Goal: Transaction & Acquisition: Purchase product/service

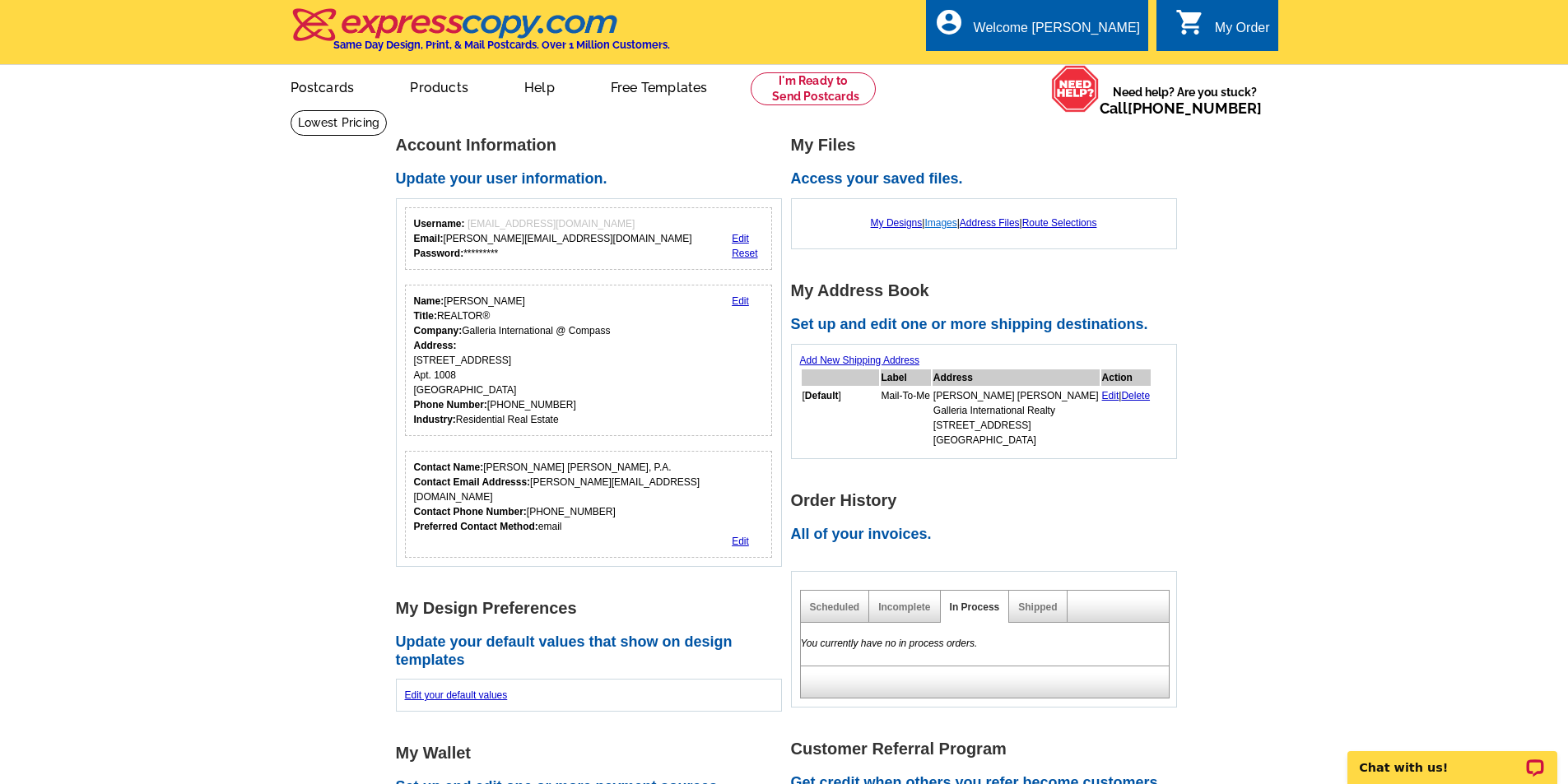
click at [941, 227] on link "Images" at bounding box center [940, 222] width 32 height 11
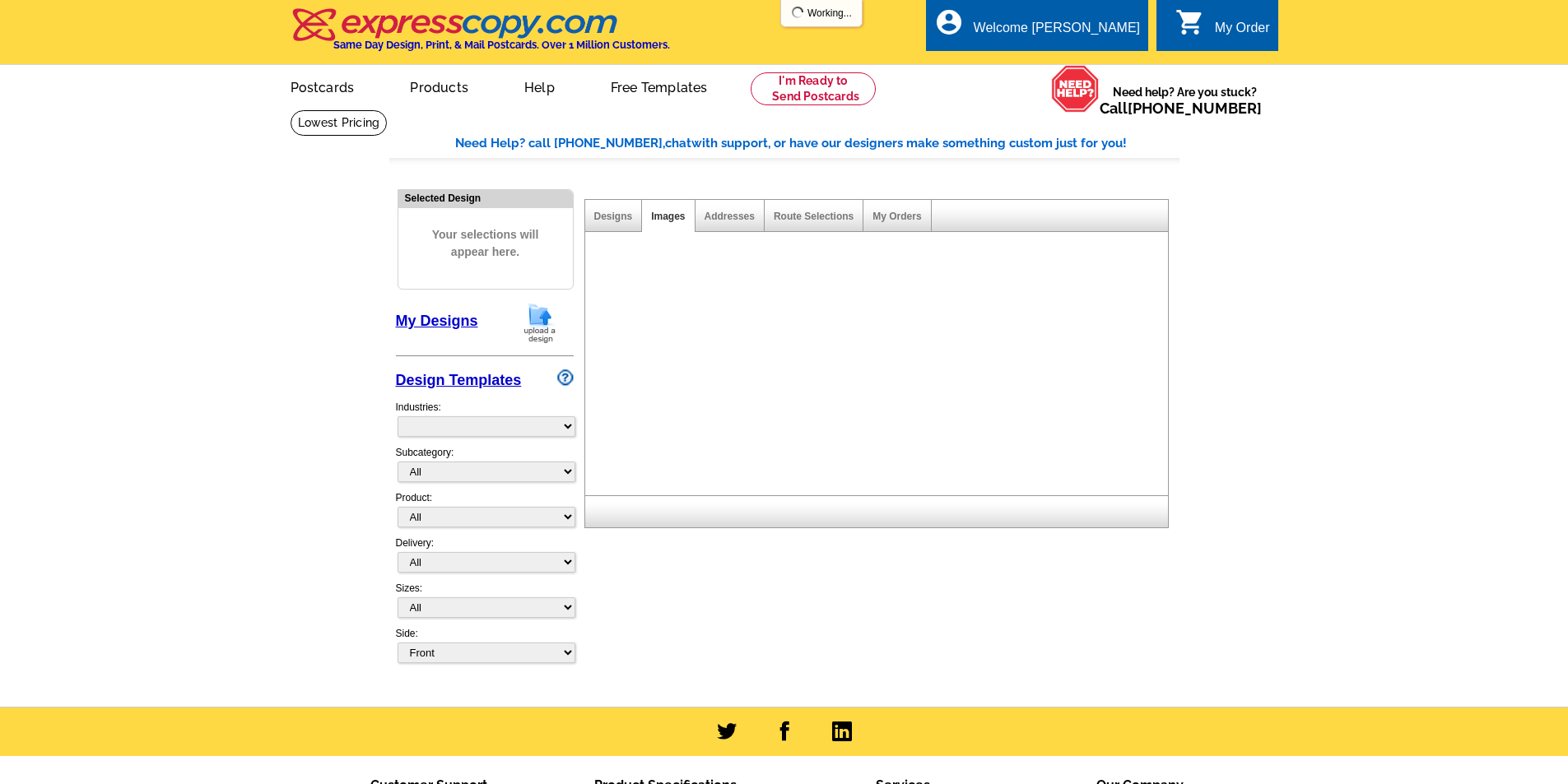
select select "785"
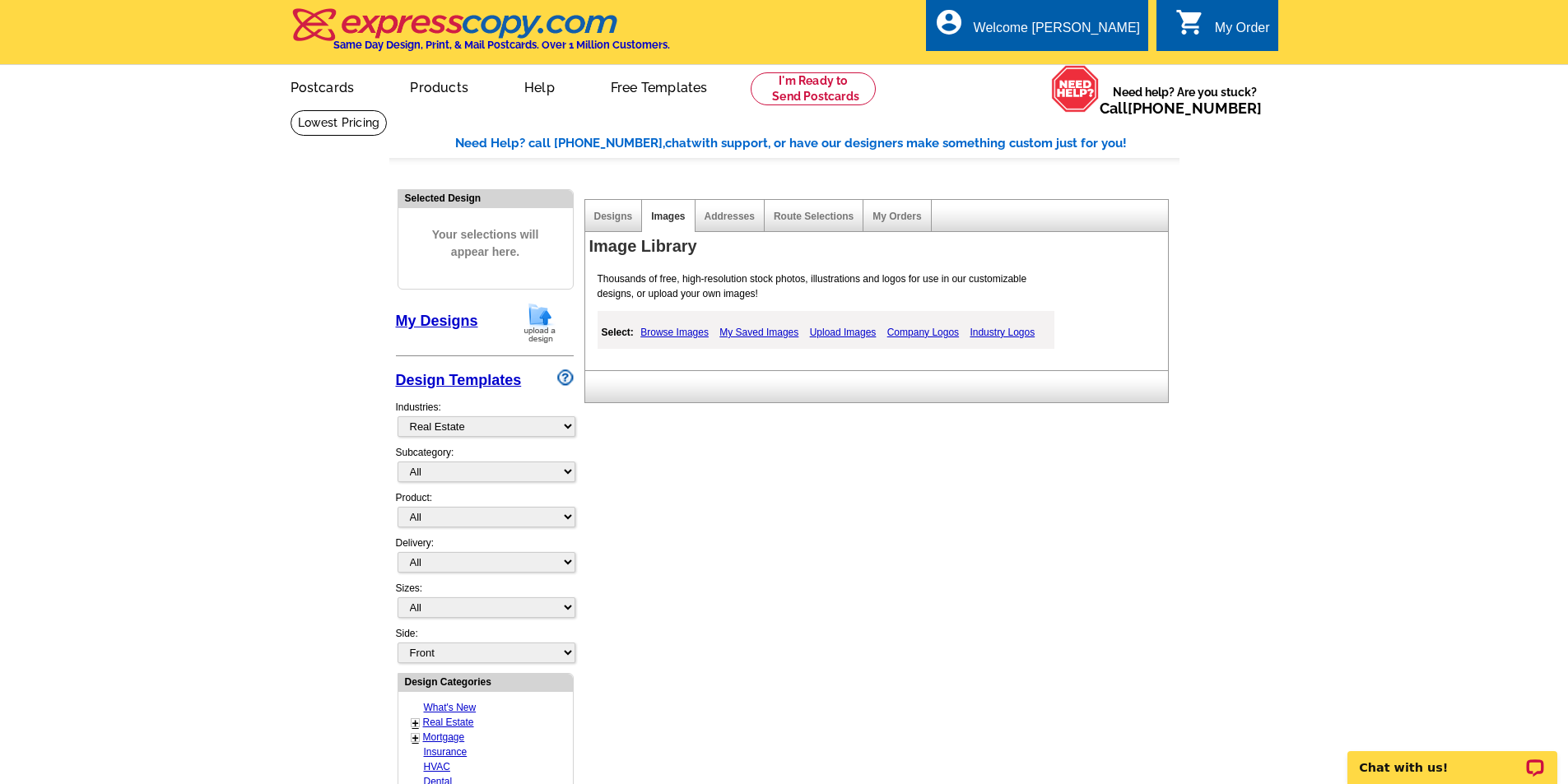
click at [845, 331] on link "Upload Images" at bounding box center [843, 332] width 75 height 19
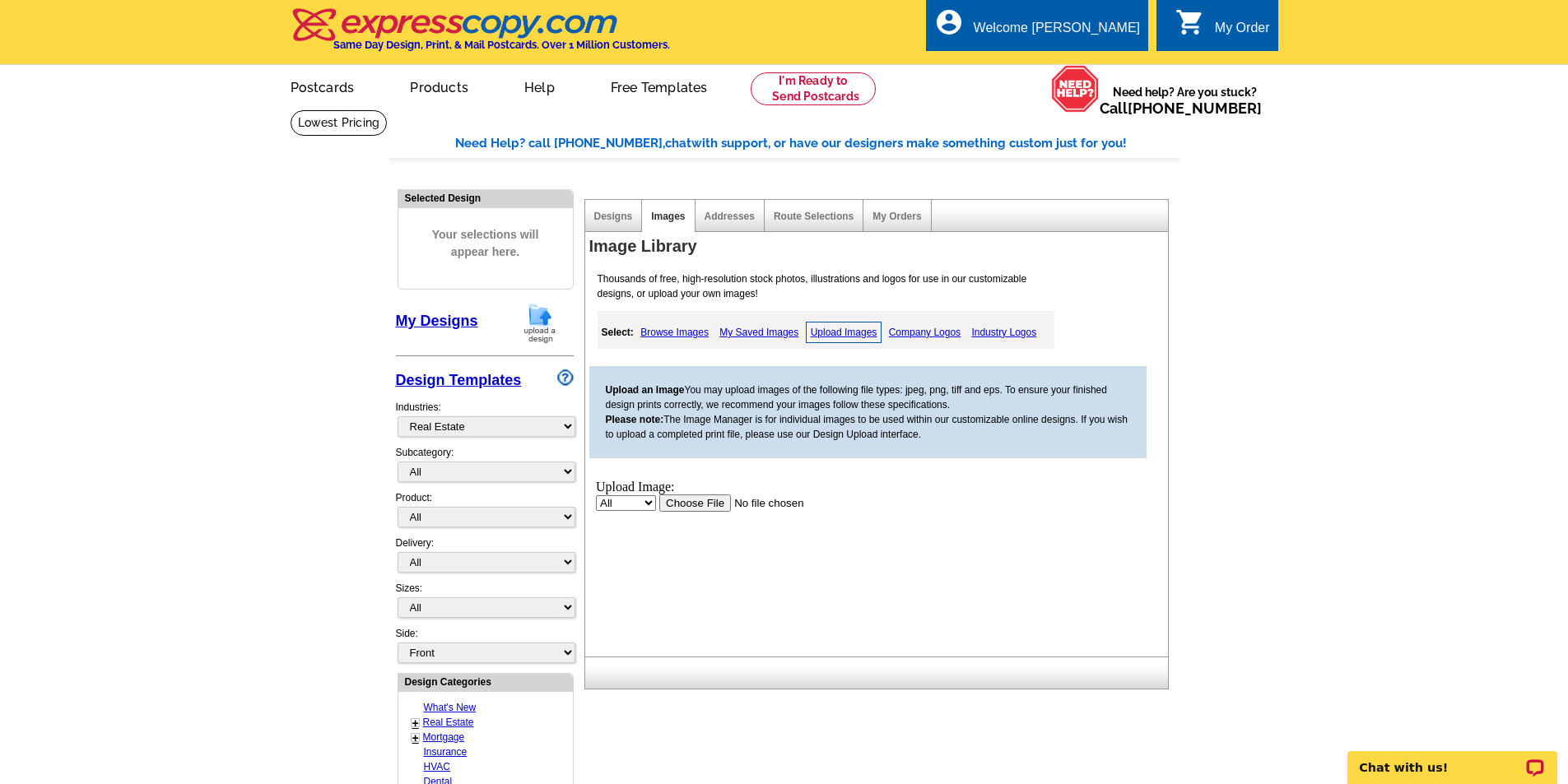
click at [709, 503] on input "file" at bounding box center [762, 502] width 208 height 18
click at [703, 504] on input "file" at bounding box center [762, 502] width 208 height 18
click at [713, 498] on input "file" at bounding box center [762, 502] width 208 height 18
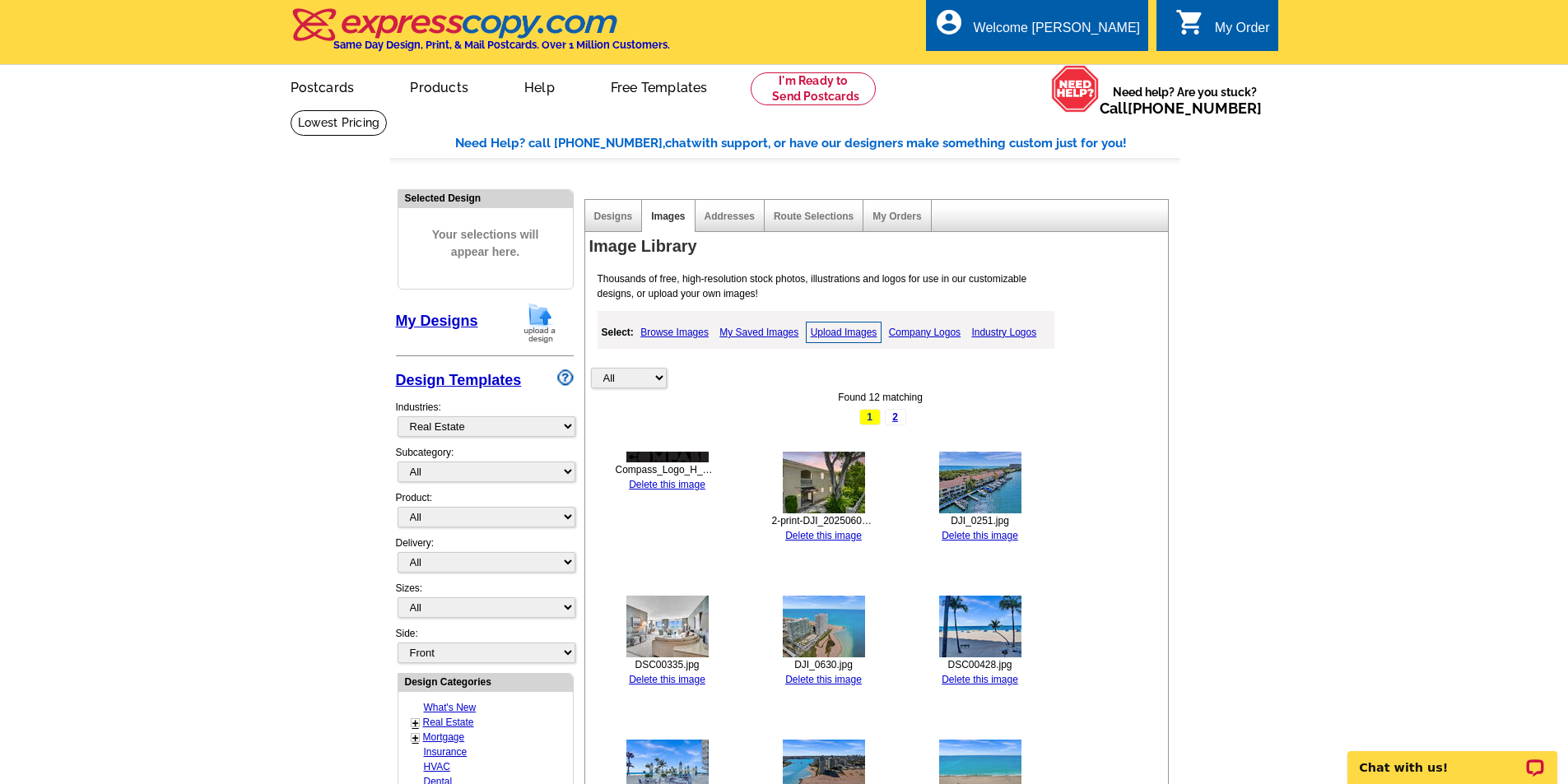
click at [667, 463] on img at bounding box center [667, 456] width 82 height 11
click at [668, 451] on div "All Property Found 12 matching 1 2 Compass_Logo_H_B.png Delete this image 2-pri…" at bounding box center [881, 601] width 583 height 582
click at [671, 435] on div "All Property Found 12 matching 1 2 Compass_Logo_H_B.png Delete this image 2-pri…" at bounding box center [881, 601] width 583 height 582
click at [673, 466] on div "Compass_Logo_H_B.png" at bounding box center [667, 470] width 103 height 15
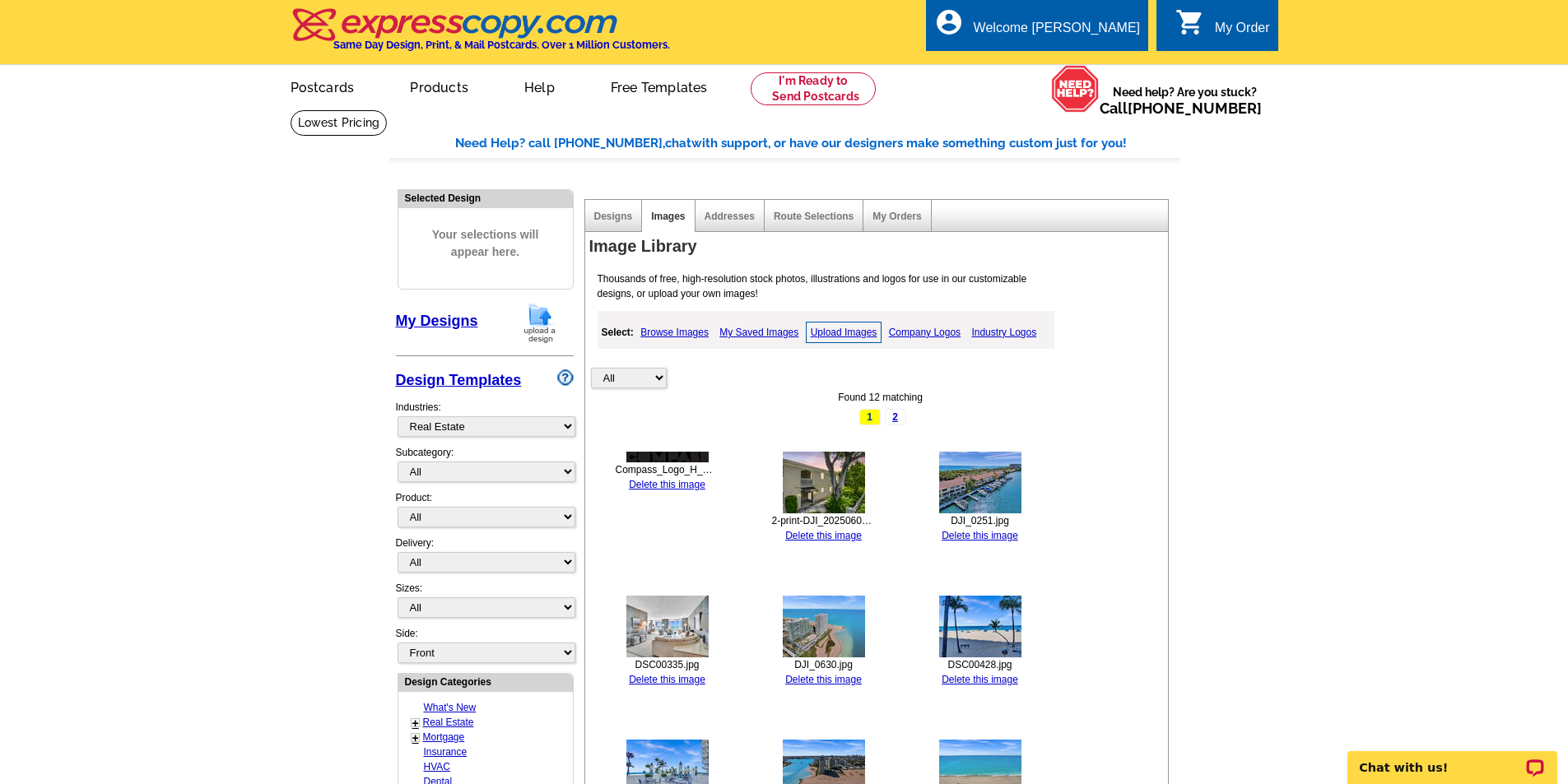
click at [688, 449] on div "All Property Found 12 matching 1 2 Compass_Logo_H_B.png Delete this image 2-pri…" at bounding box center [881, 601] width 583 height 582
click at [668, 434] on div "All Property Found 12 matching 1 2 Compass_Logo_H_B.png Delete this image 2-pri…" at bounding box center [881, 601] width 583 height 582
click at [666, 488] on link "Delete this image" at bounding box center [667, 484] width 77 height 11
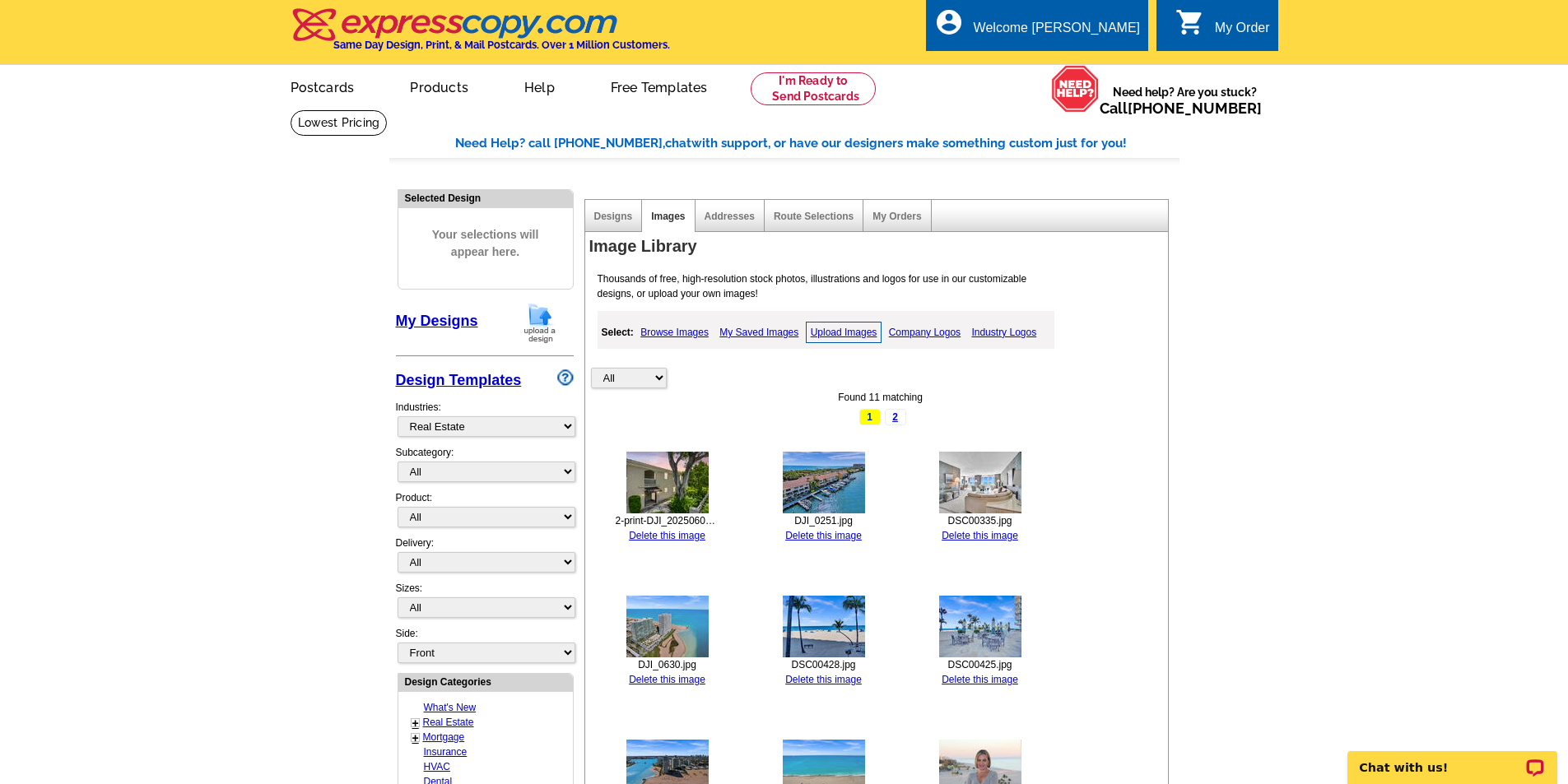
click at [937, 330] on link "Company Logos" at bounding box center [924, 332] width 80 height 19
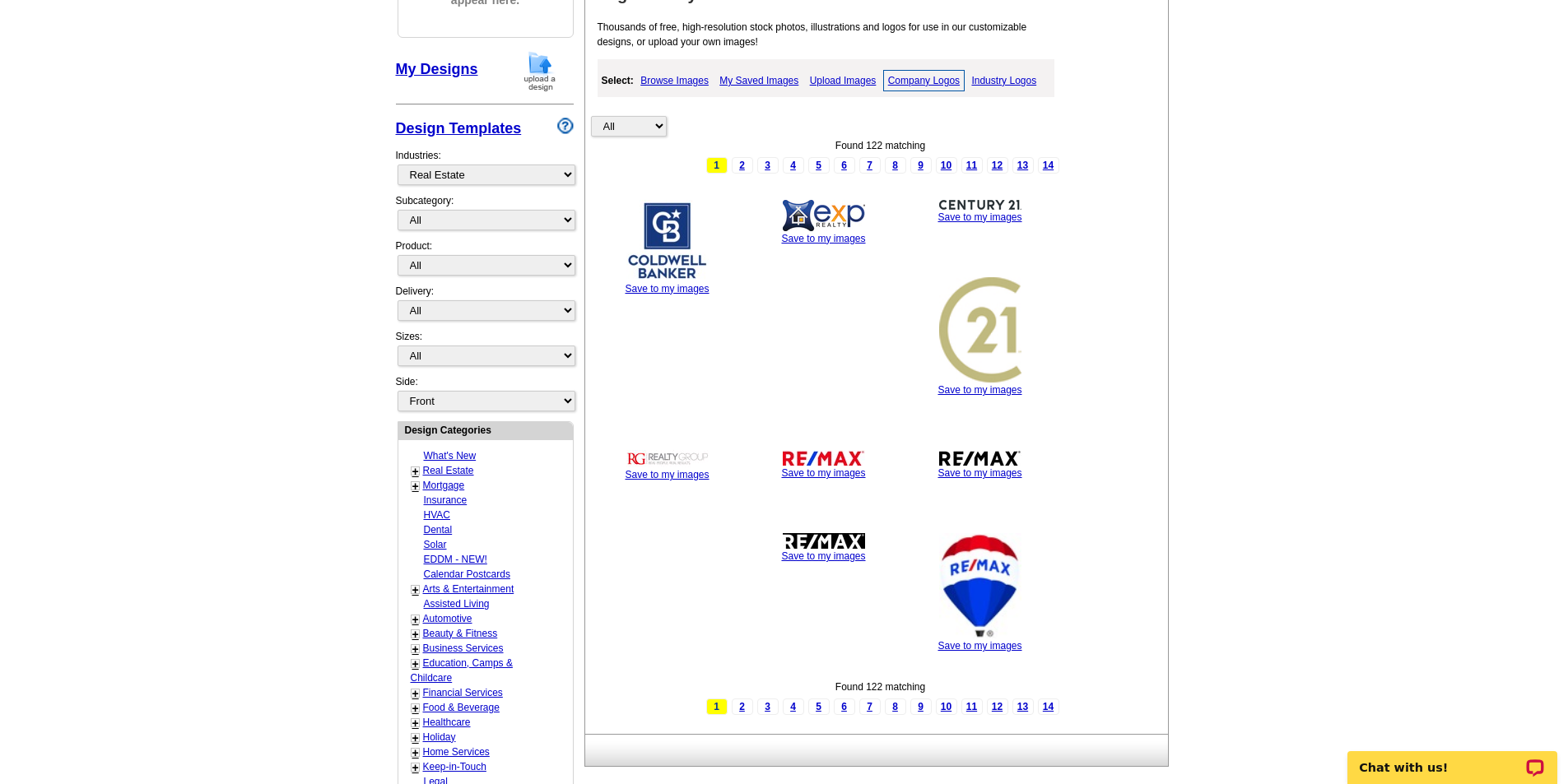
scroll to position [246, 0]
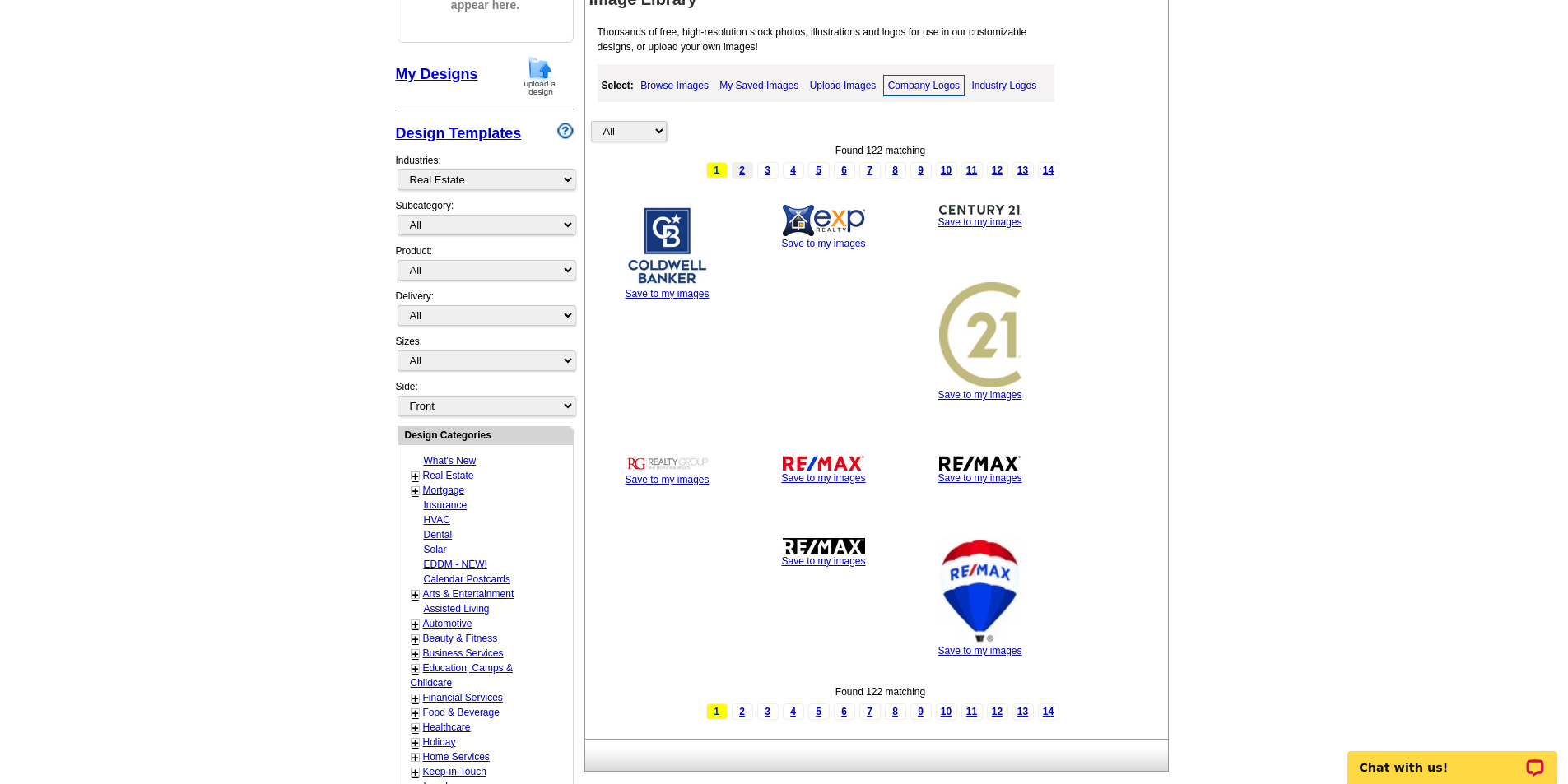
click at [741, 174] on link "2" at bounding box center [742, 170] width 21 height 17
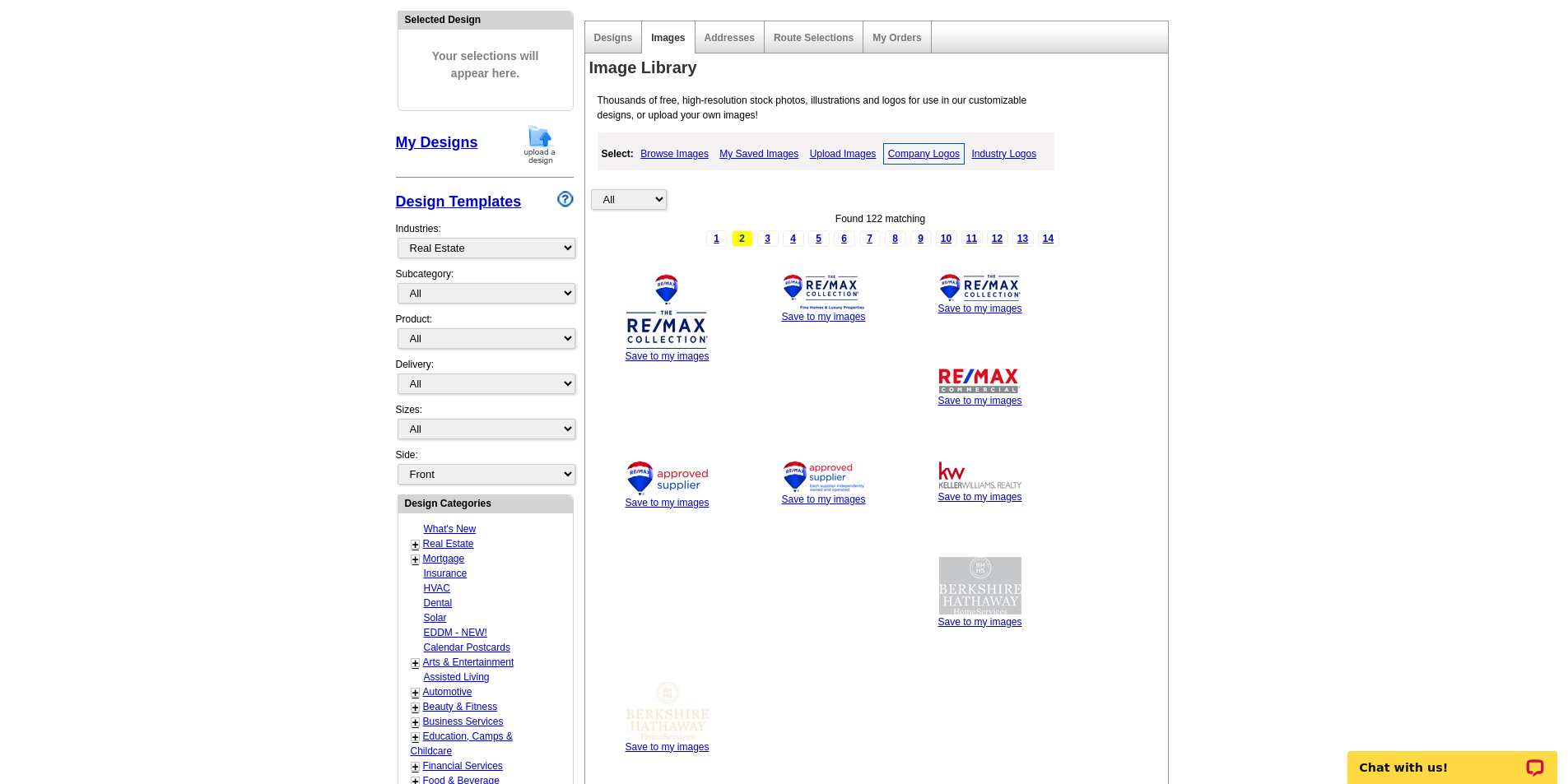
scroll to position [164, 0]
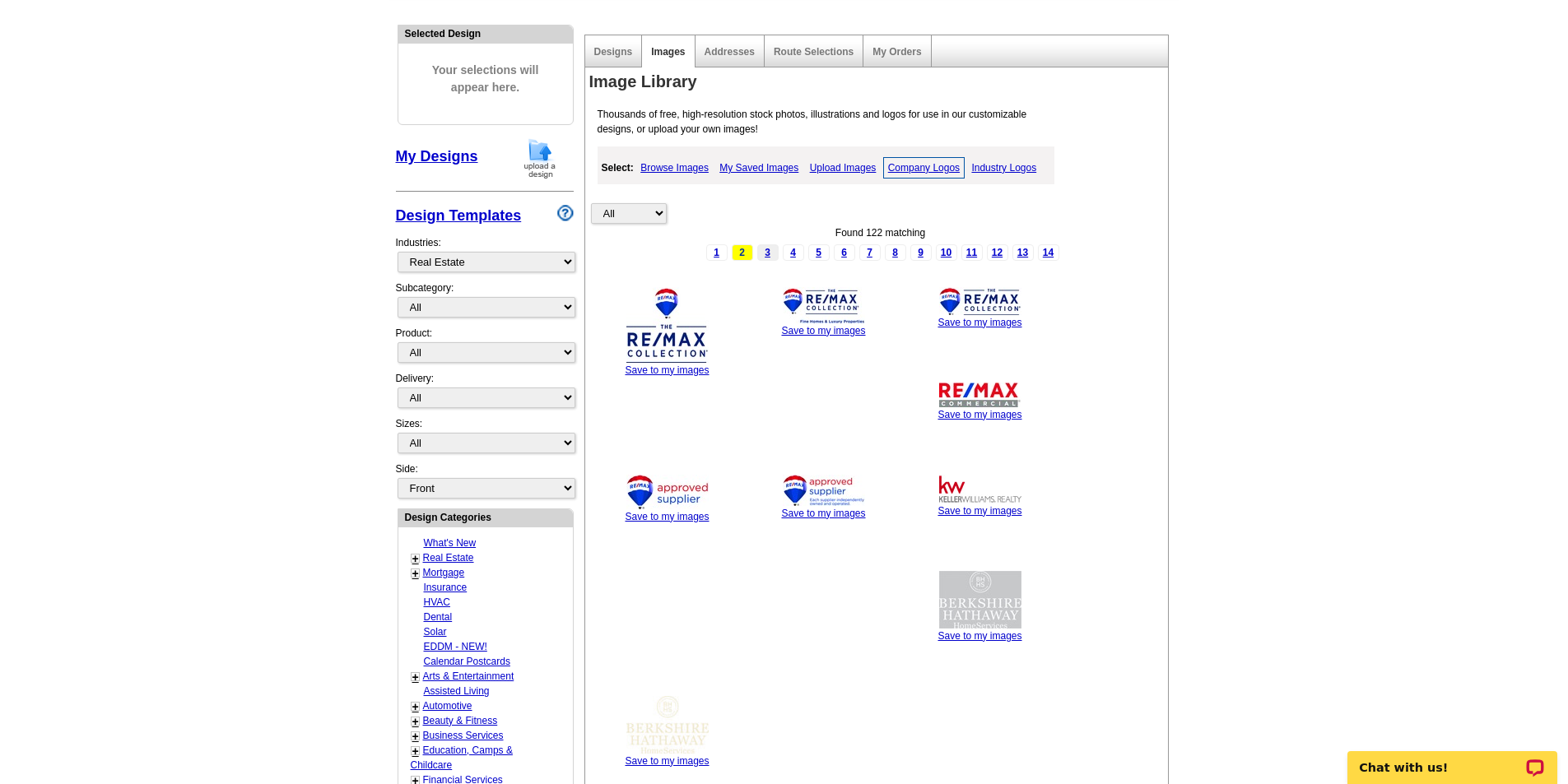
click at [769, 256] on link "3" at bounding box center [768, 253] width 21 height 17
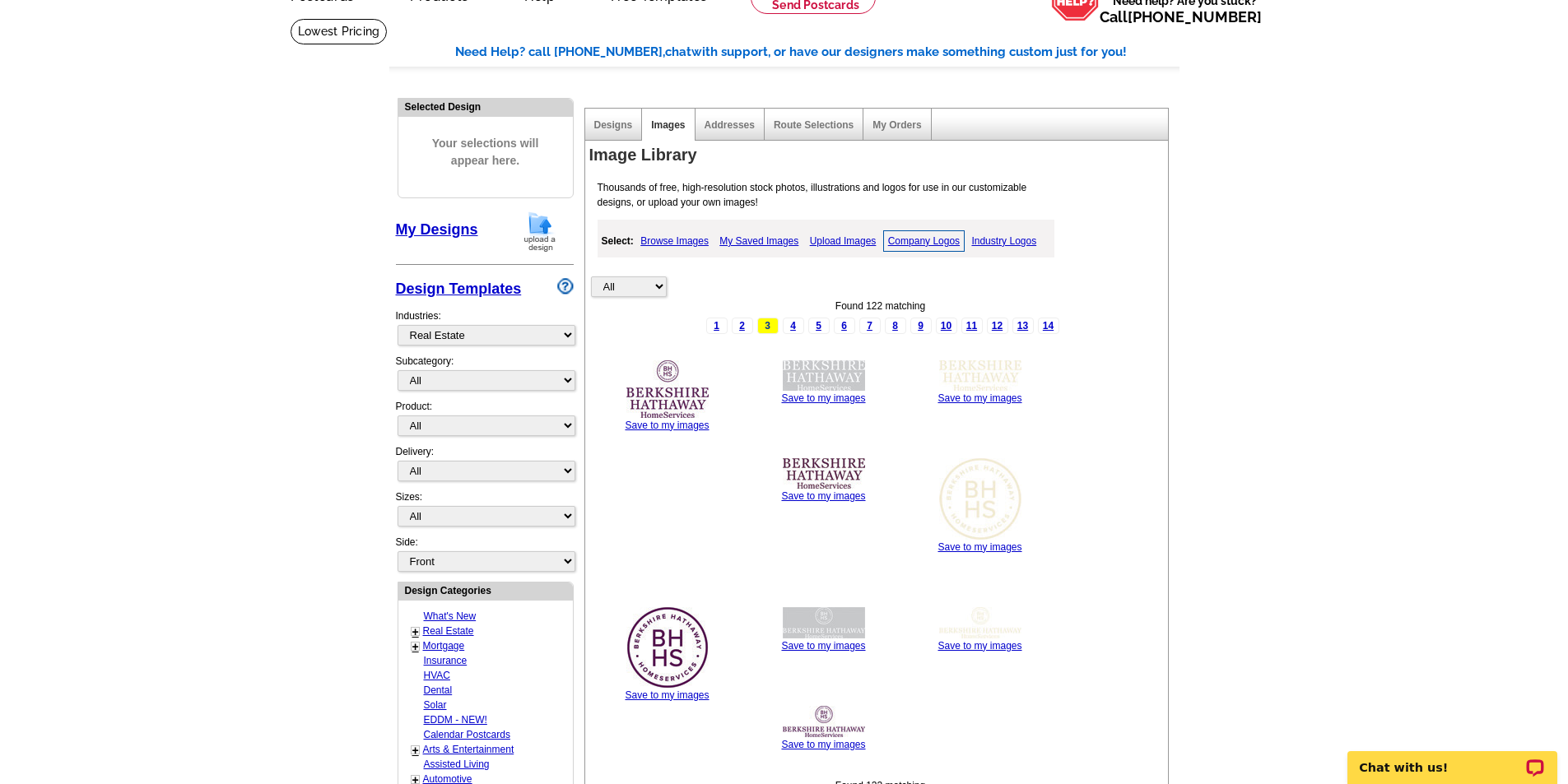
scroll to position [82, 0]
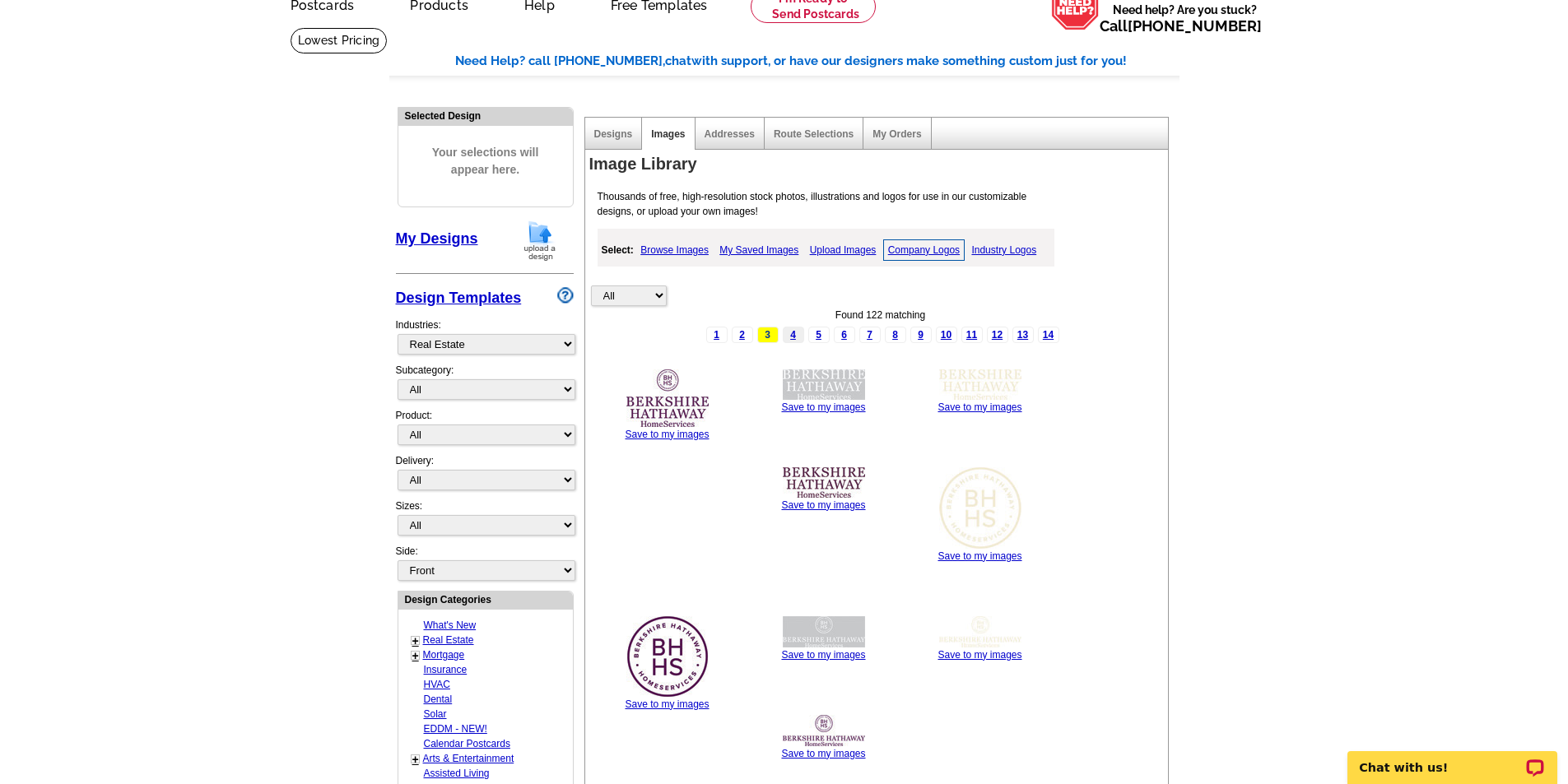
click at [799, 338] on link "4" at bounding box center [793, 335] width 21 height 17
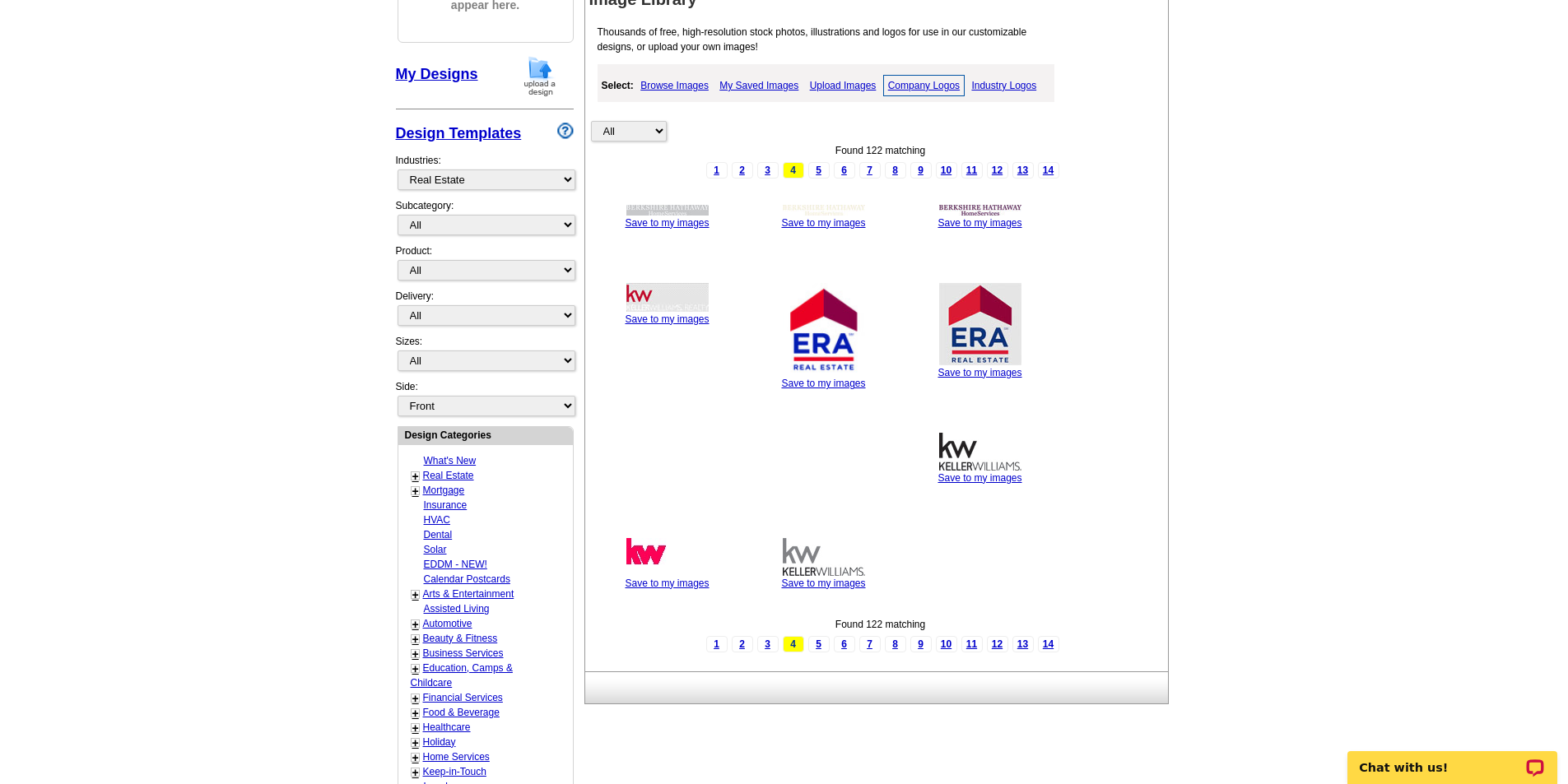
scroll to position [329, 0]
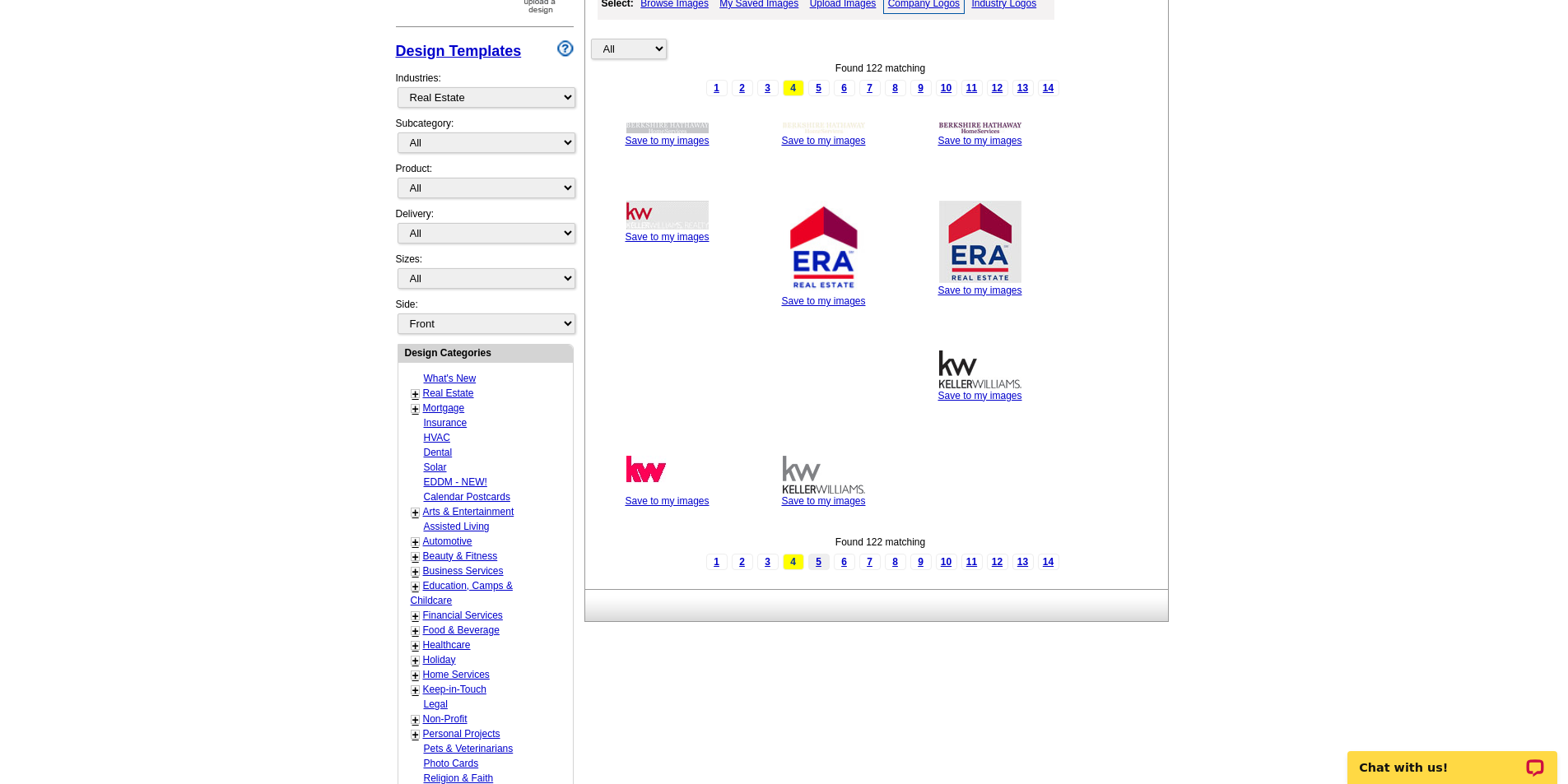
click at [820, 567] on link "5" at bounding box center [819, 562] width 21 height 17
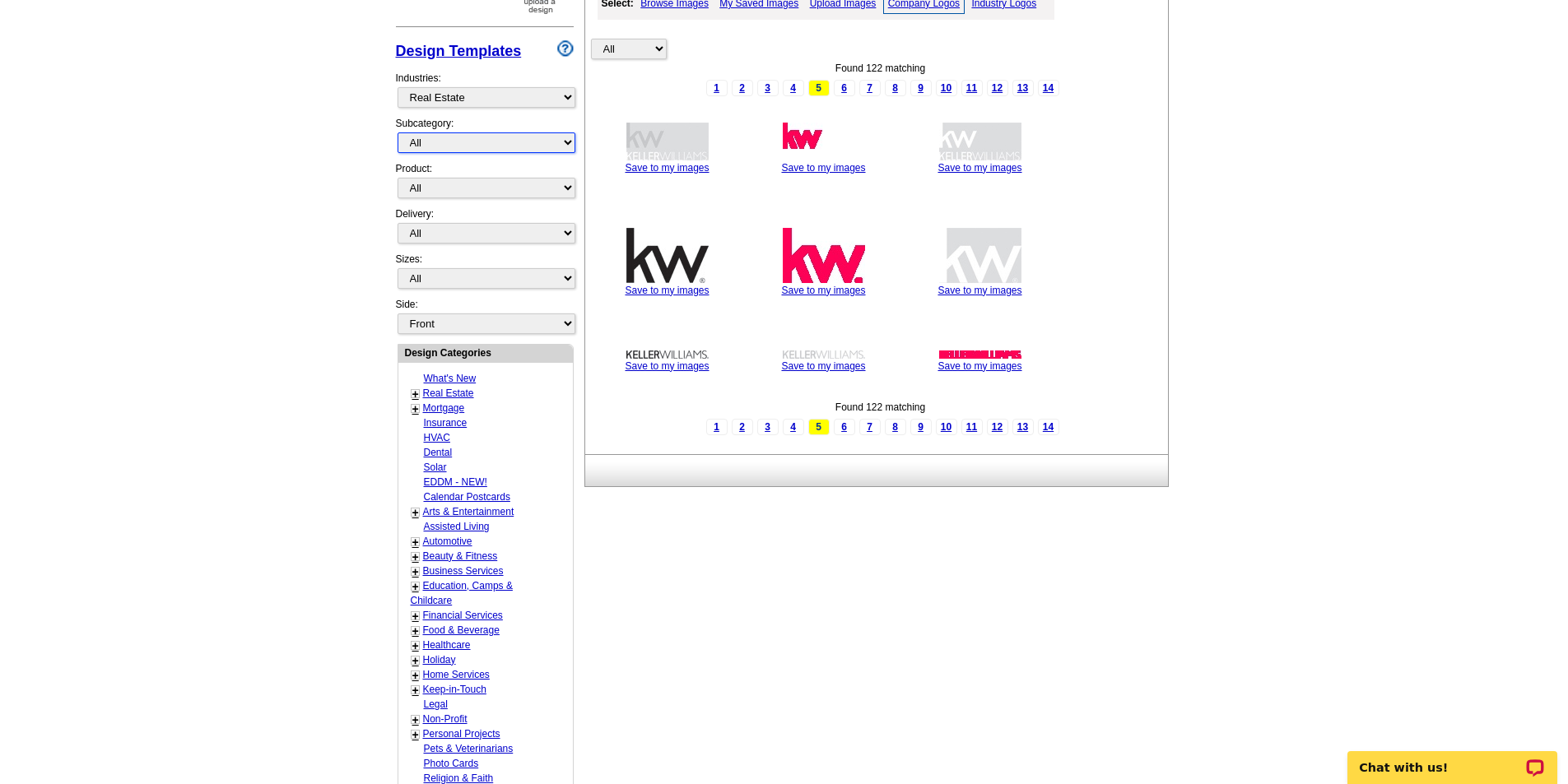
click at [471, 148] on select "All RE/MAX® Referrals Keller Williams® Berkshire Hathaway Home Services Century…" at bounding box center [486, 142] width 178 height 20
click at [347, 162] on main "Need Help? call 800-260-5887, chat with support, or have our designers make som…" at bounding box center [784, 391] width 1568 height 1223
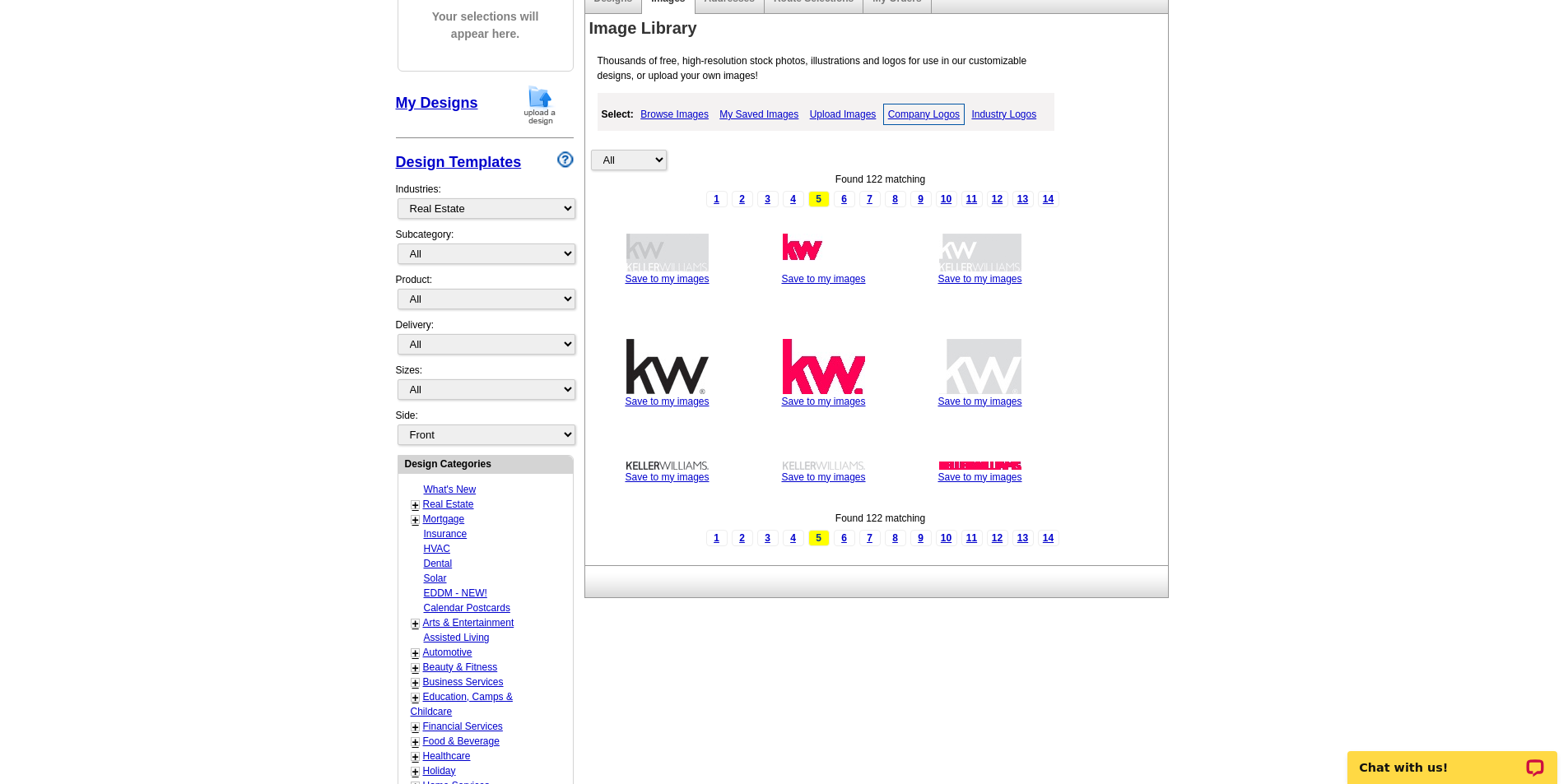
scroll to position [246, 0]
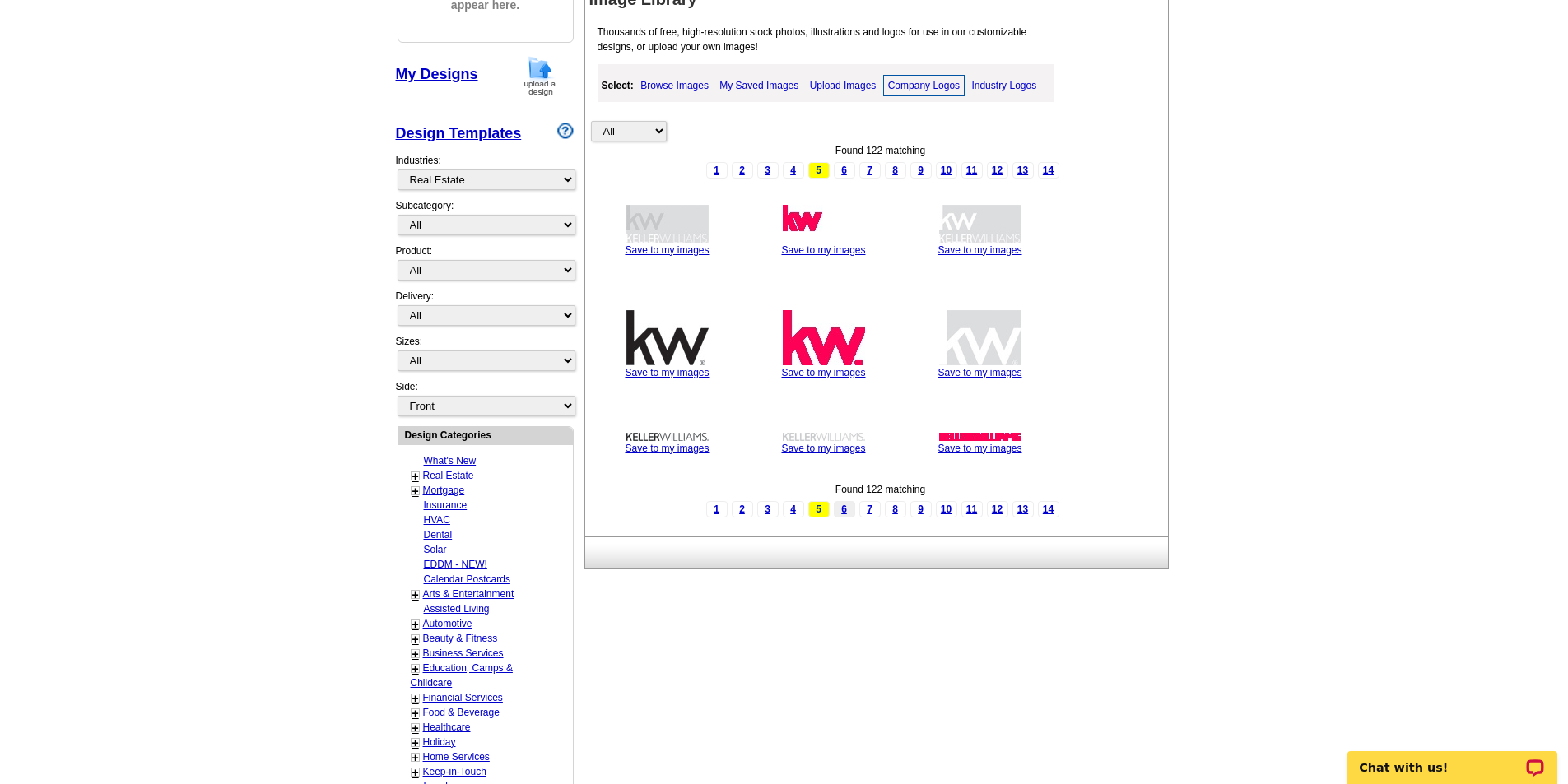
click at [847, 510] on link "6" at bounding box center [845, 509] width 21 height 17
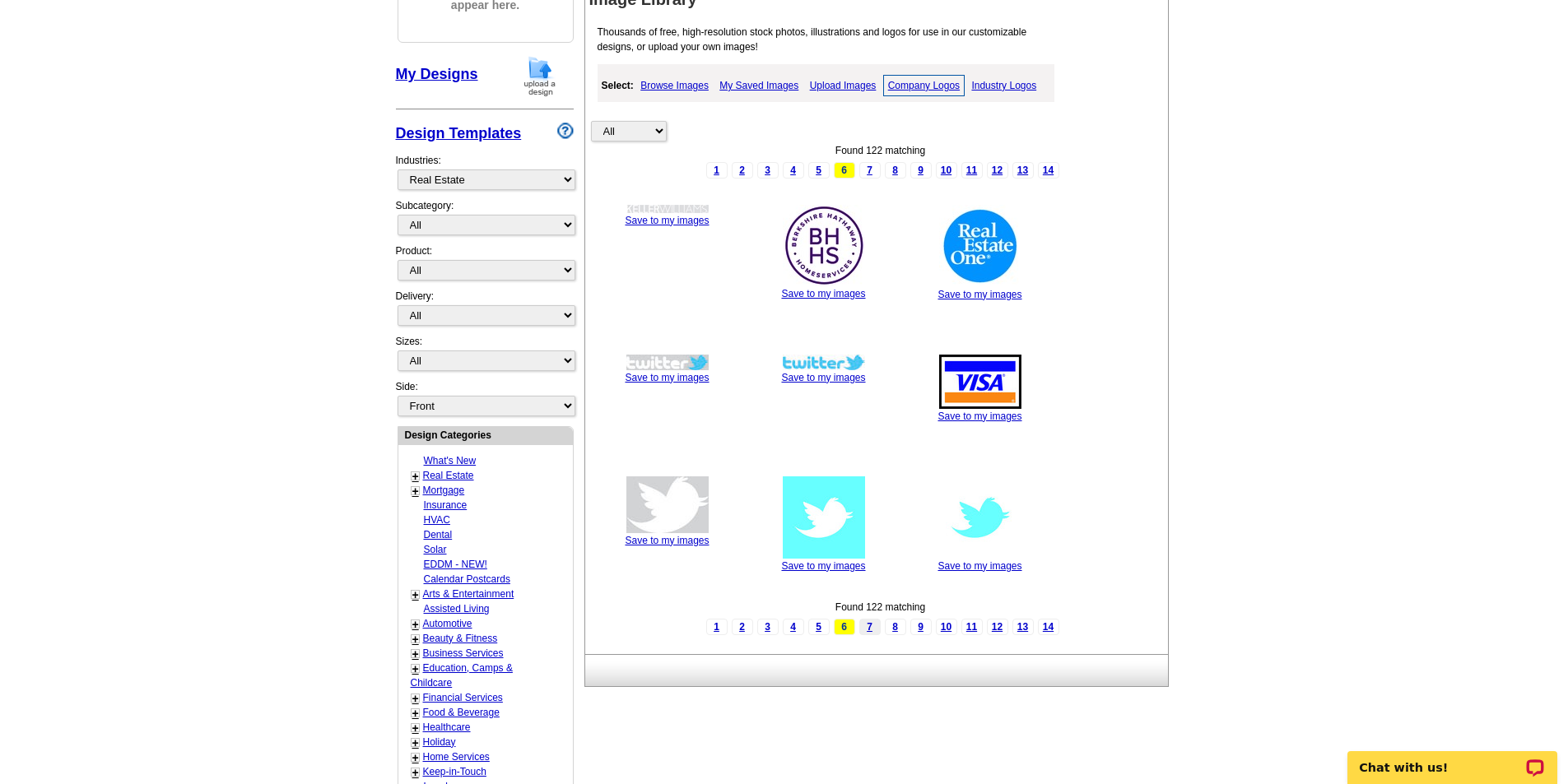
click at [870, 622] on link "7" at bounding box center [869, 626] width 21 height 17
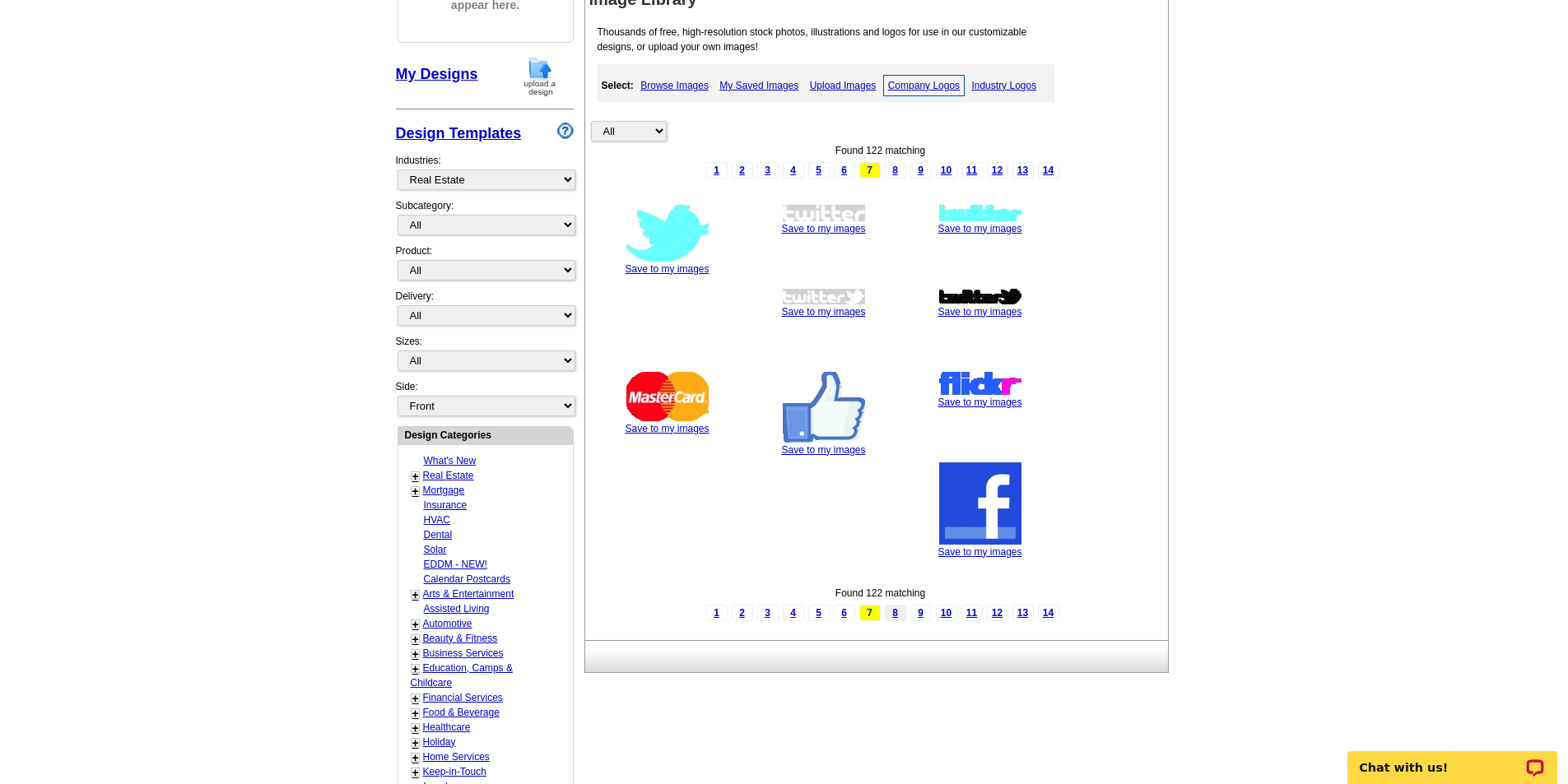
click at [898, 614] on link "8" at bounding box center [895, 613] width 21 height 17
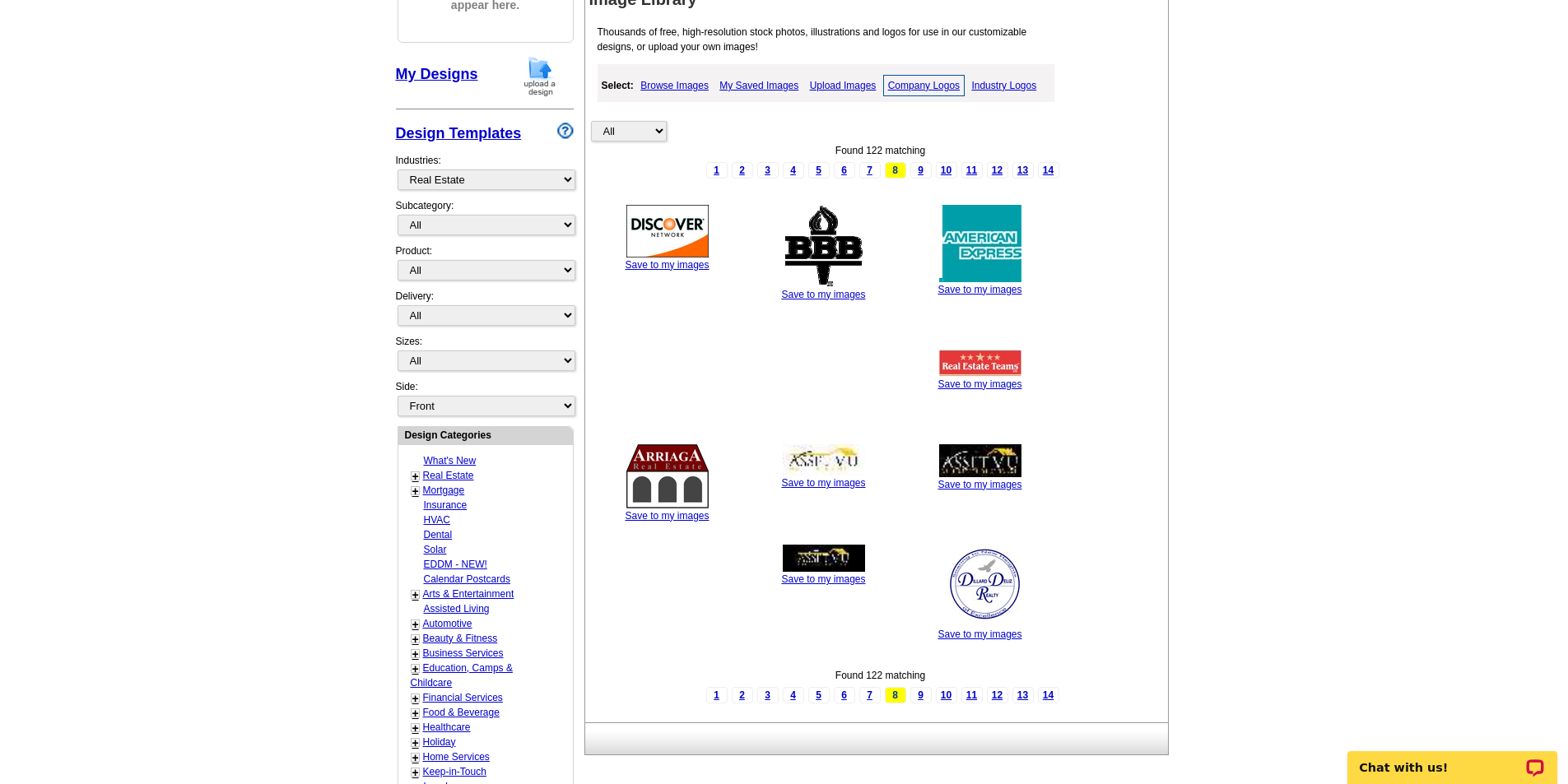
scroll to position [329, 0]
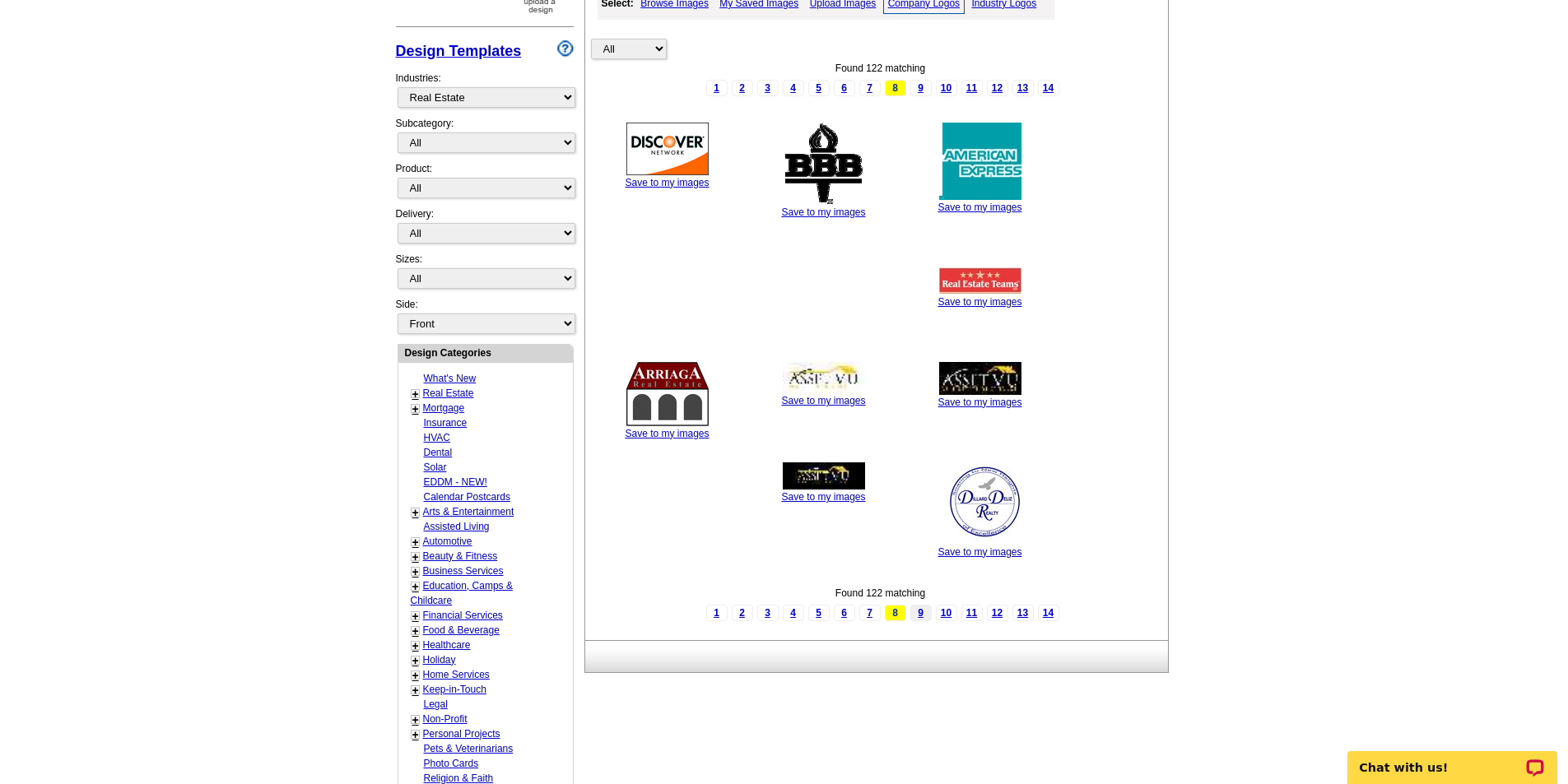
click at [916, 611] on link "9" at bounding box center [920, 613] width 21 height 17
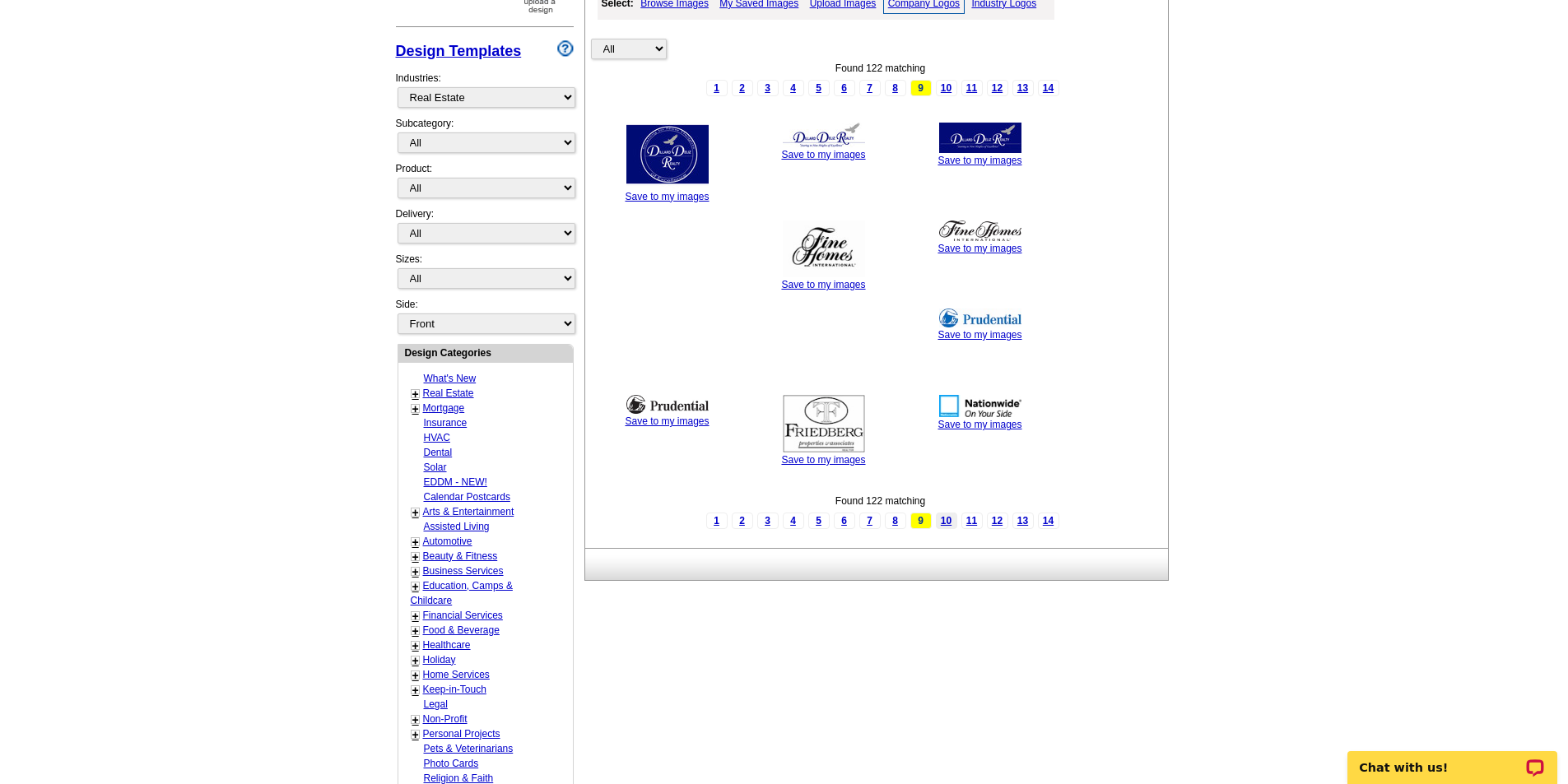
click at [944, 523] on link "10" at bounding box center [946, 520] width 21 height 17
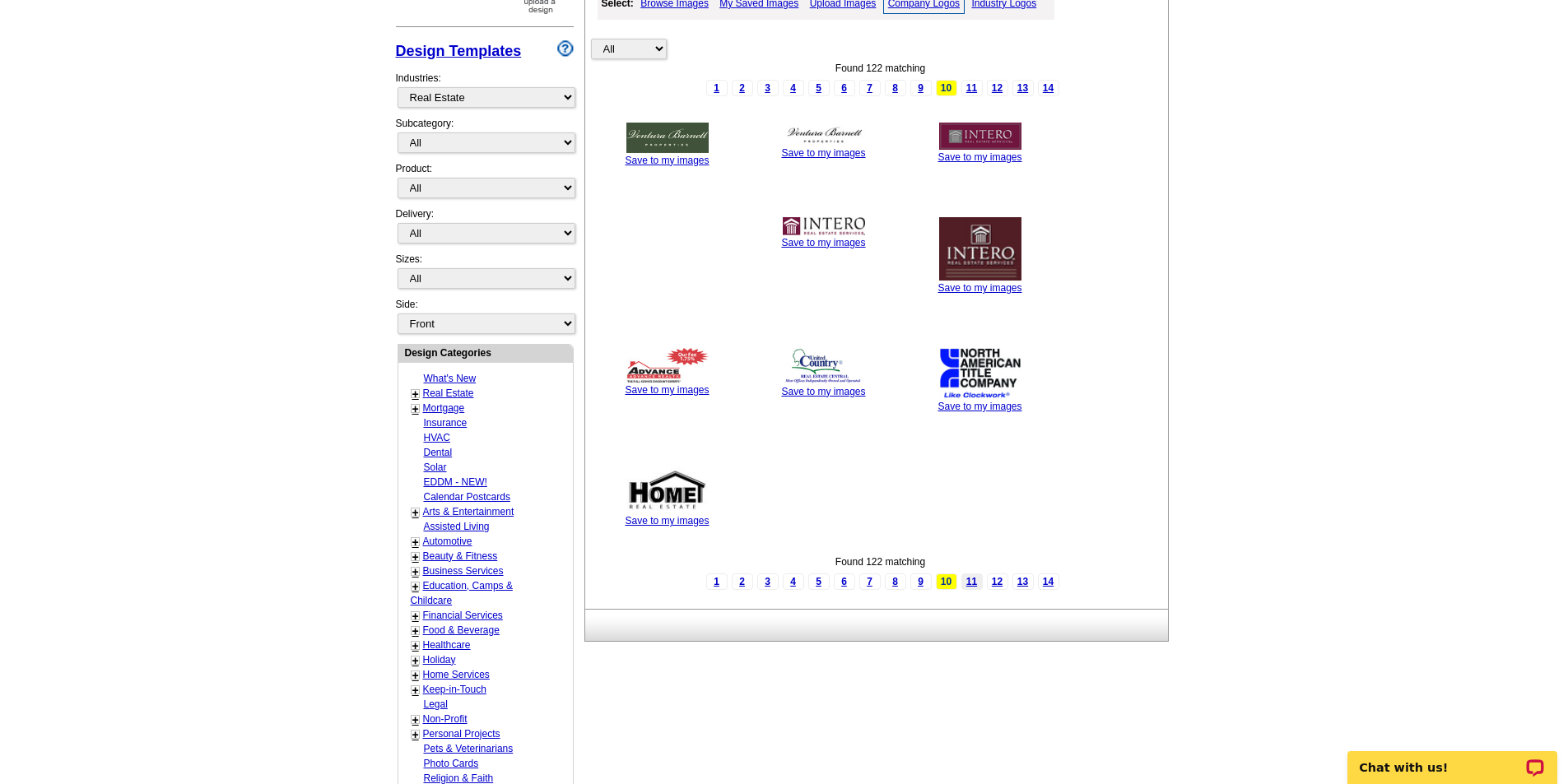
click at [972, 582] on link "11" at bounding box center [972, 581] width 21 height 17
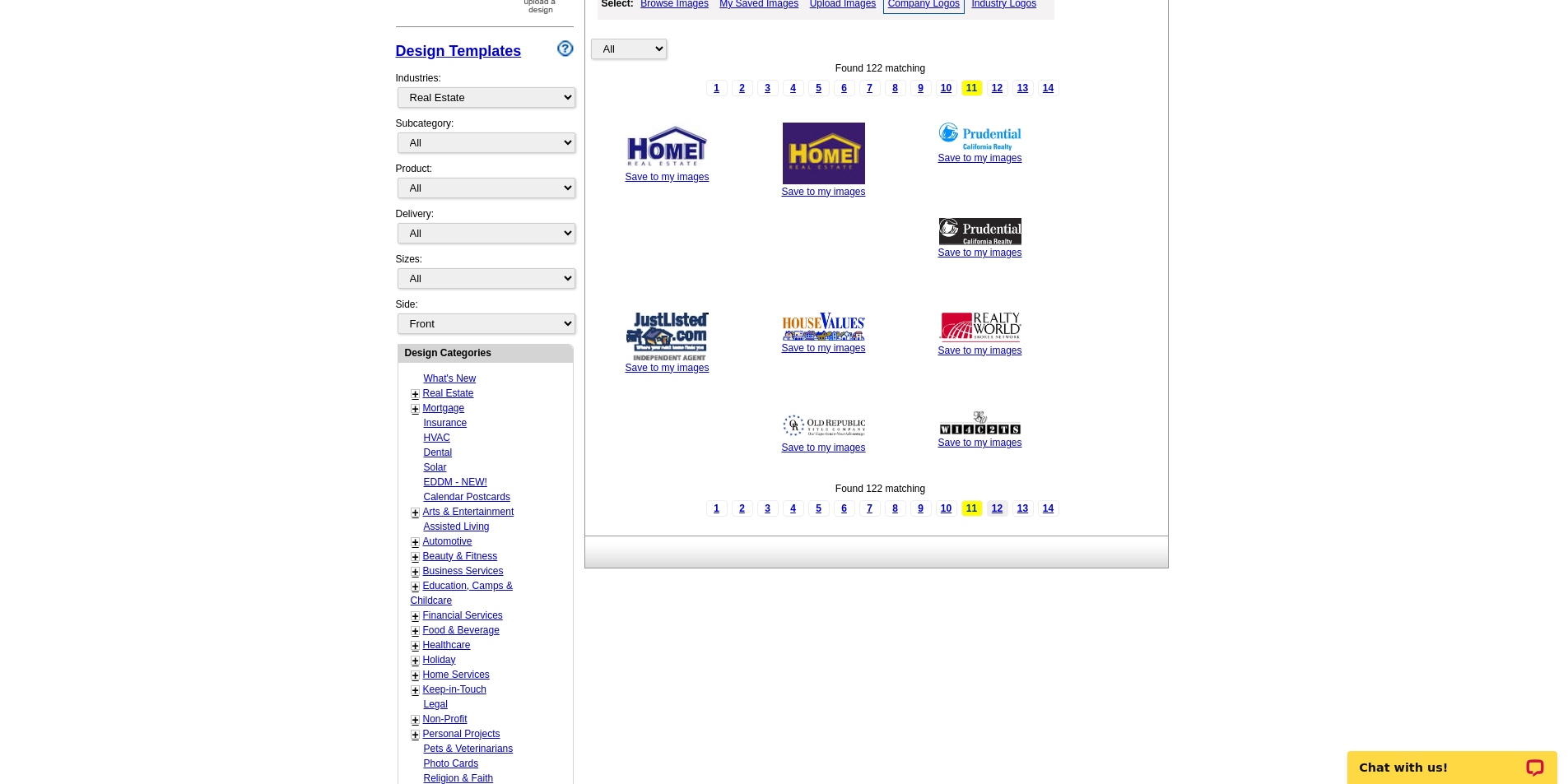
click at [994, 509] on link "12" at bounding box center [997, 508] width 21 height 17
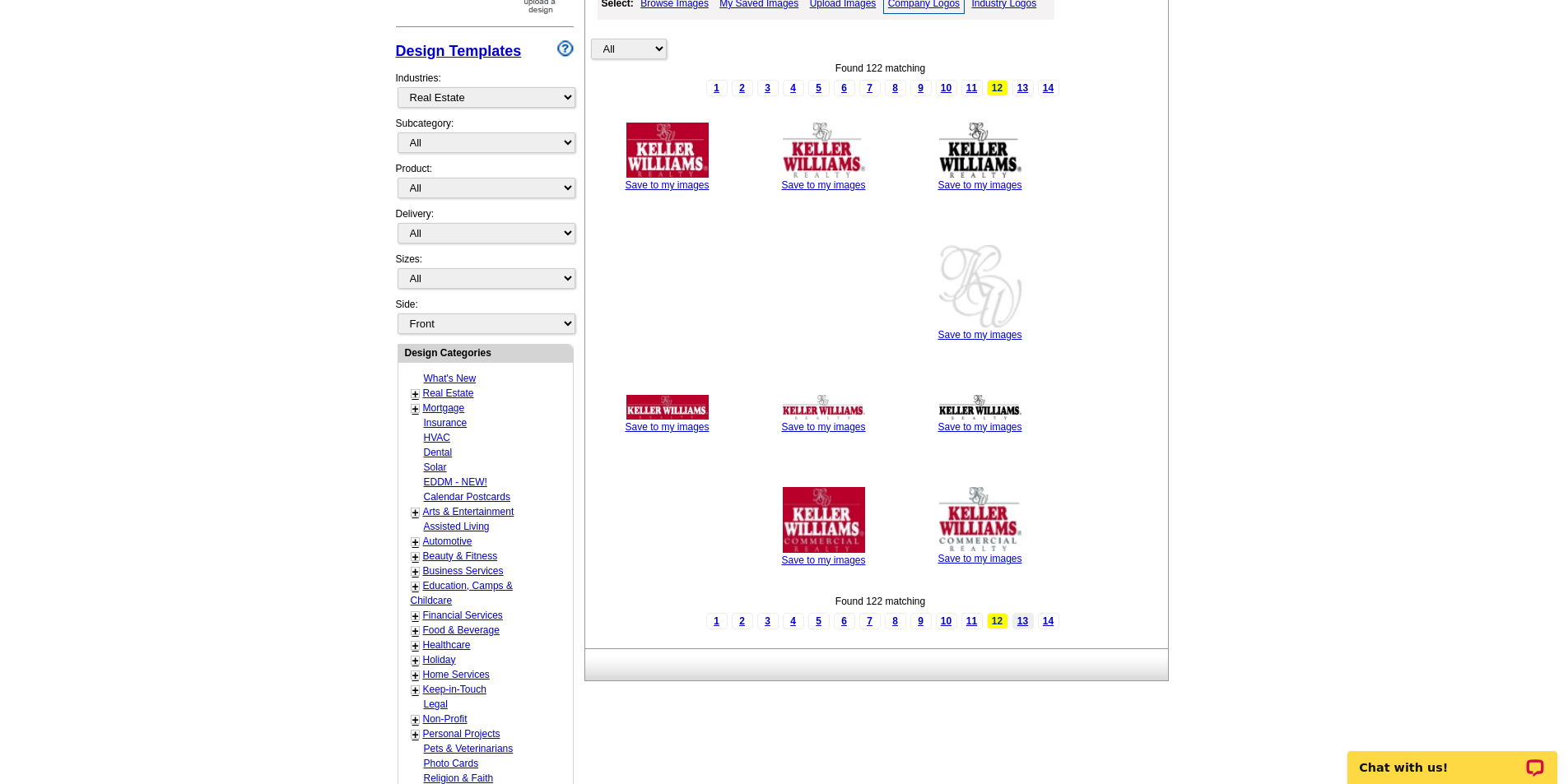
click at [1019, 622] on link "13" at bounding box center [1023, 621] width 21 height 17
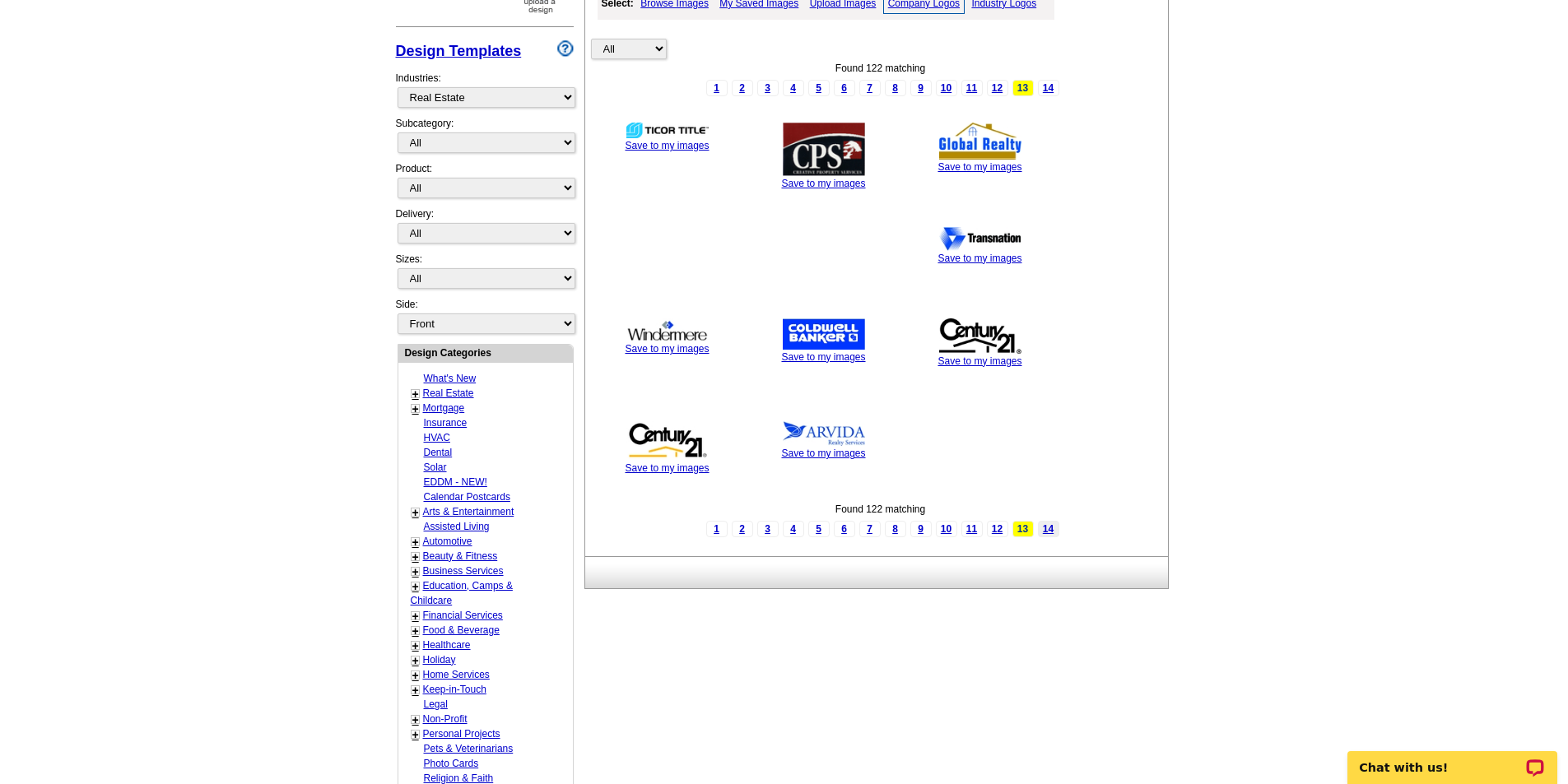
click at [1048, 530] on link "14" at bounding box center [1049, 529] width 21 height 17
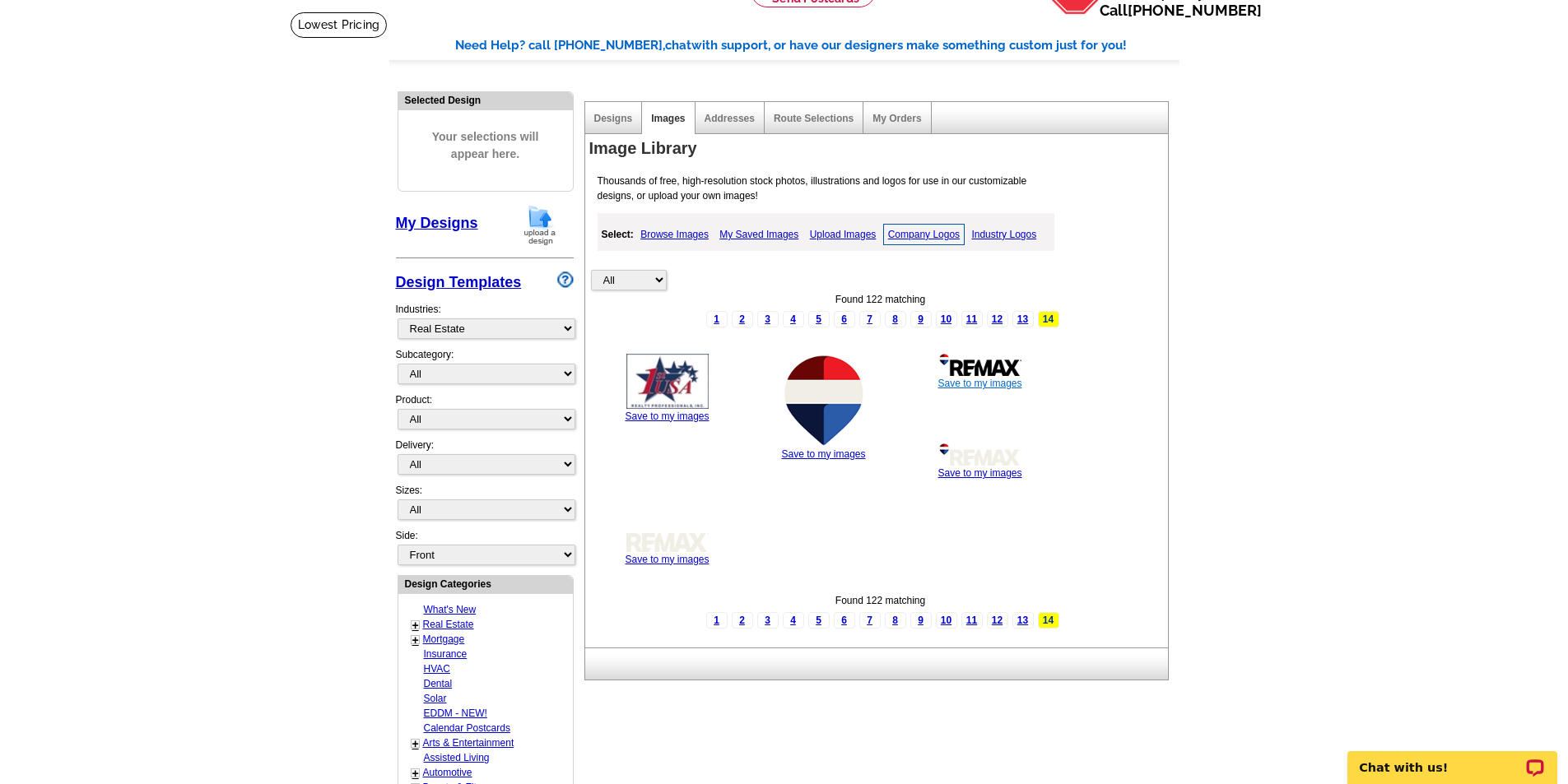
scroll to position [82, 0]
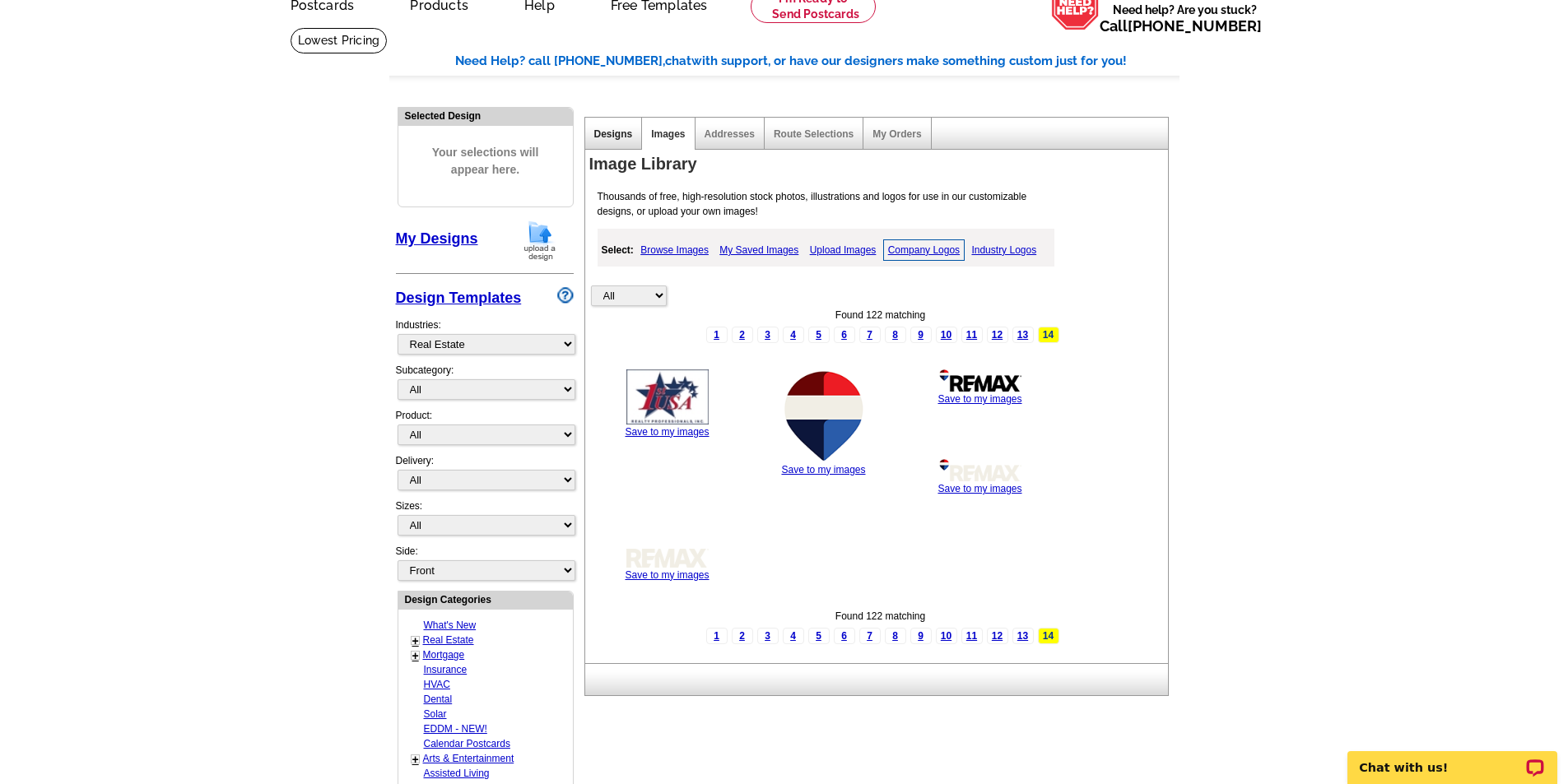
click at [615, 139] on link "Designs" at bounding box center [614, 133] width 39 height 11
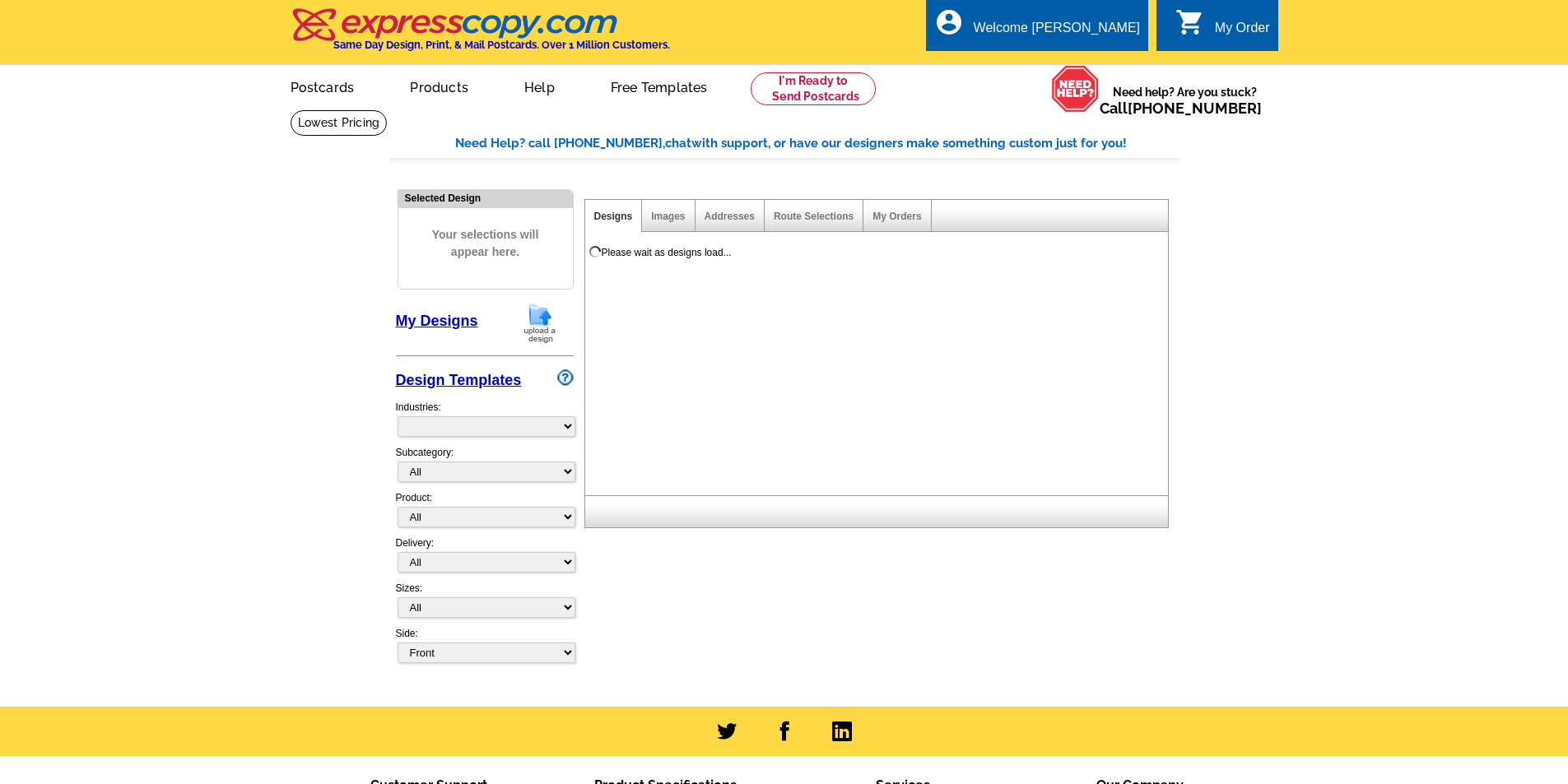
select select "785"
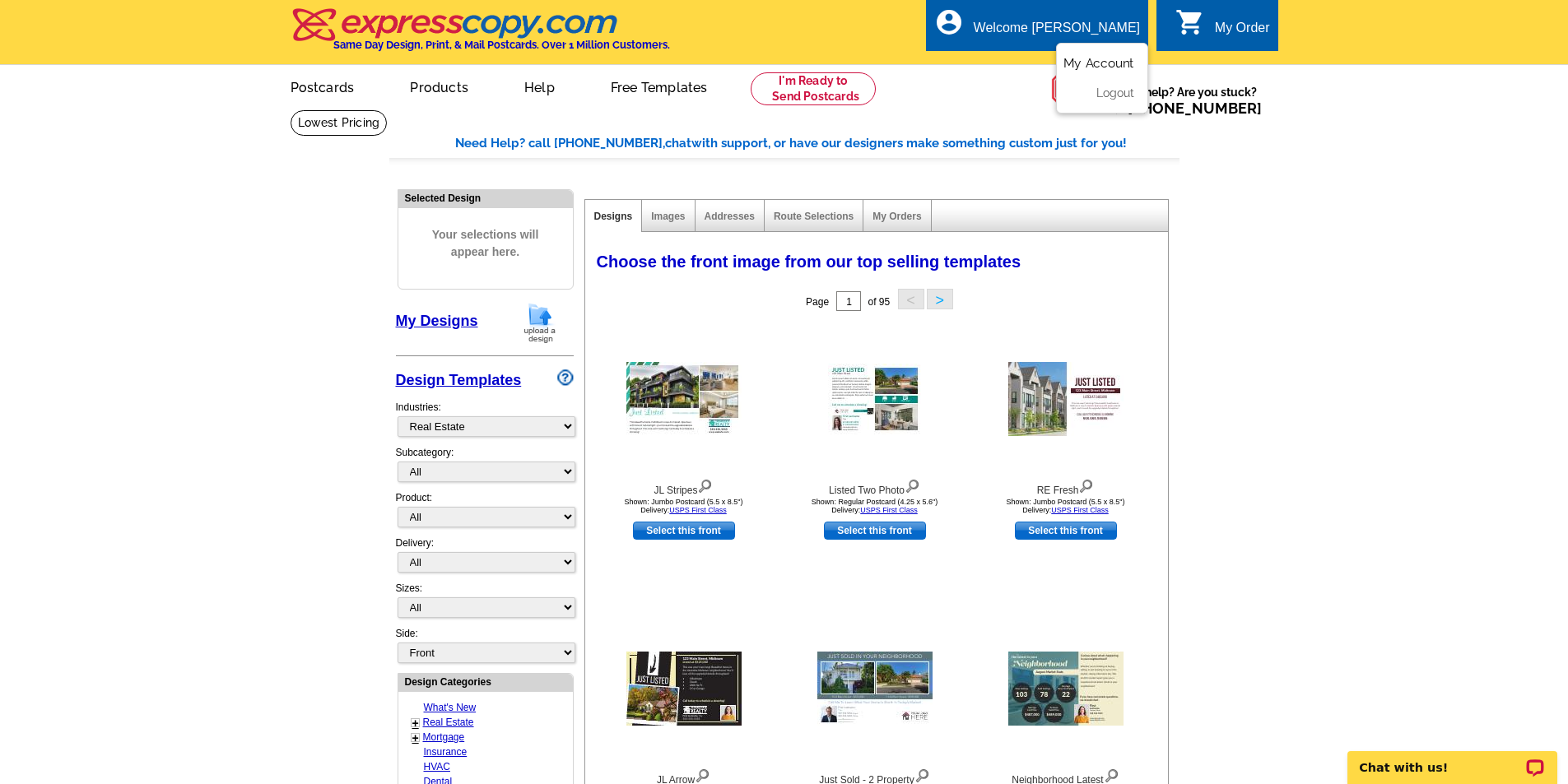
click at [1086, 60] on link "My Account" at bounding box center [1098, 63] width 71 height 15
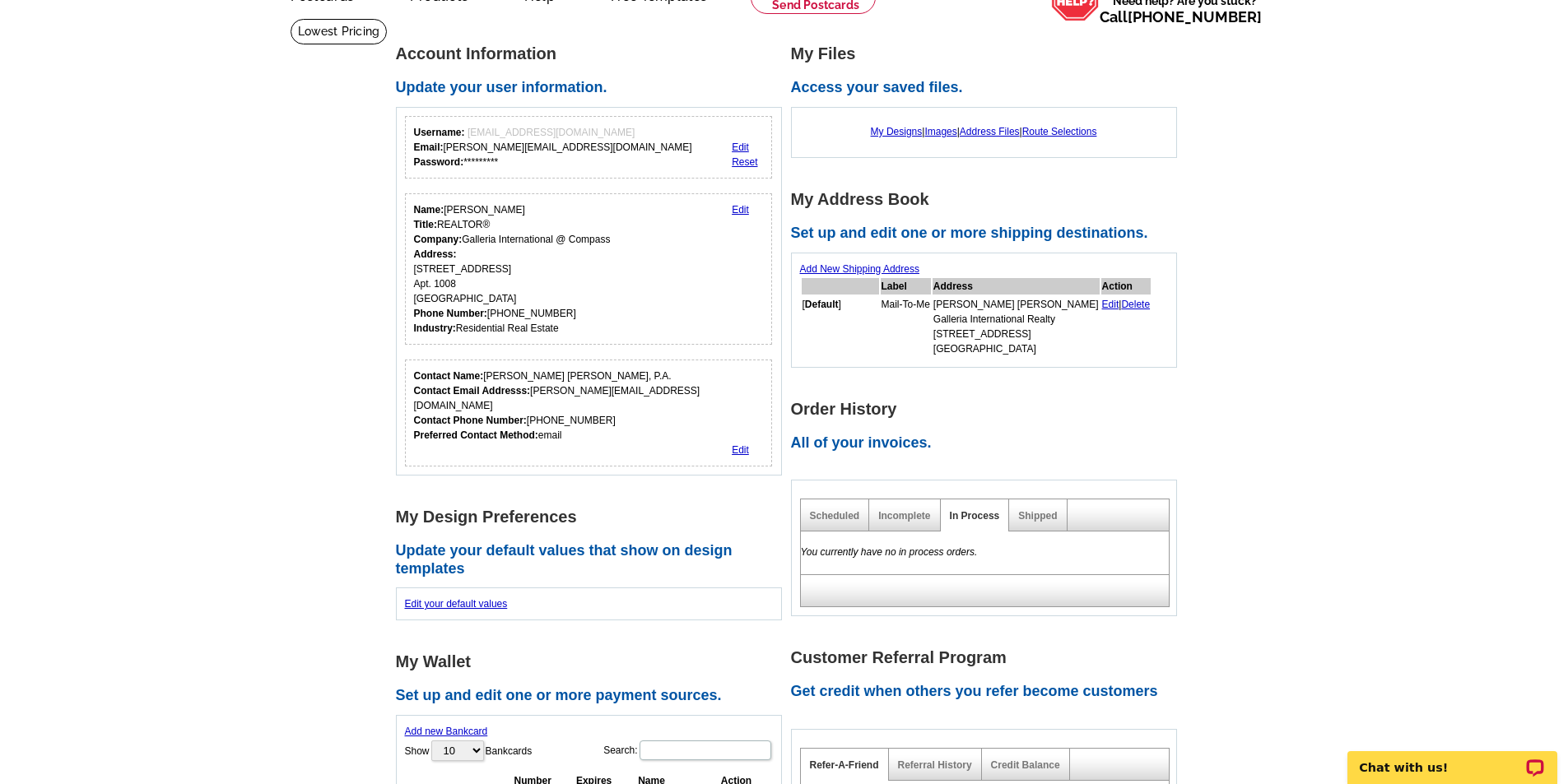
scroll to position [82, 0]
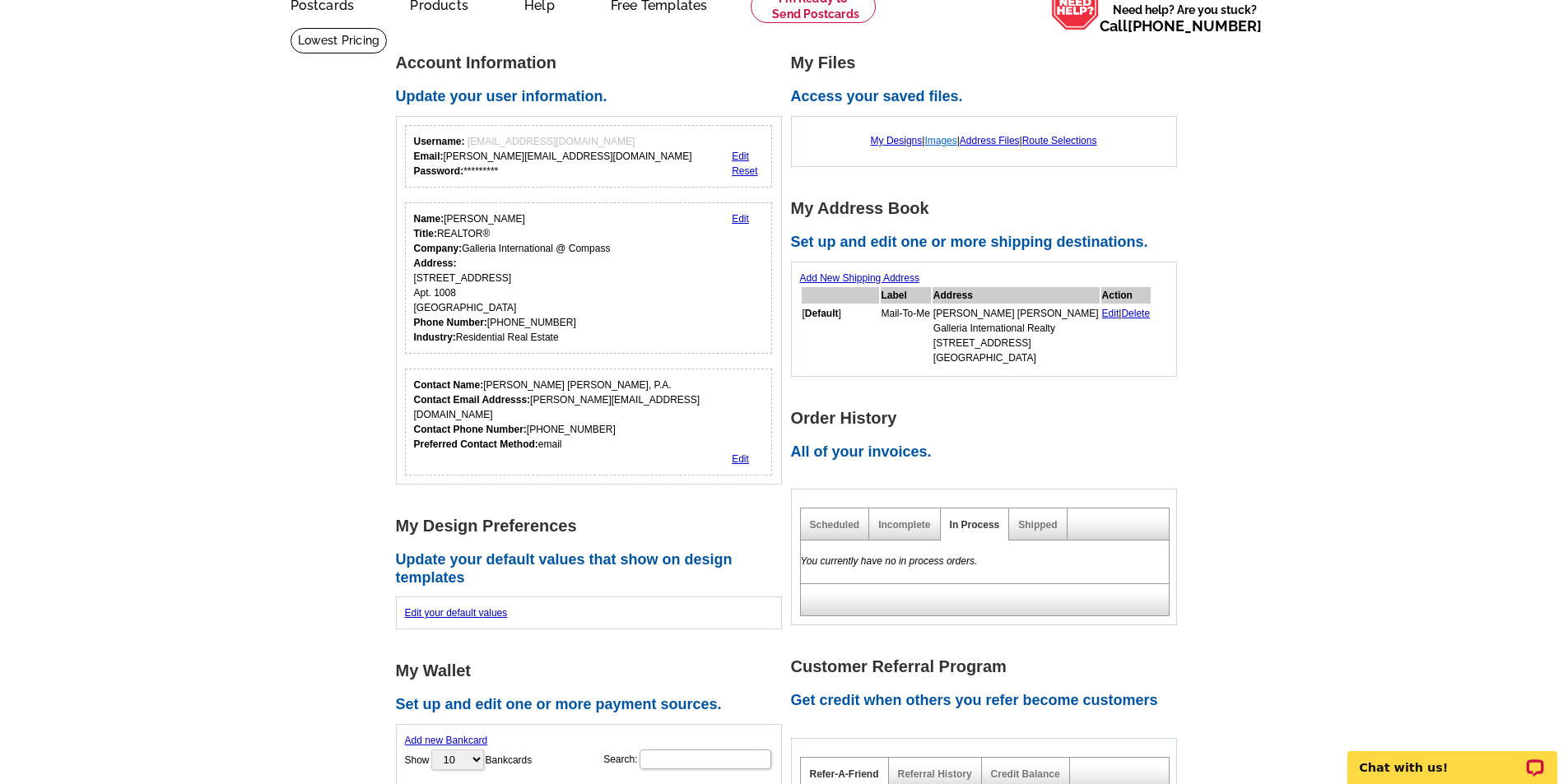
click at [935, 140] on link "Images" at bounding box center [940, 140] width 32 height 11
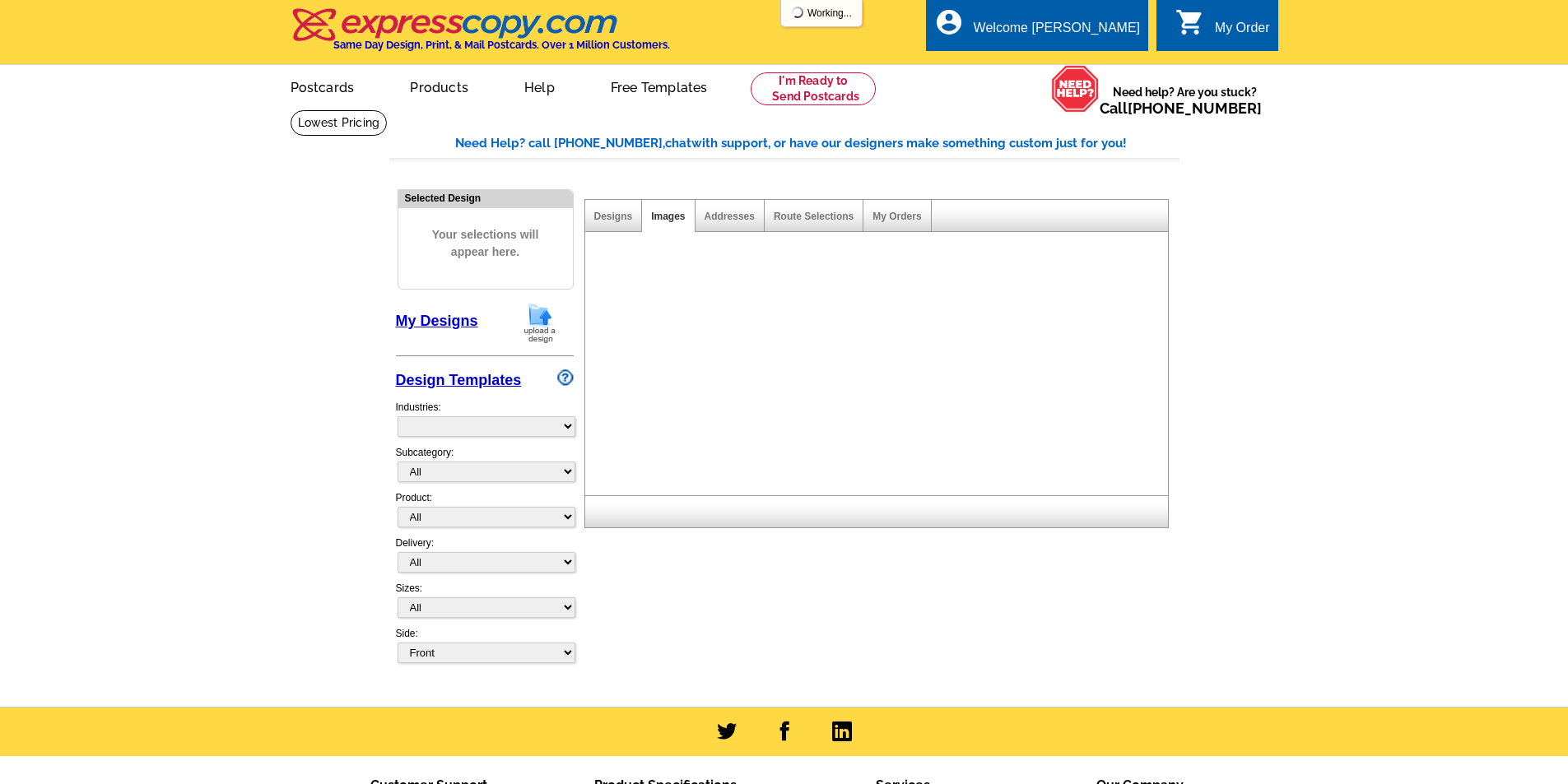
select select "785"
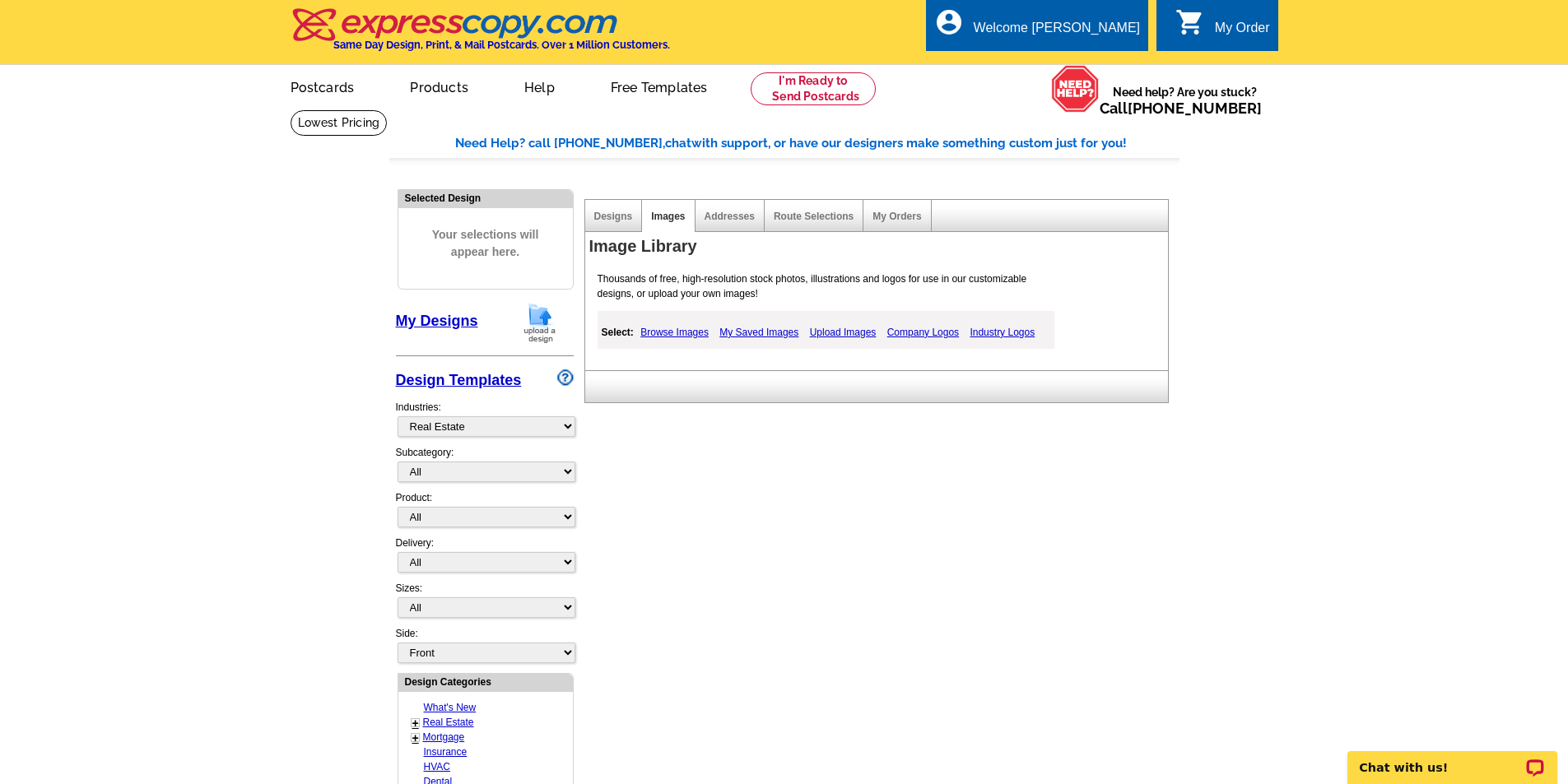
click at [845, 333] on link "Upload Images" at bounding box center [843, 332] width 75 height 19
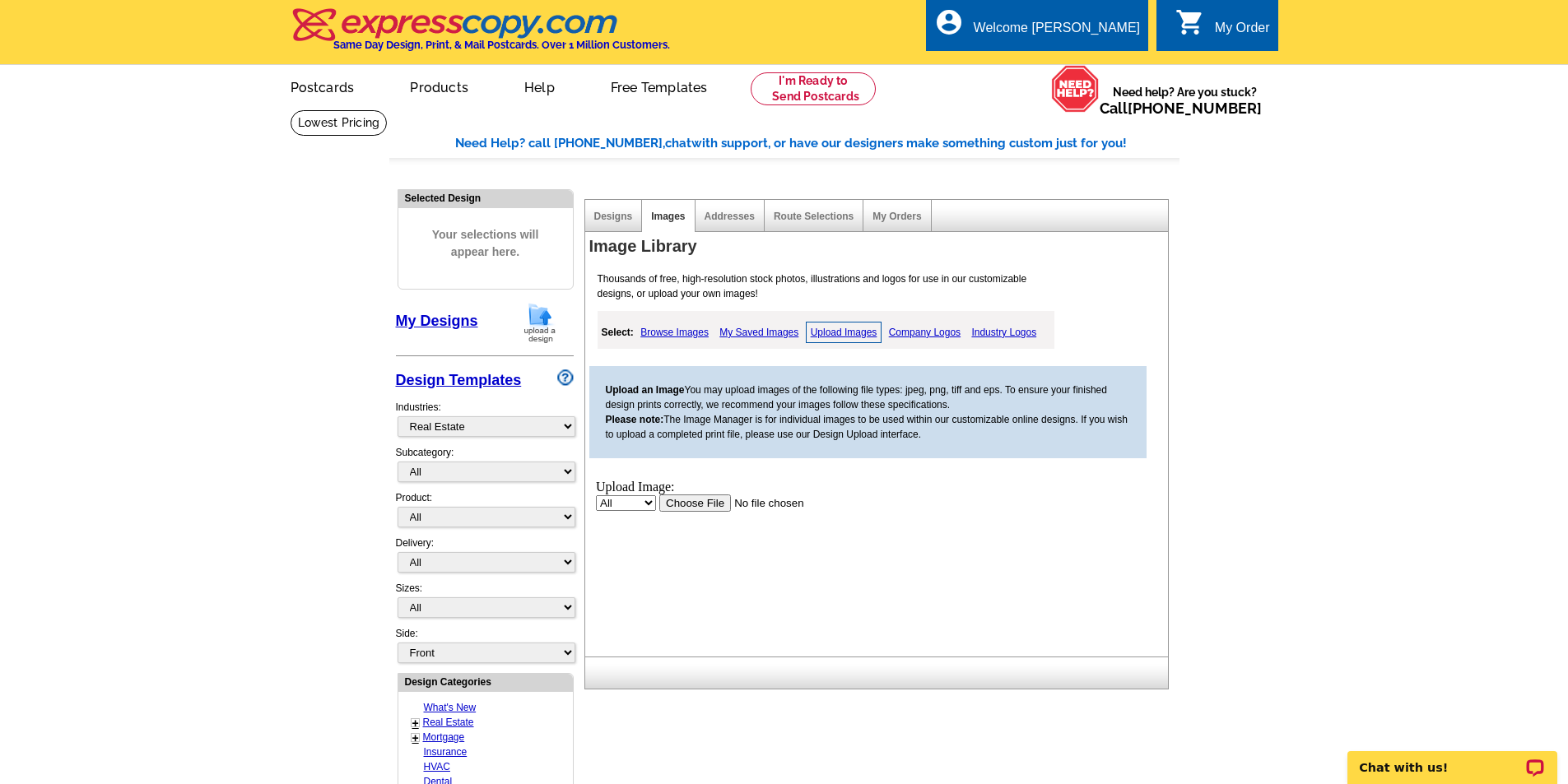
click at [722, 498] on input "file" at bounding box center [762, 502] width 208 height 18
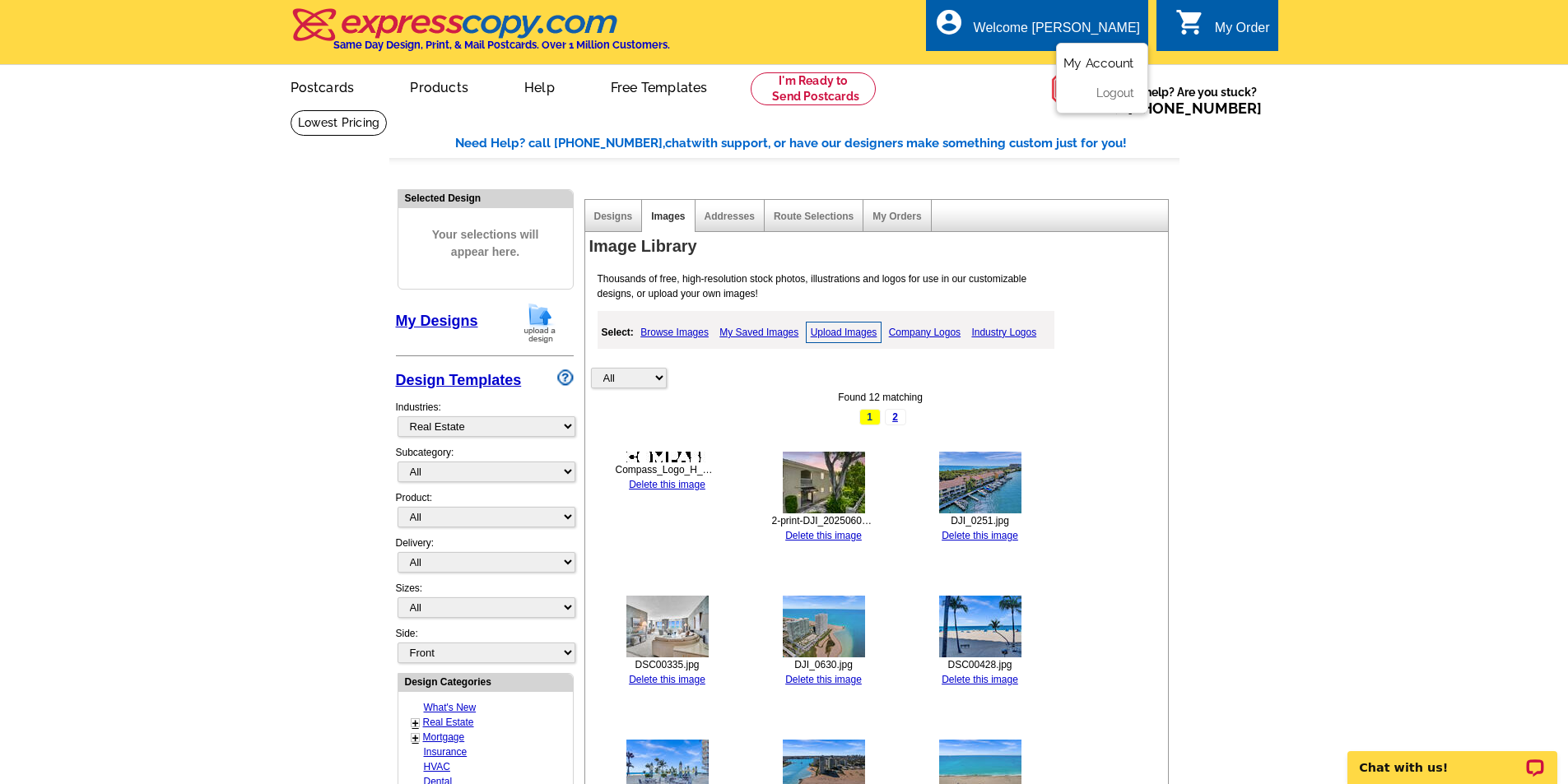
click at [1093, 61] on link "My Account" at bounding box center [1098, 63] width 71 height 15
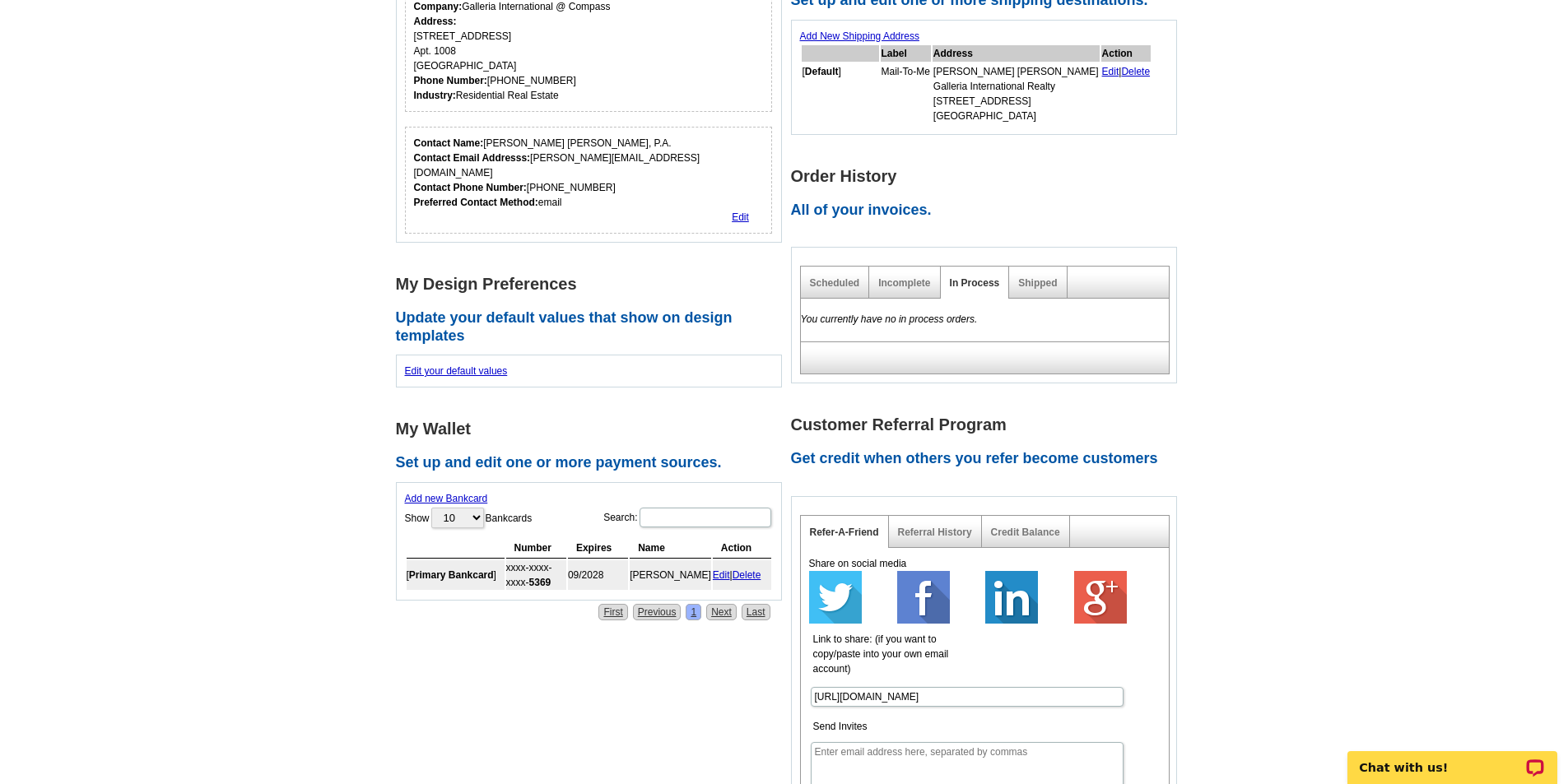
scroll to position [329, 0]
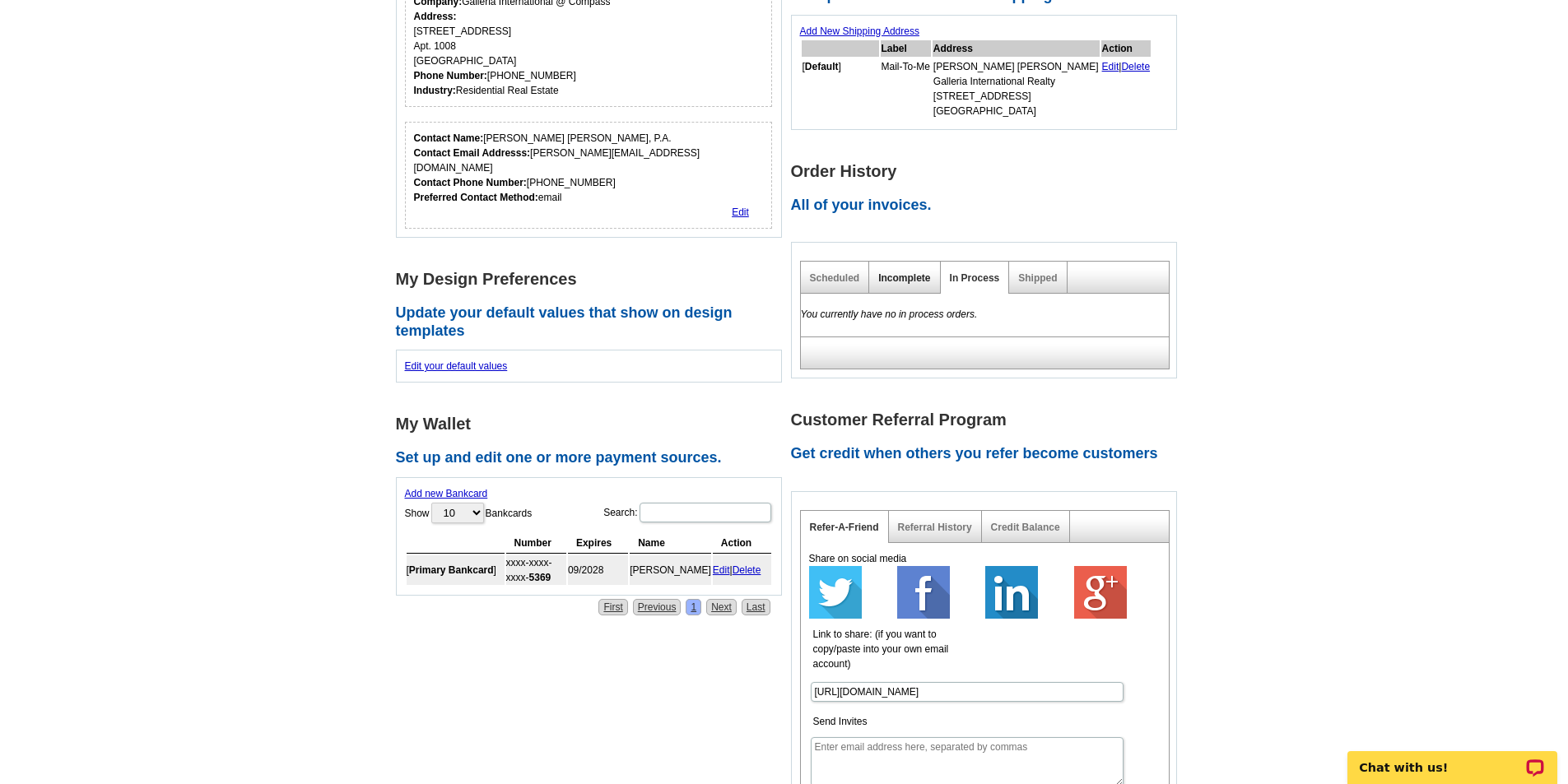
click at [897, 282] on link "Incomplete" at bounding box center [904, 277] width 52 height 11
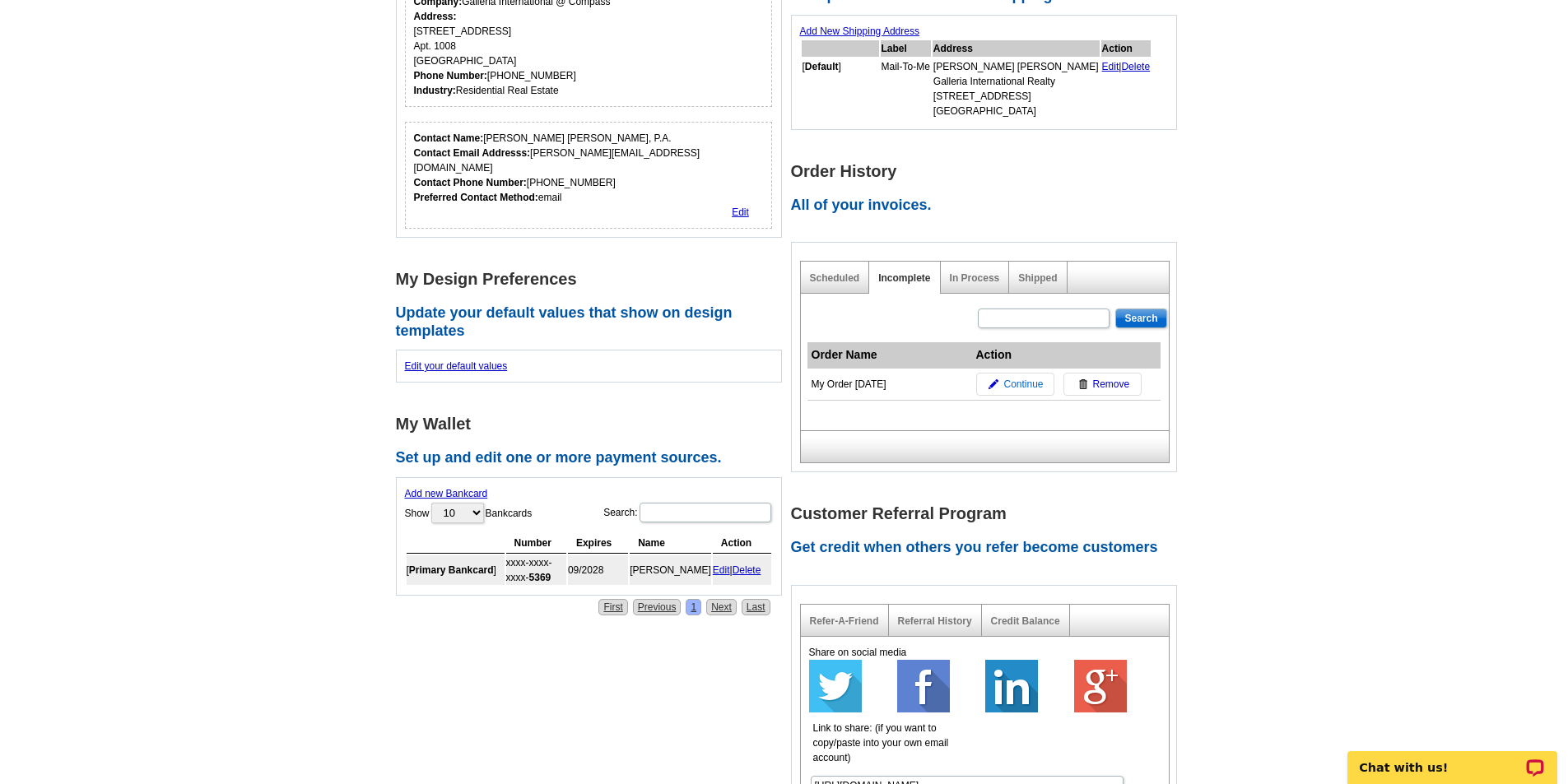
click at [1009, 382] on span "Continue" at bounding box center [1022, 384] width 40 height 15
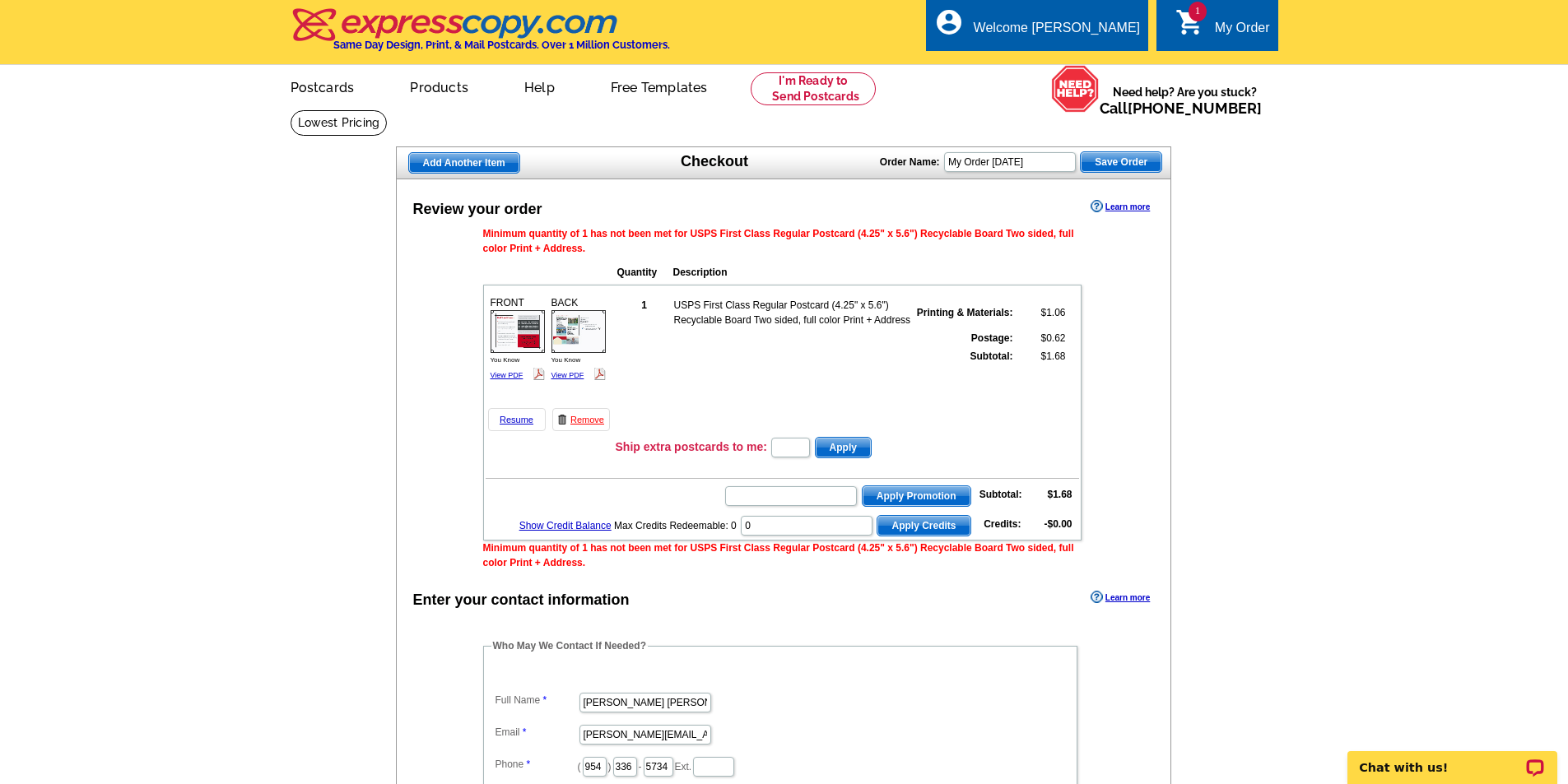
click at [527, 340] on img at bounding box center [517, 331] width 54 height 42
click at [520, 424] on link "Resume" at bounding box center [516, 419] width 57 height 23
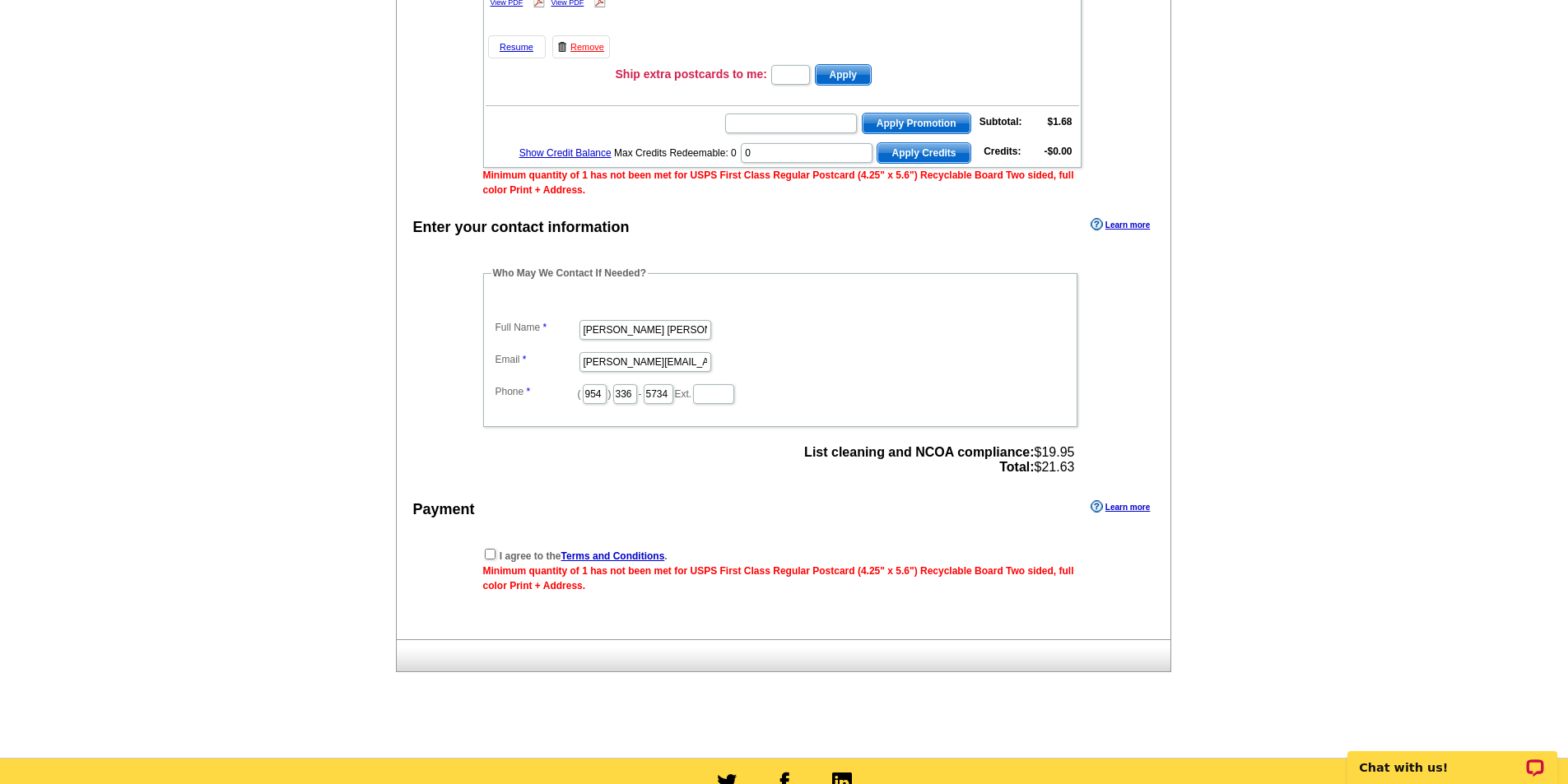
scroll to position [411, 0]
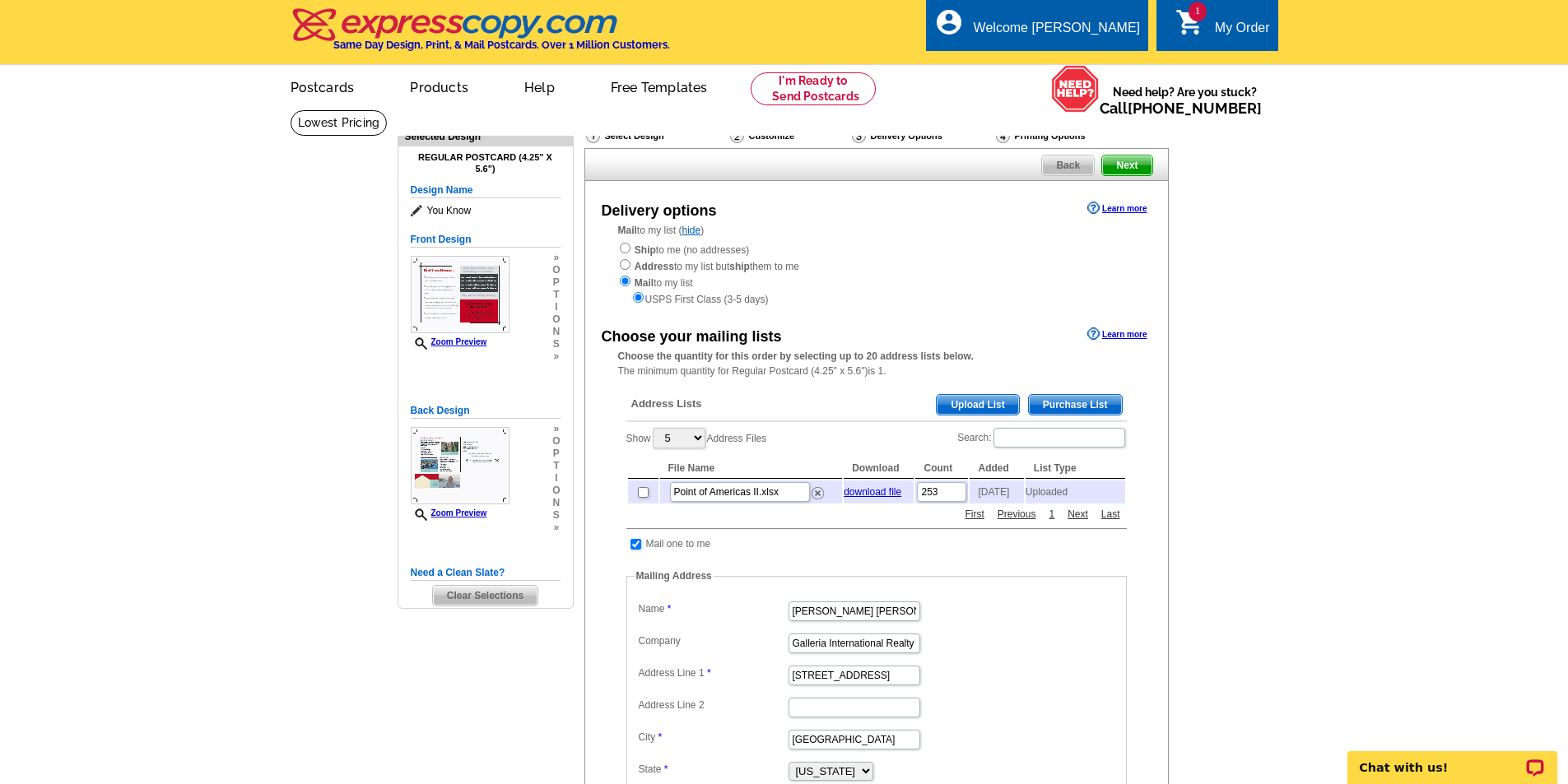
click at [1074, 170] on span "Back" at bounding box center [1067, 165] width 52 height 19
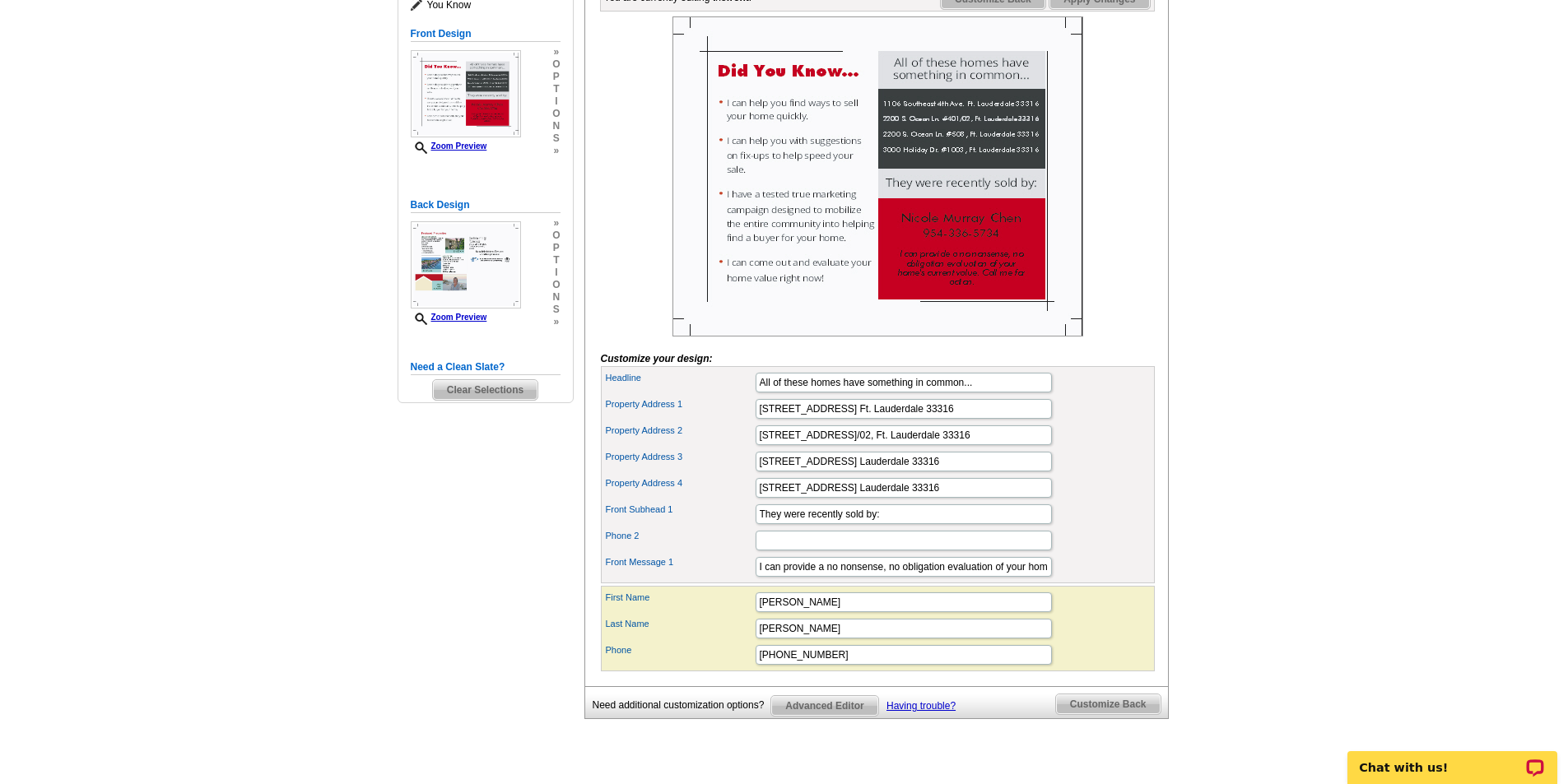
scroll to position [82, 0]
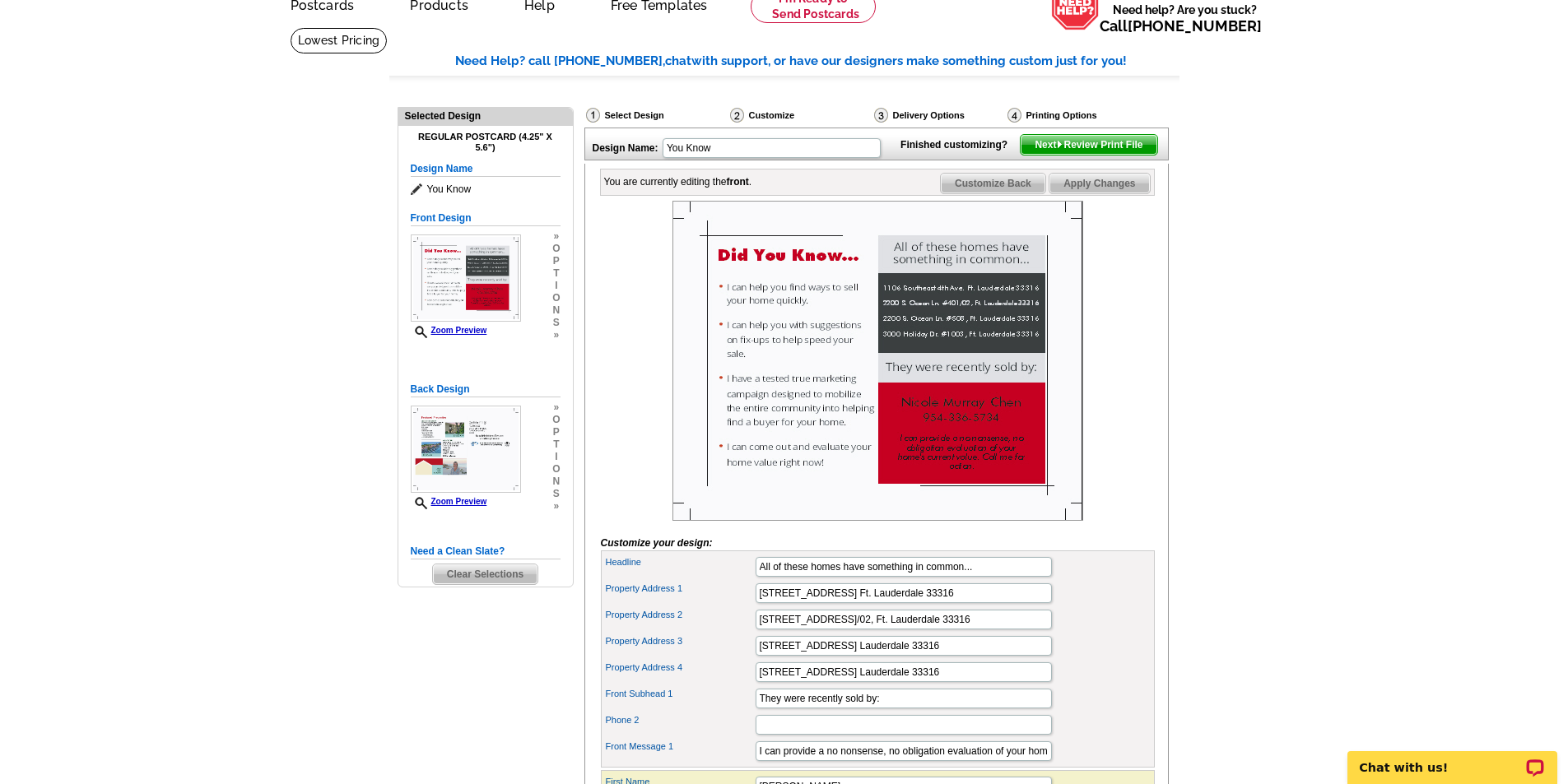
click at [977, 193] on span "Customize Back" at bounding box center [993, 184] width 104 height 19
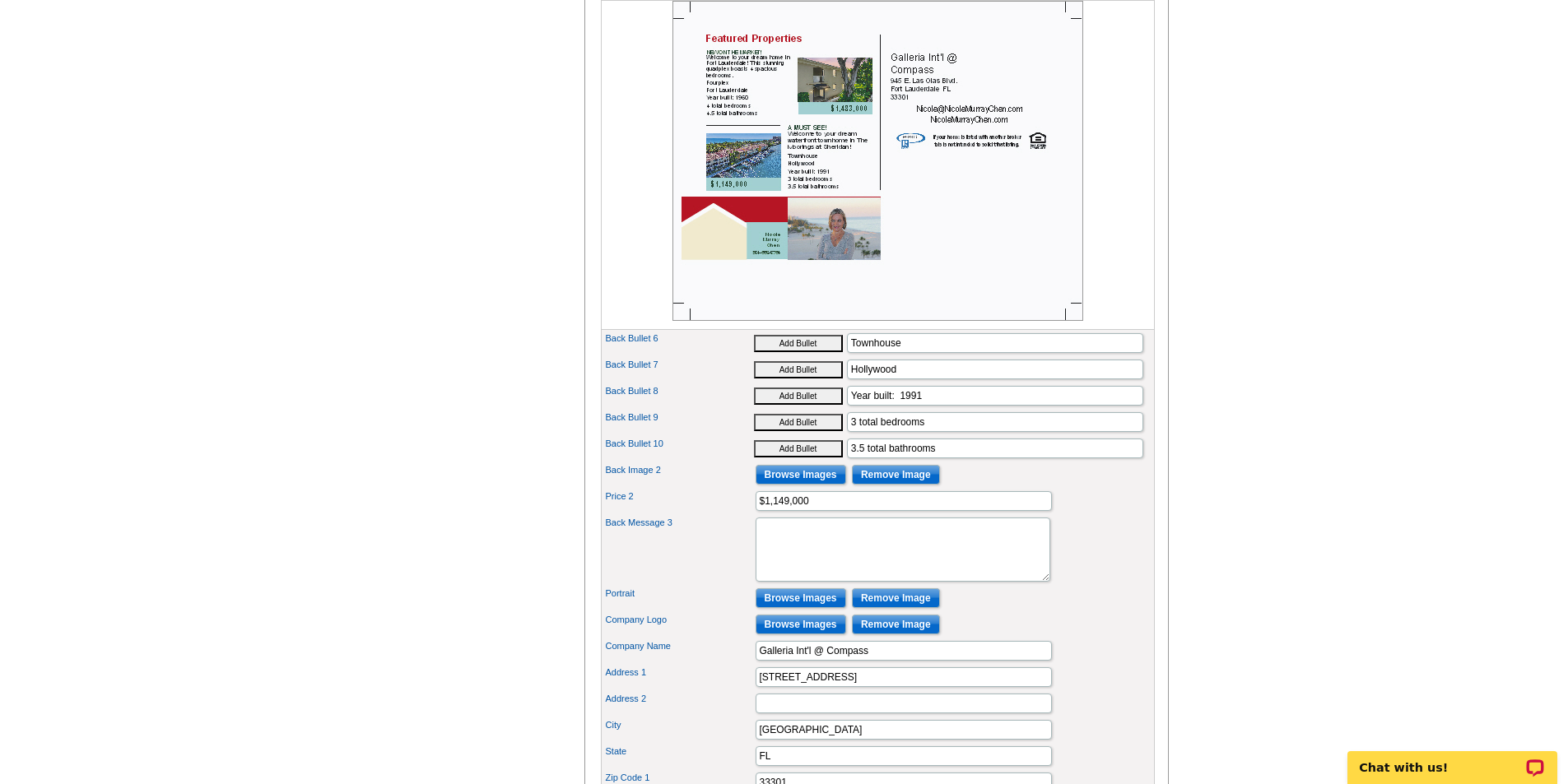
scroll to position [740, 0]
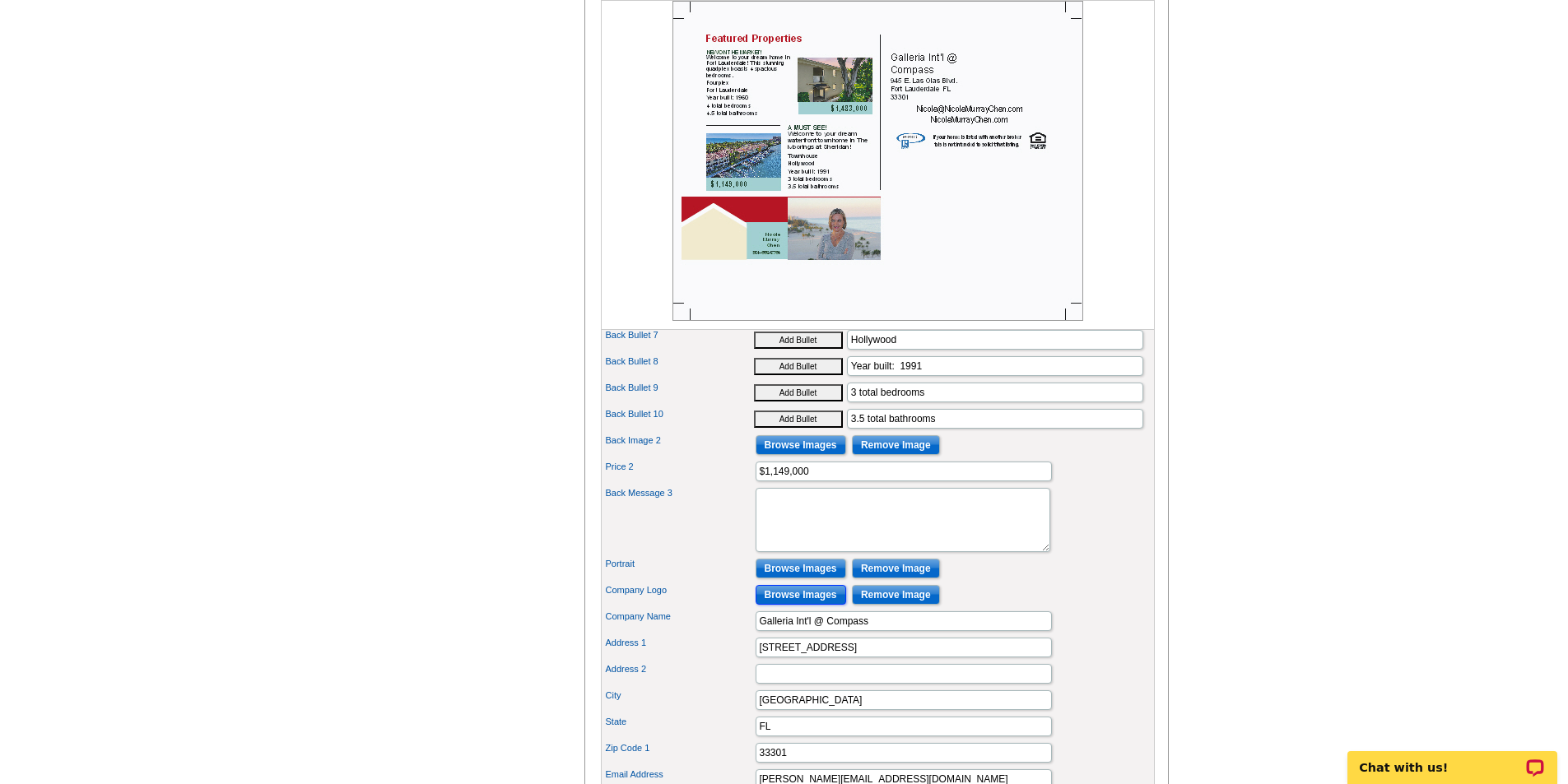
click at [814, 605] on input "Browse Images" at bounding box center [800, 594] width 90 height 19
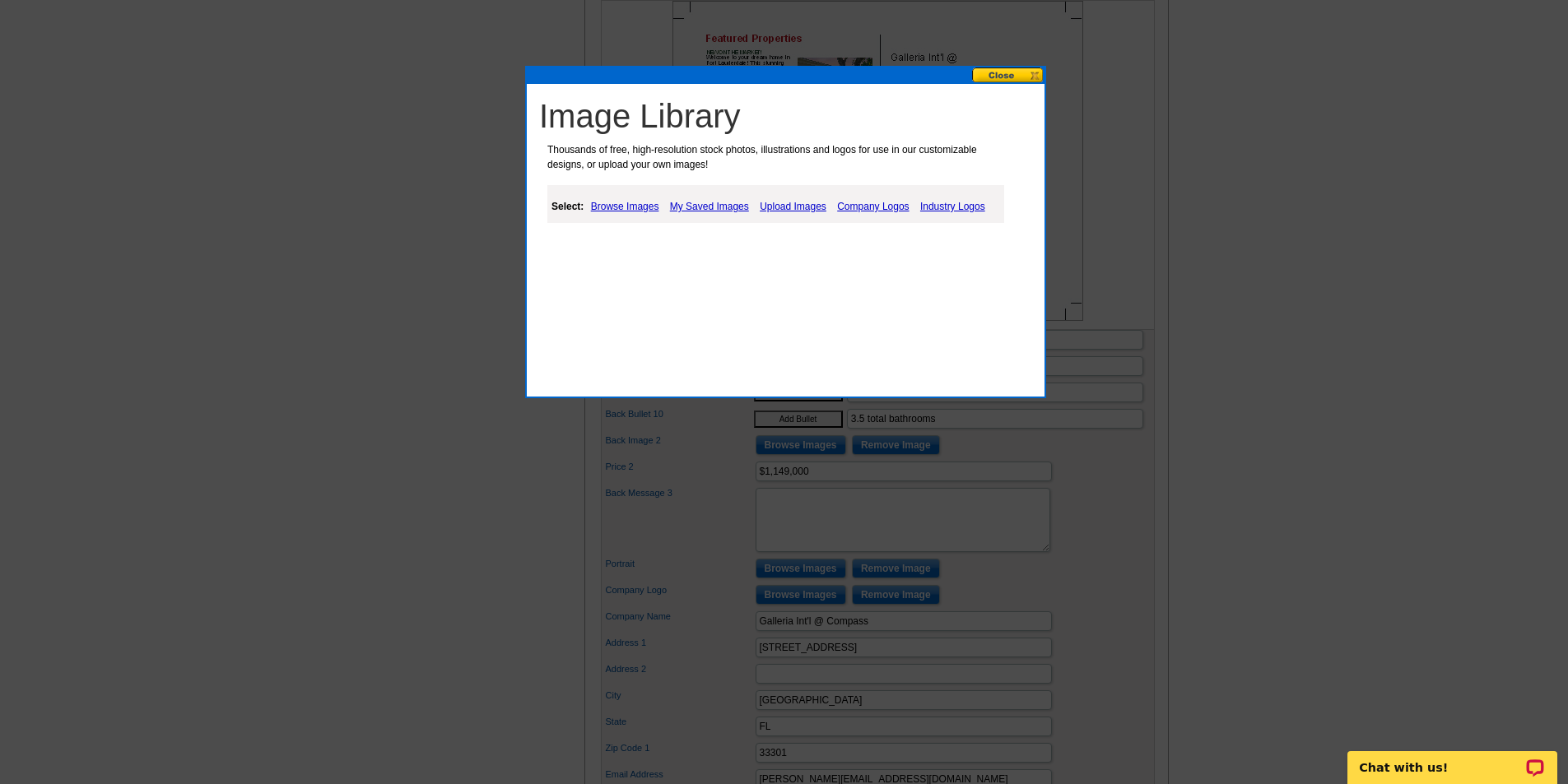
click at [708, 208] on link "My Saved Images" at bounding box center [709, 207] width 87 height 19
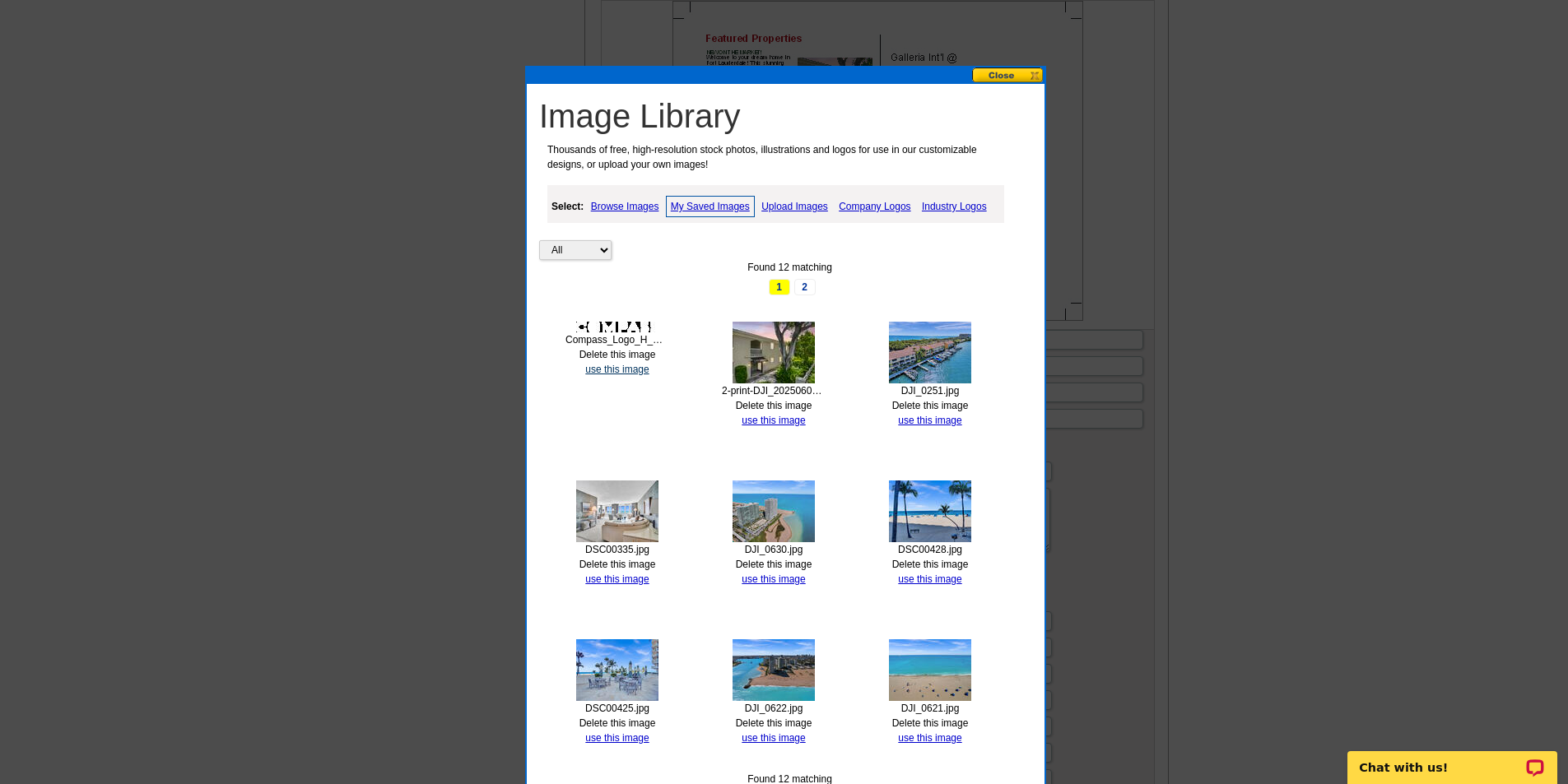
click at [623, 368] on link "use this image" at bounding box center [617, 369] width 64 height 11
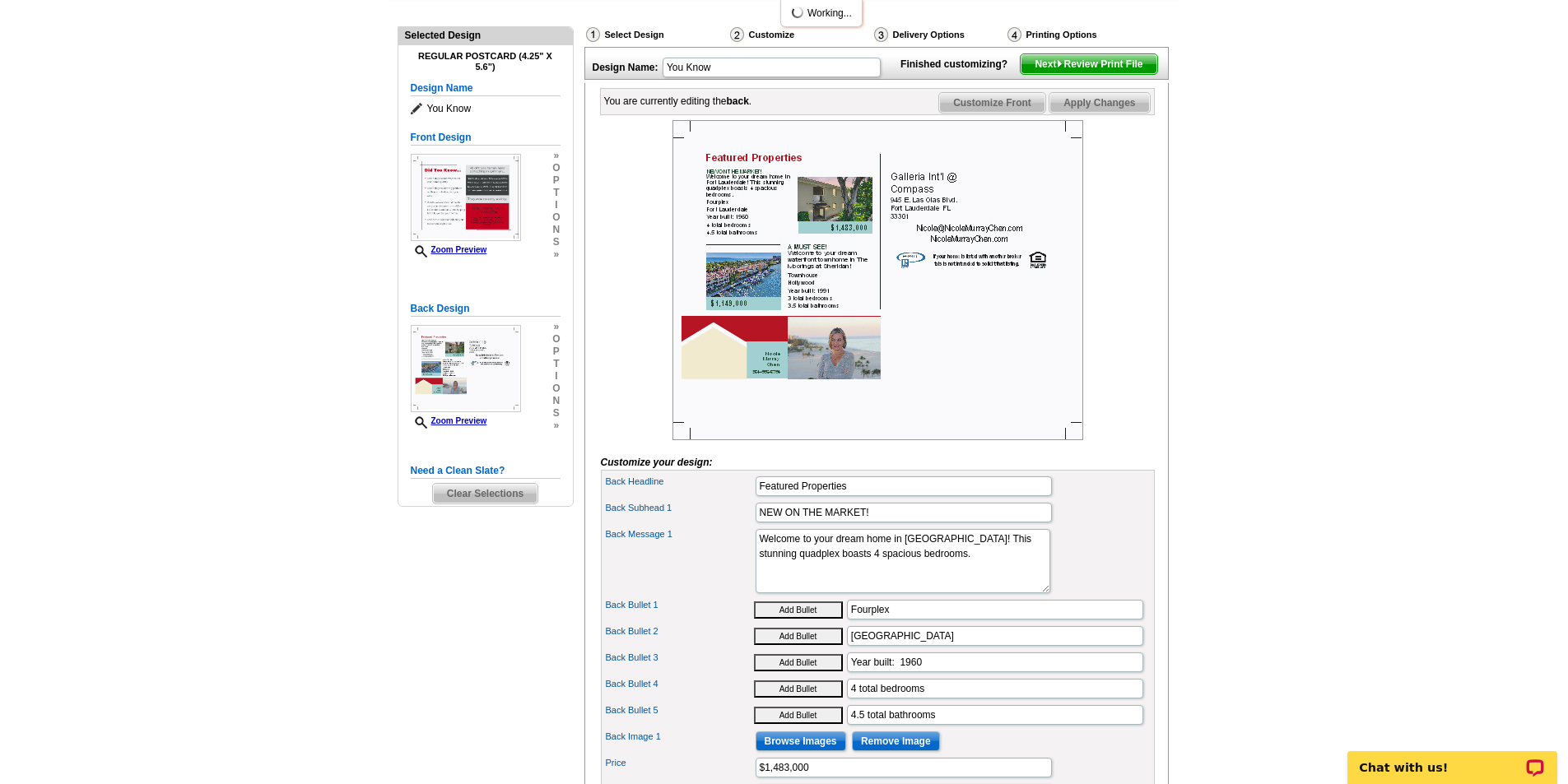
scroll to position [164, 0]
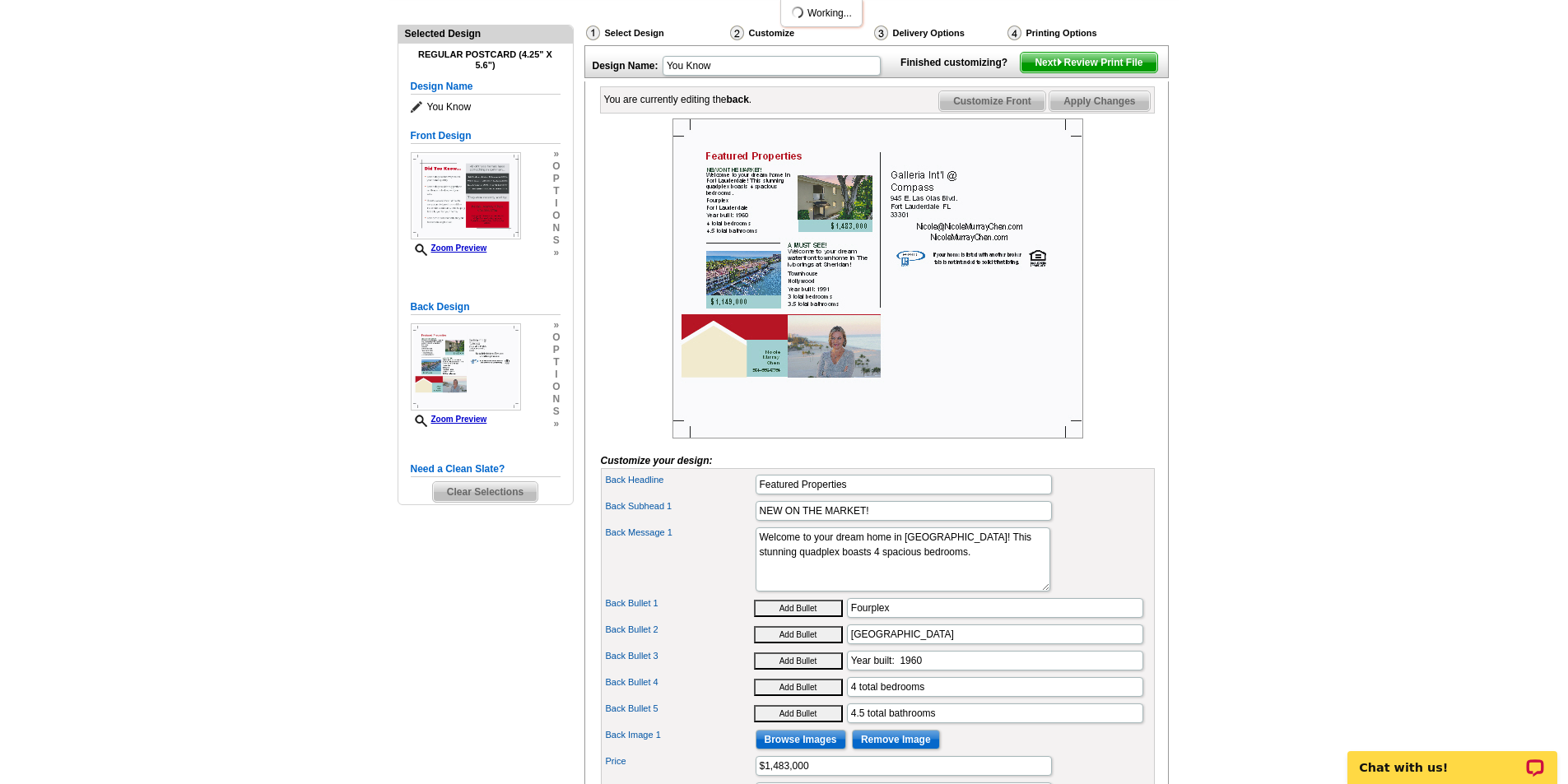
click at [1114, 111] on span "Apply Changes" at bounding box center [1099, 101] width 100 height 19
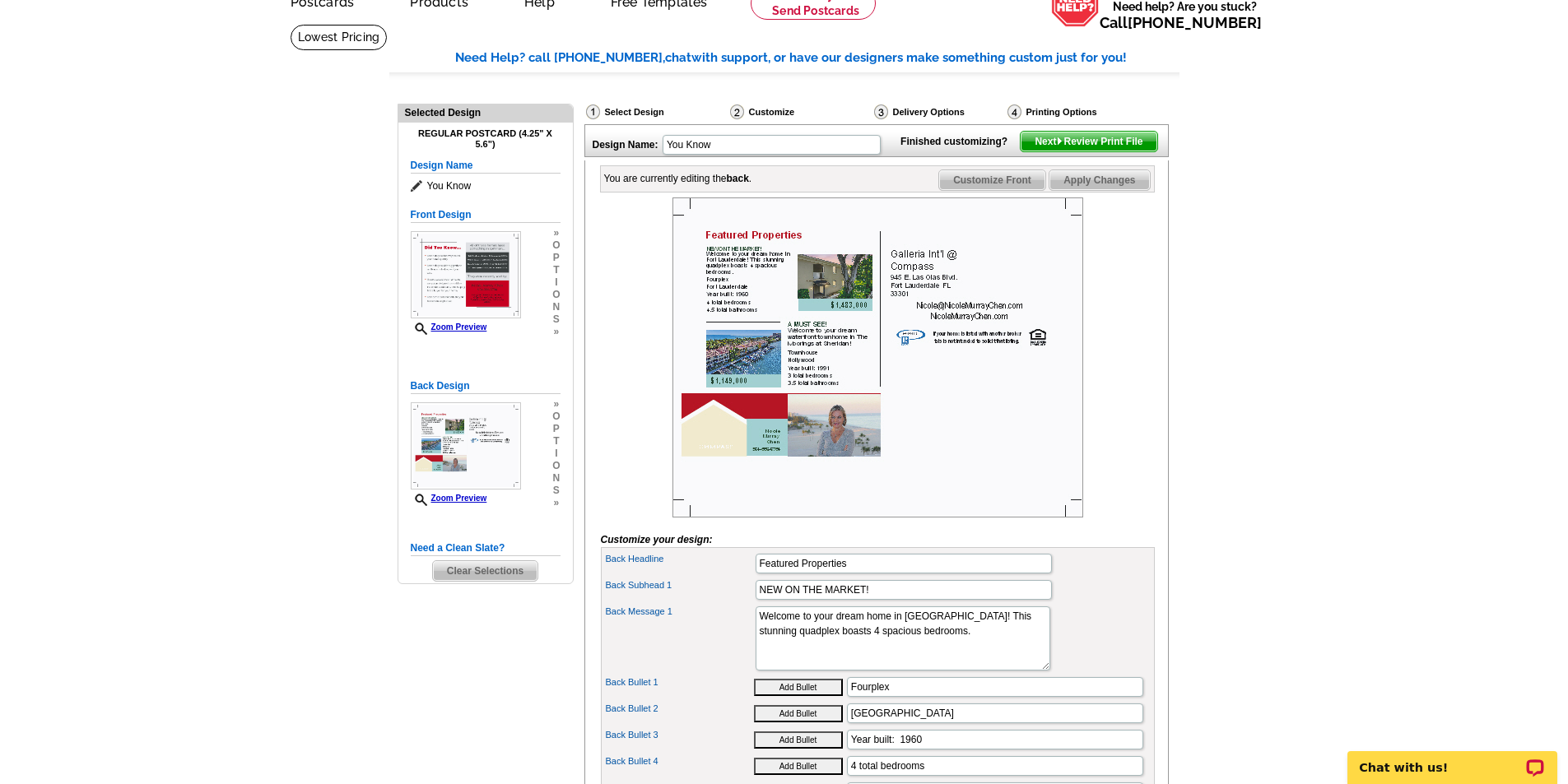
scroll to position [82, 0]
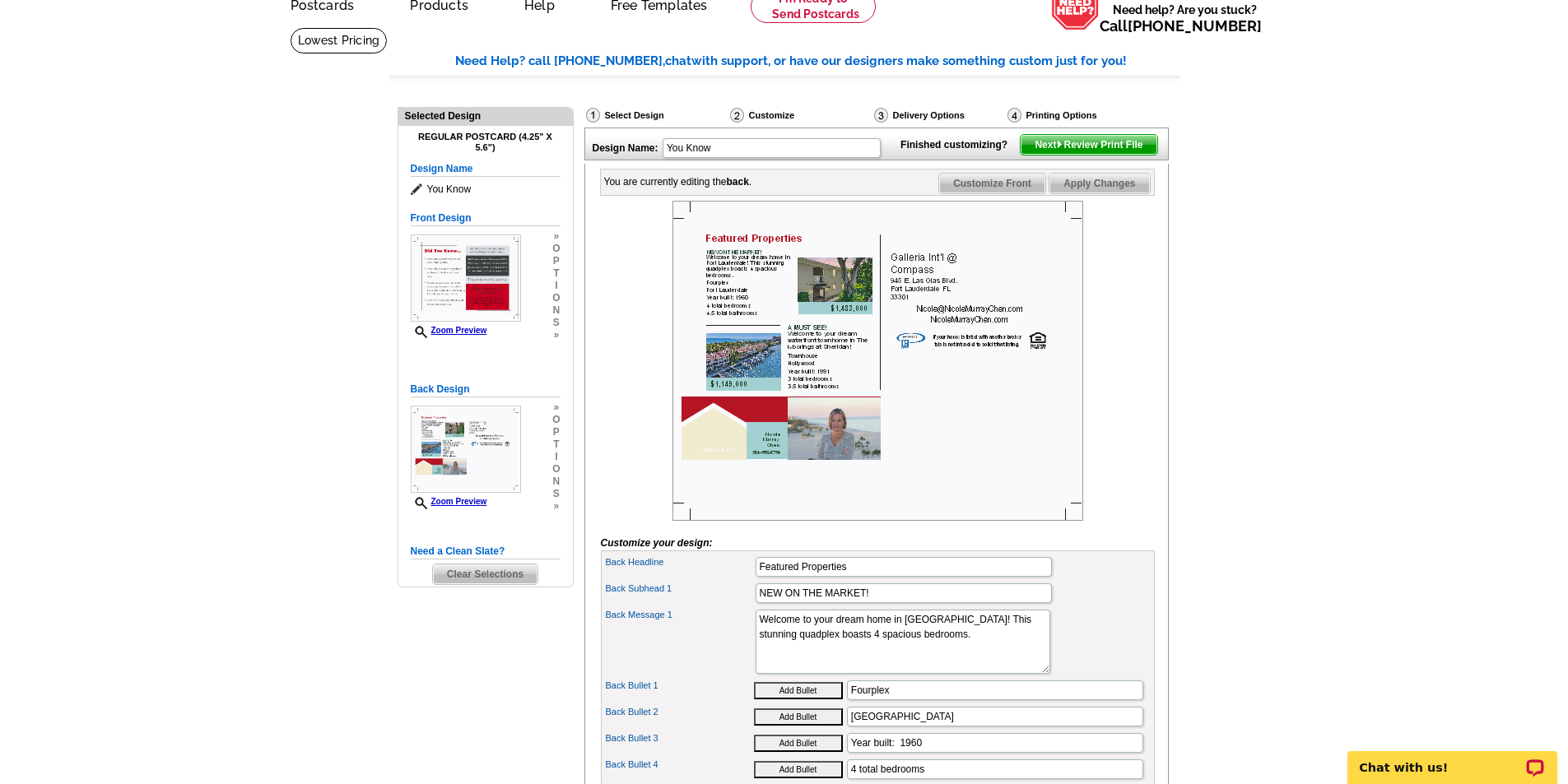
click at [1110, 193] on span "Apply Changes" at bounding box center [1099, 184] width 100 height 19
click at [1108, 193] on span "Apply Changes" at bounding box center [1099, 184] width 100 height 19
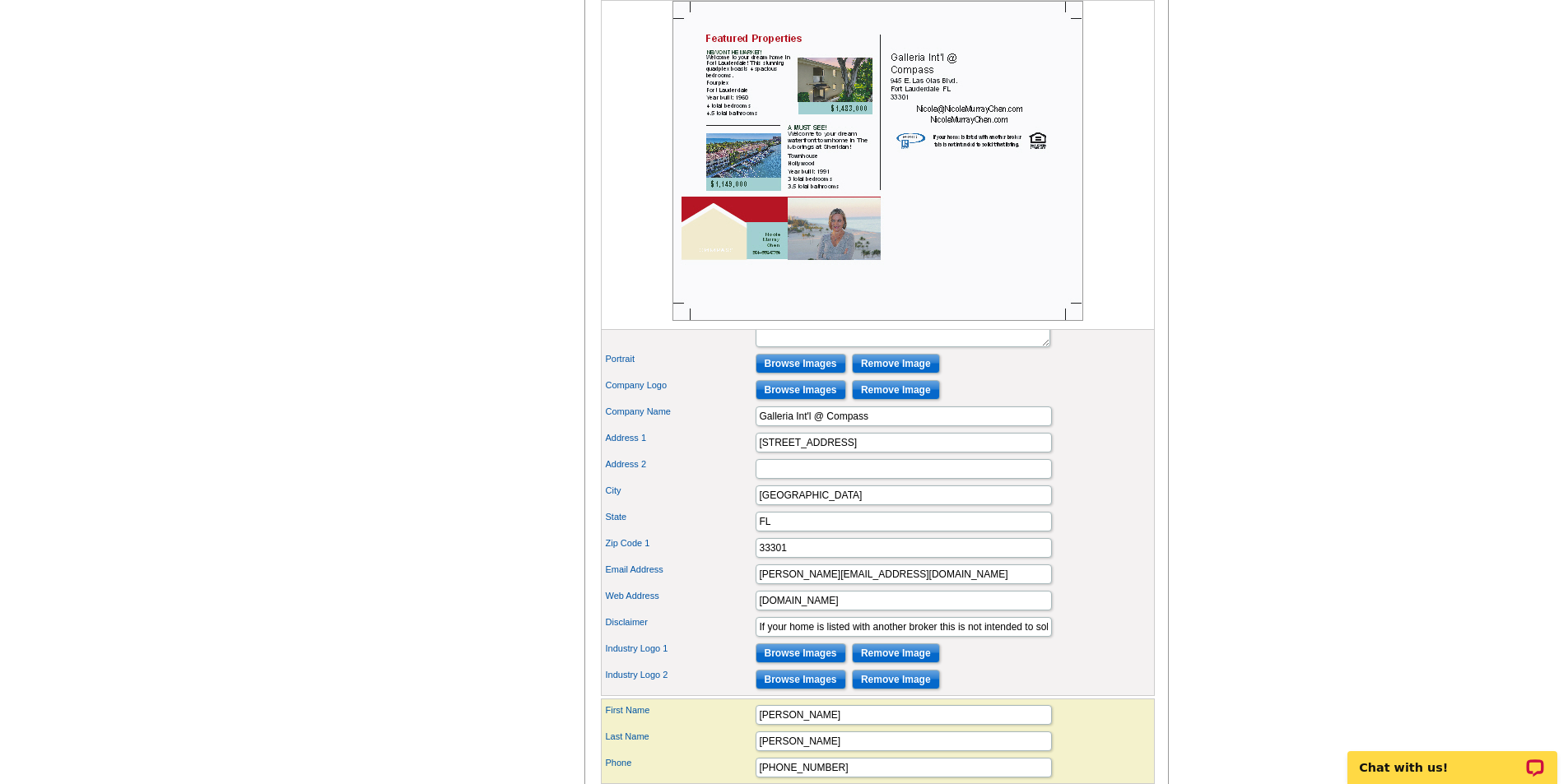
scroll to position [905, 0]
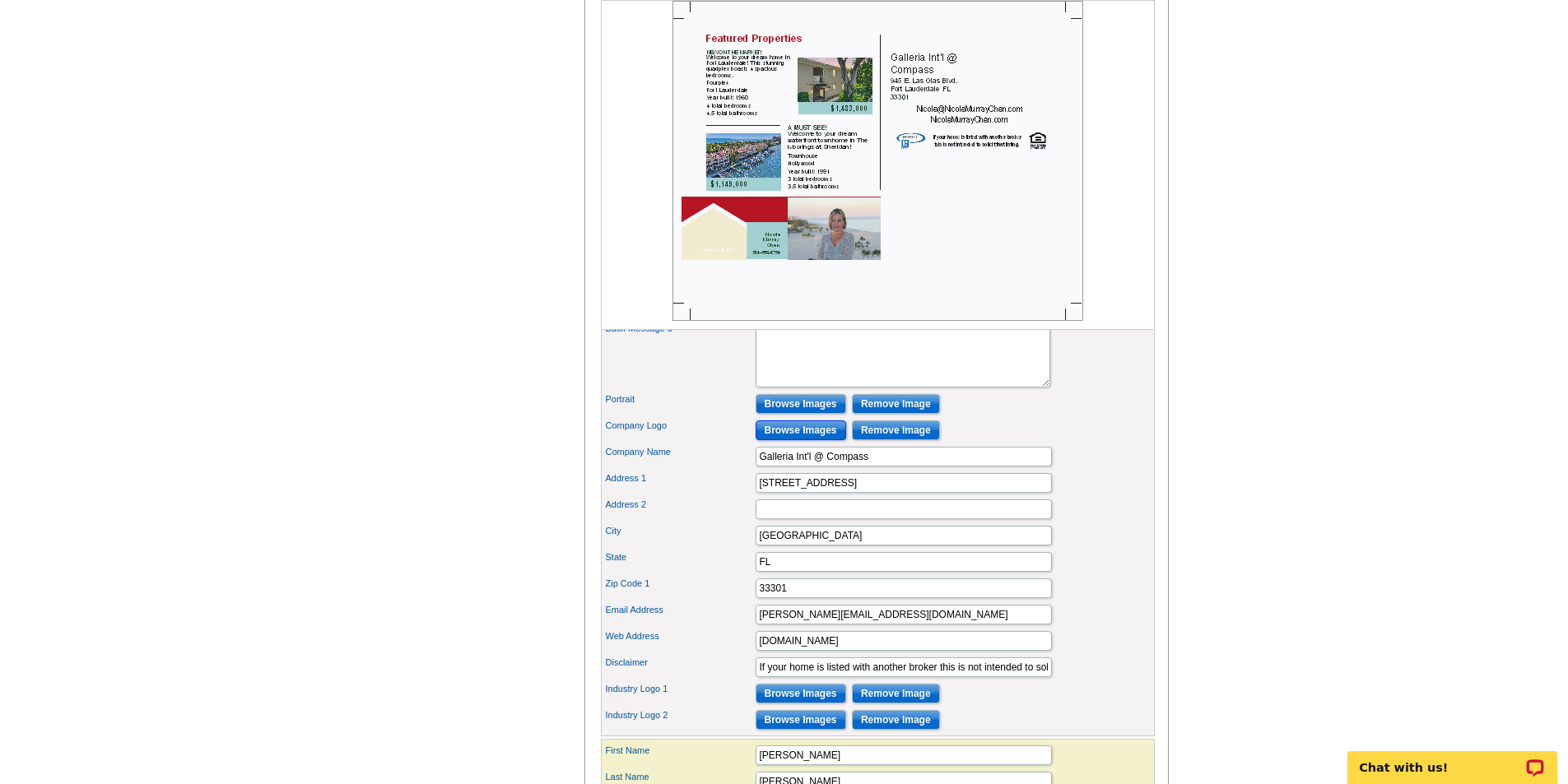
click at [793, 440] on input "Browse Images" at bounding box center [800, 430] width 90 height 19
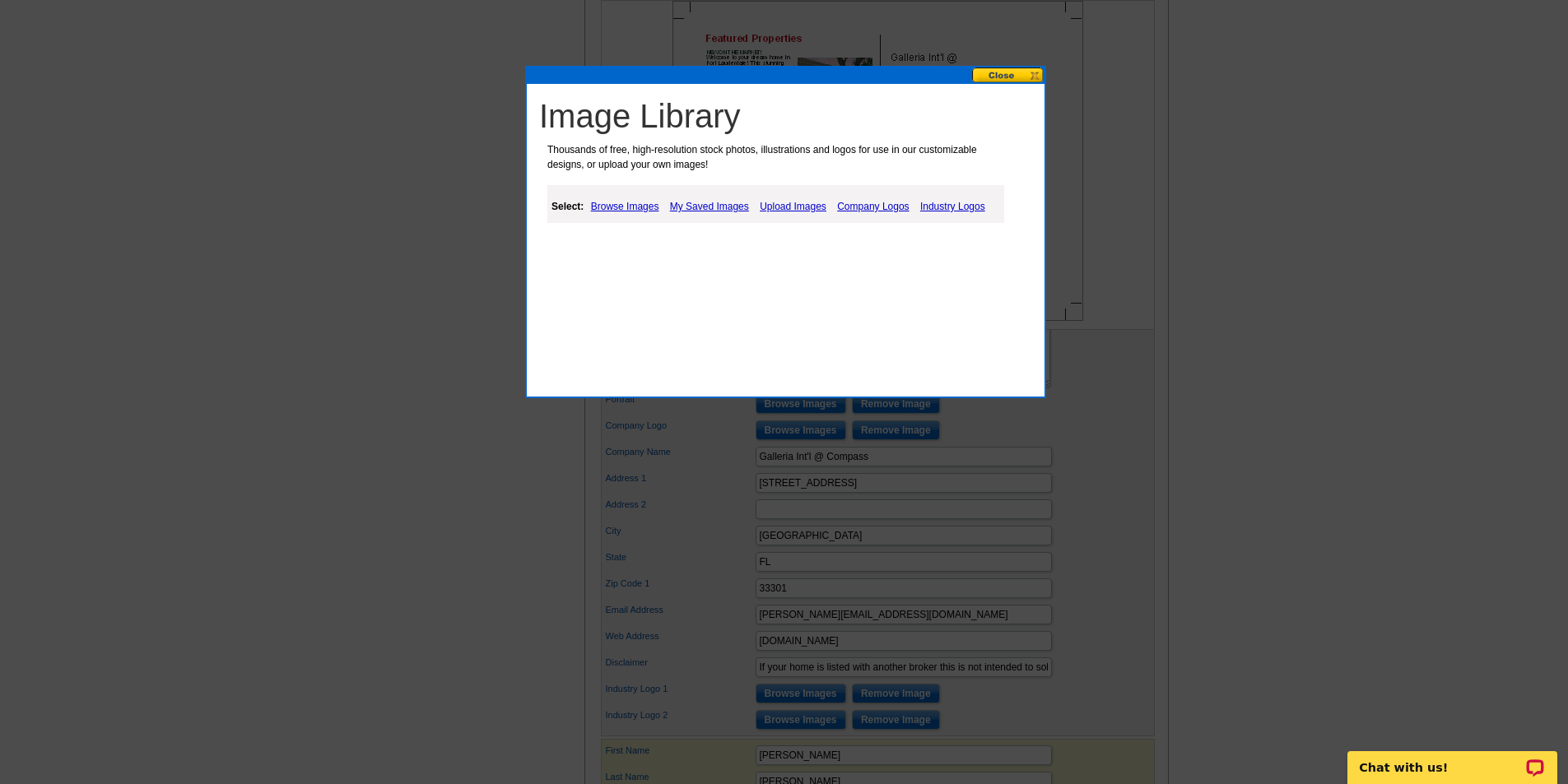
click at [772, 207] on link "Upload Images" at bounding box center [792, 207] width 75 height 19
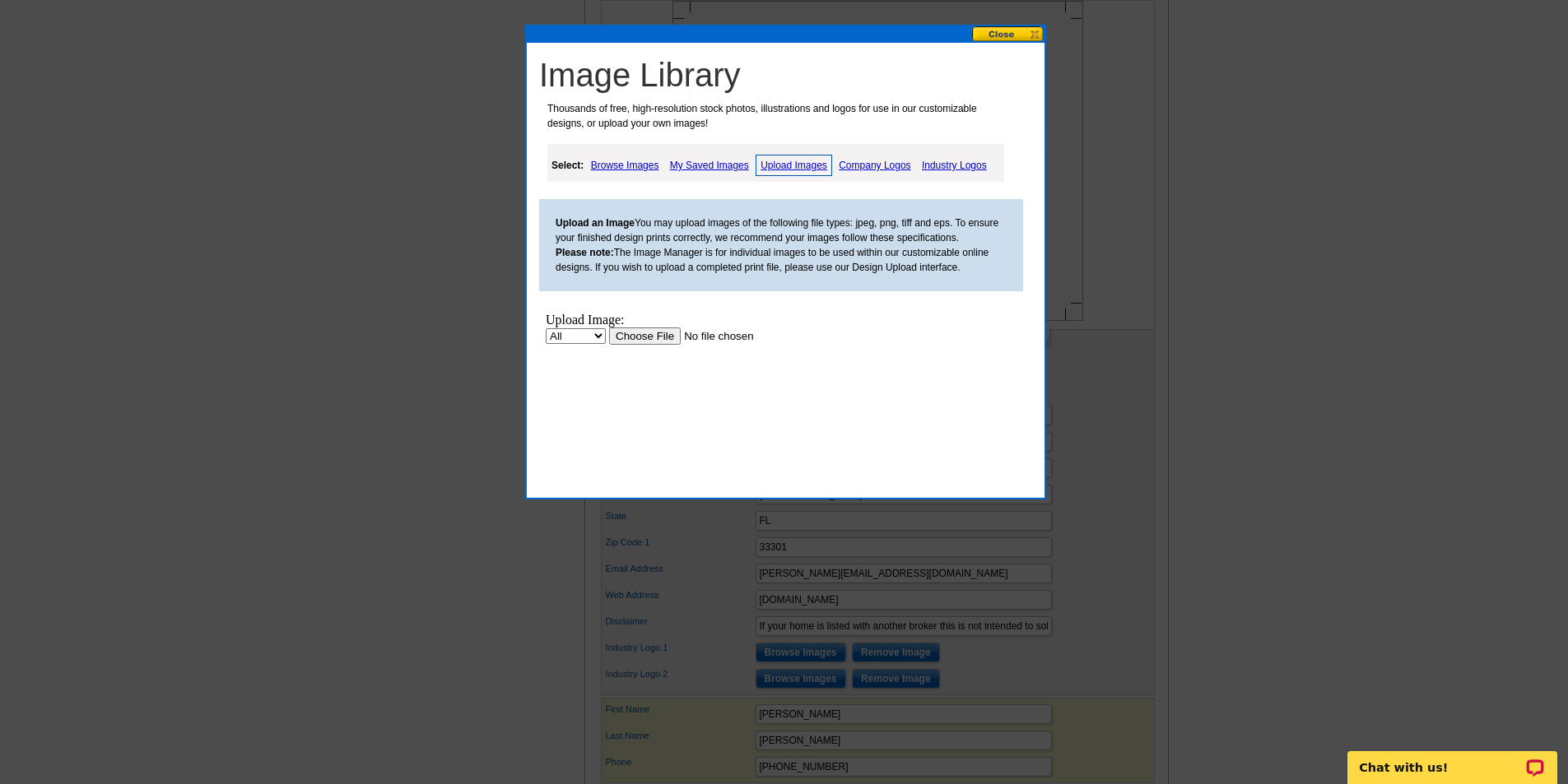
scroll to position [987, 0]
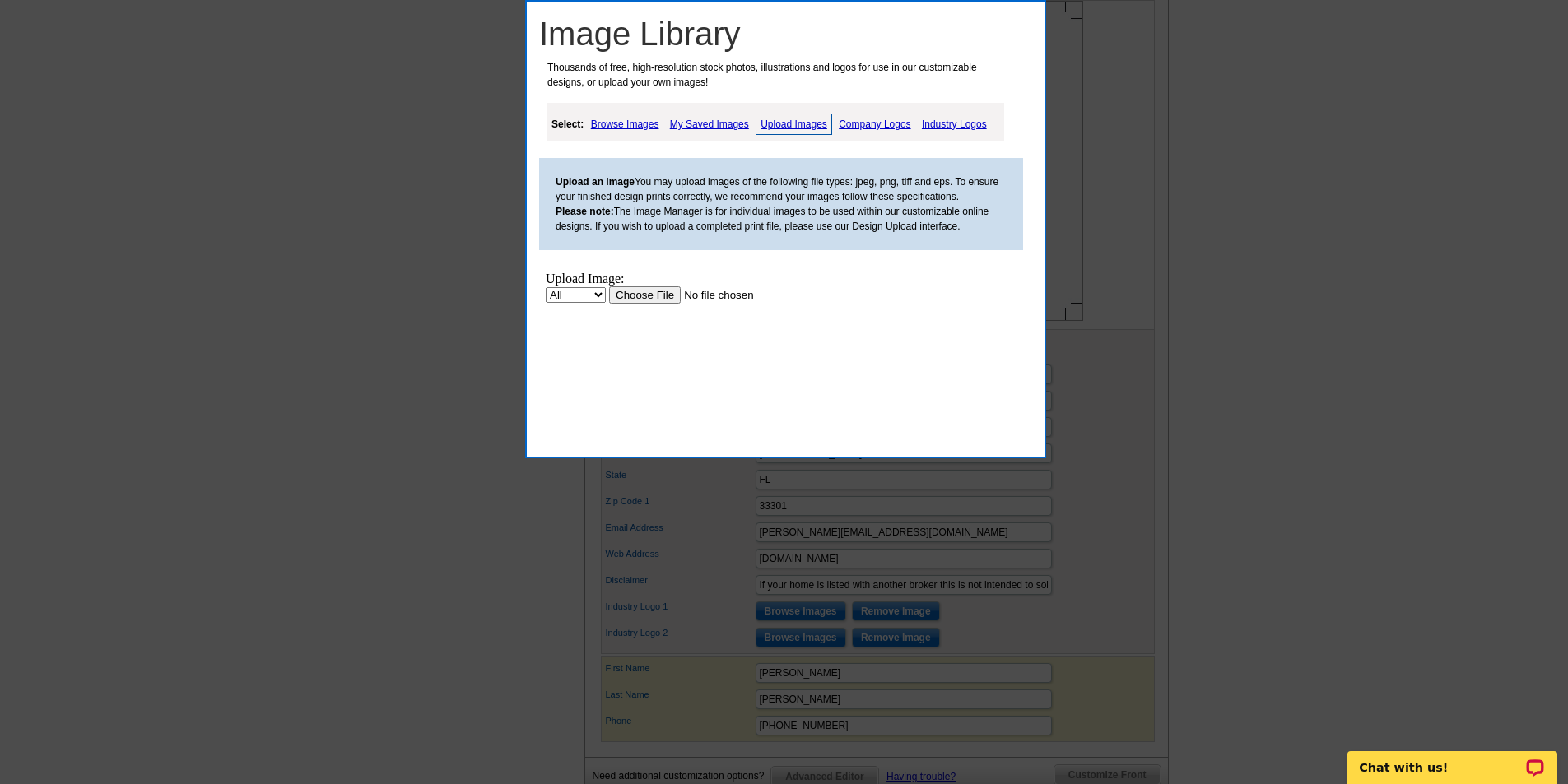
click at [651, 297] on input "file" at bounding box center [713, 295] width 208 height 18
click at [724, 124] on link "My Saved Images" at bounding box center [709, 124] width 87 height 19
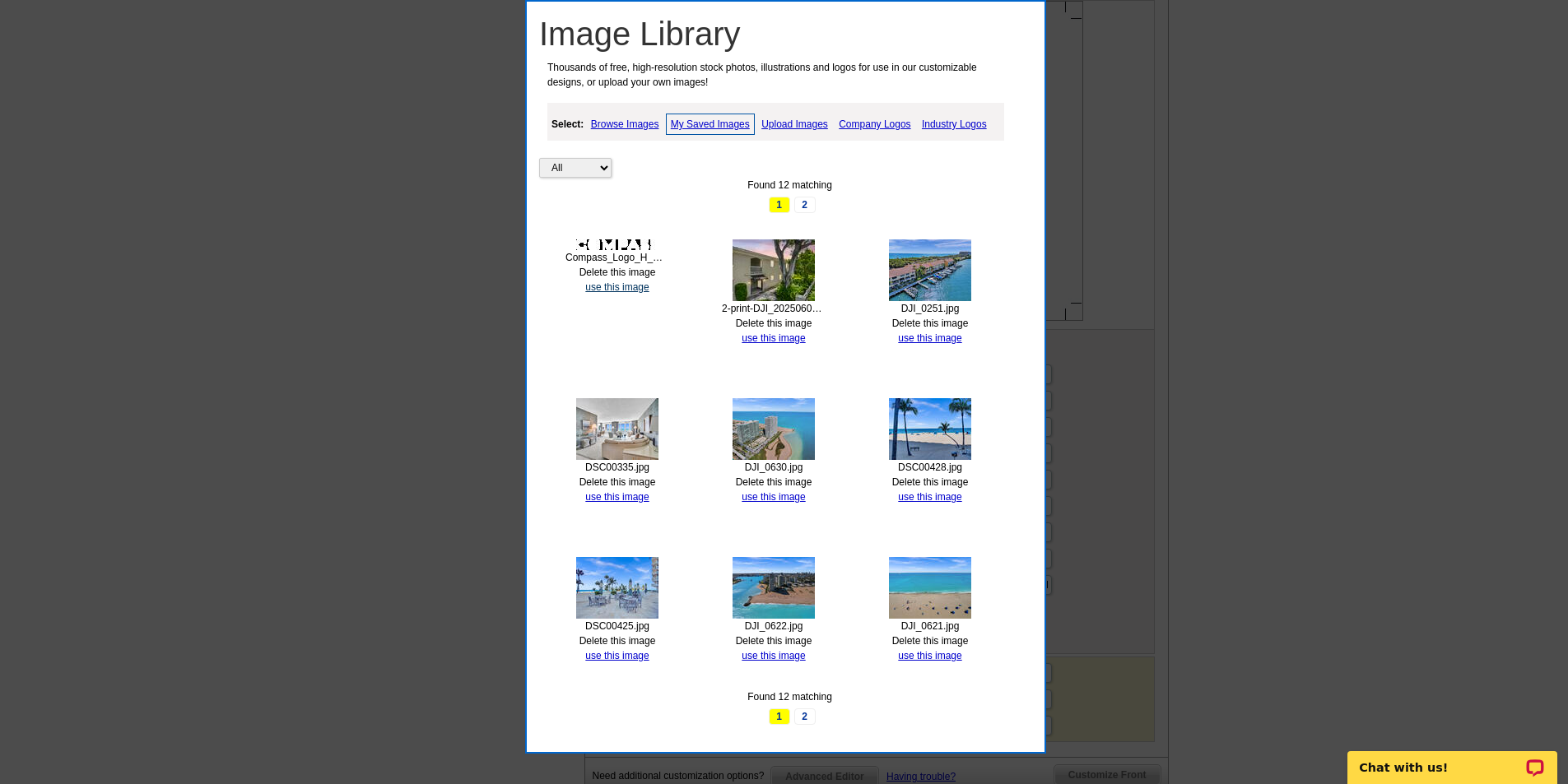
click at [618, 285] on link "use this image" at bounding box center [617, 287] width 64 height 11
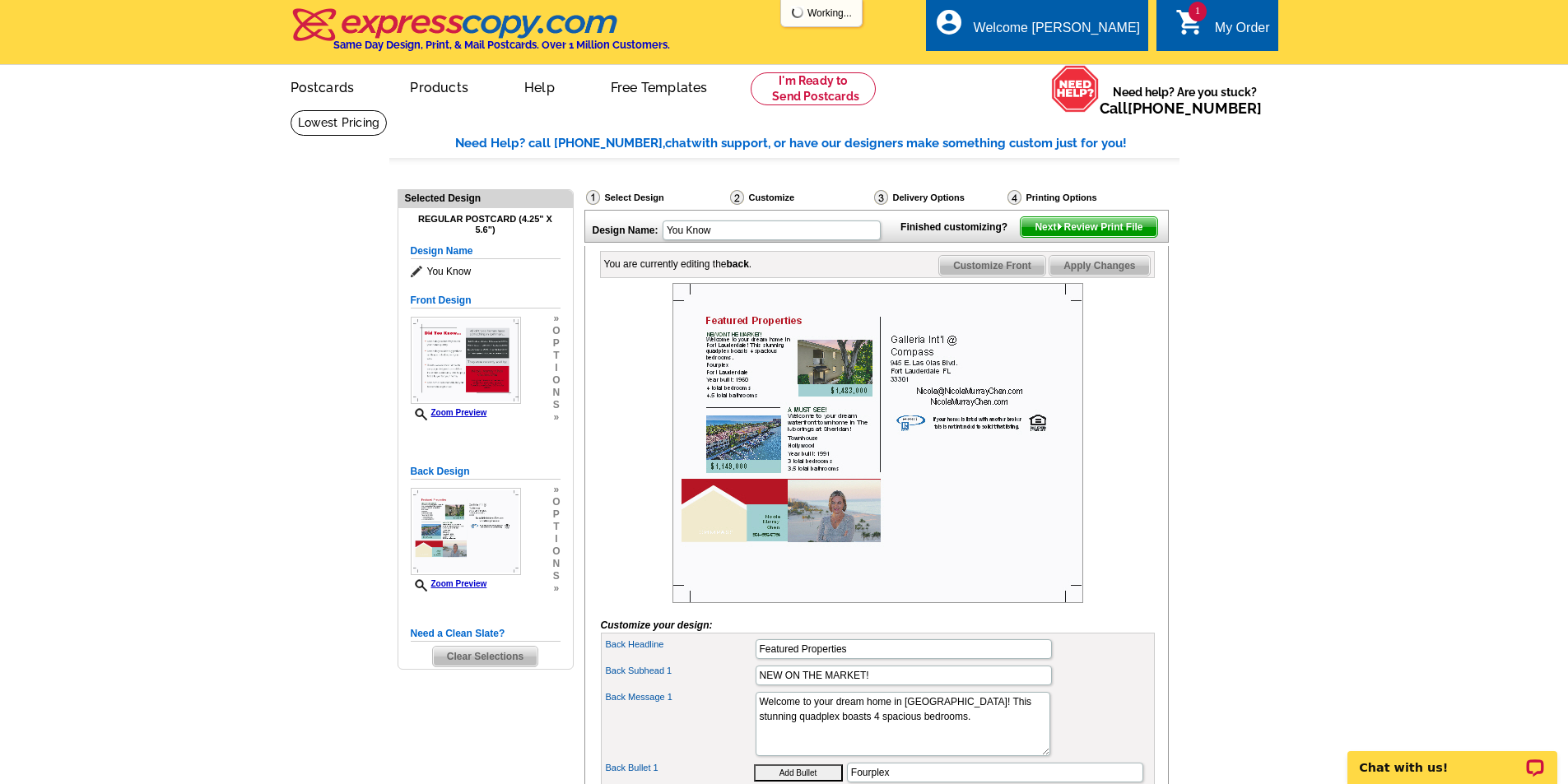
click at [1128, 275] on span "Apply Changes" at bounding box center [1099, 266] width 100 height 19
click at [1102, 237] on span "Next Review Print File" at bounding box center [1088, 227] width 136 height 19
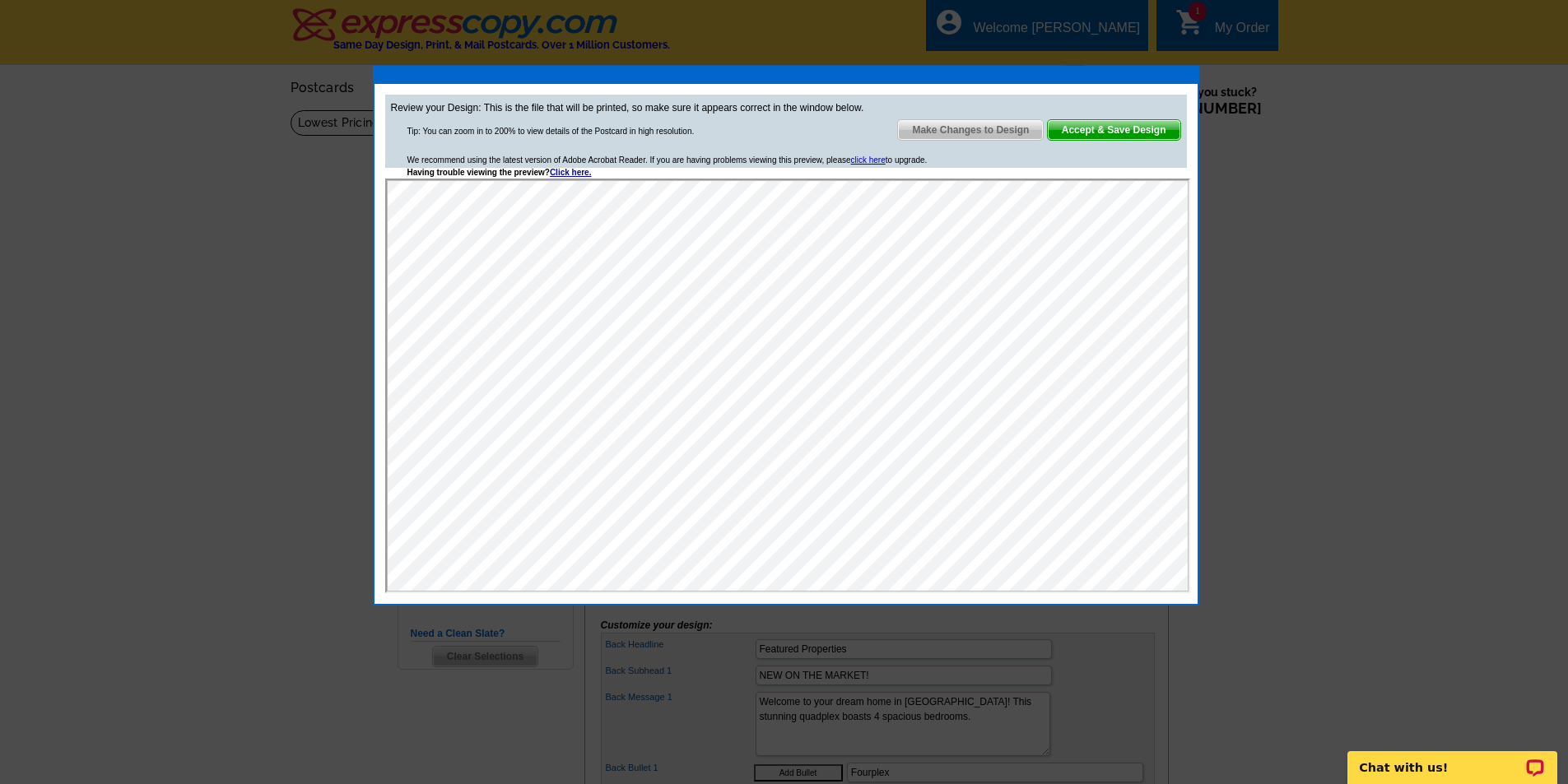
click at [991, 124] on span "Make Changes to Design" at bounding box center [970, 130] width 145 height 19
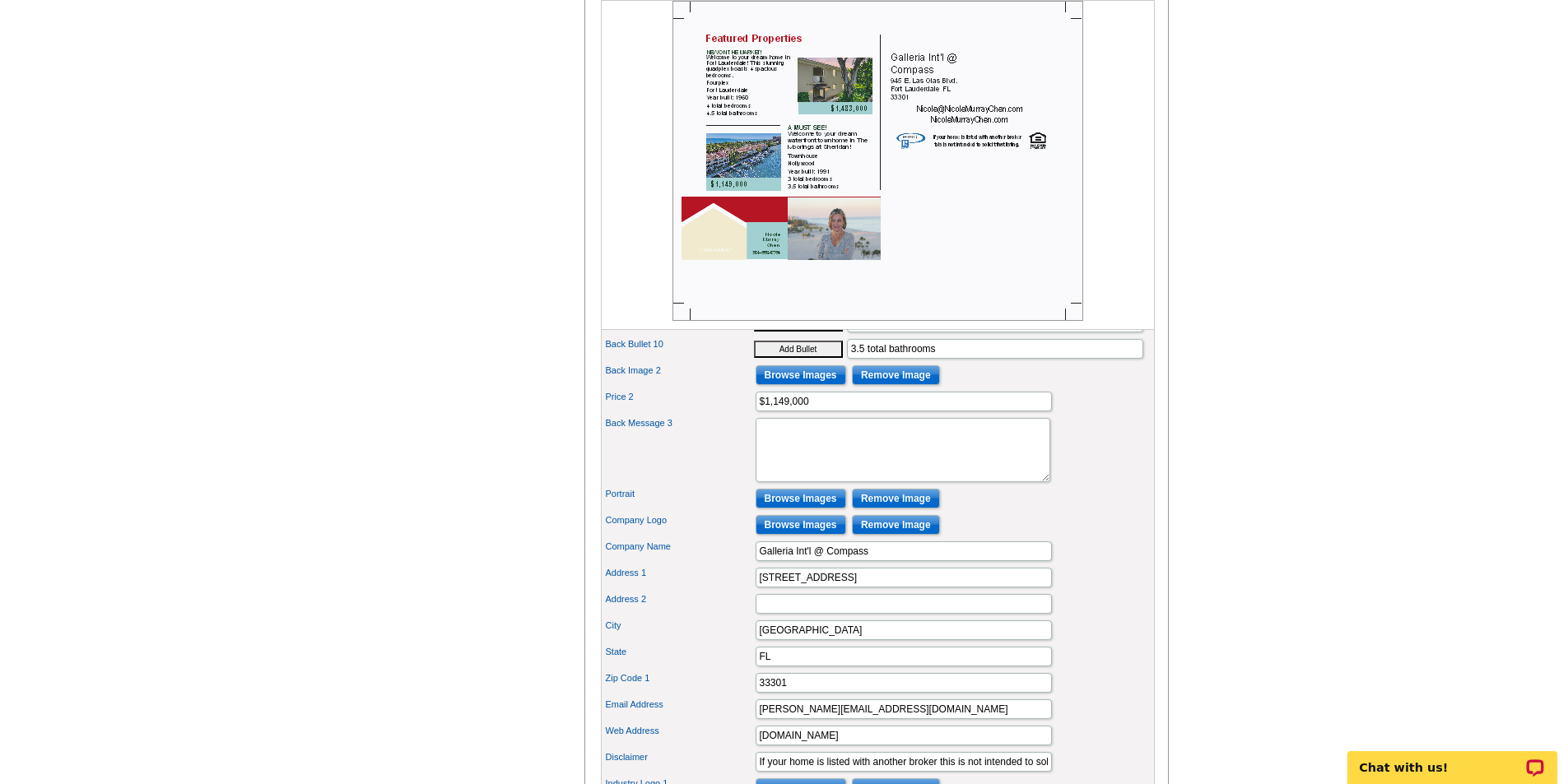
scroll to position [823, 0]
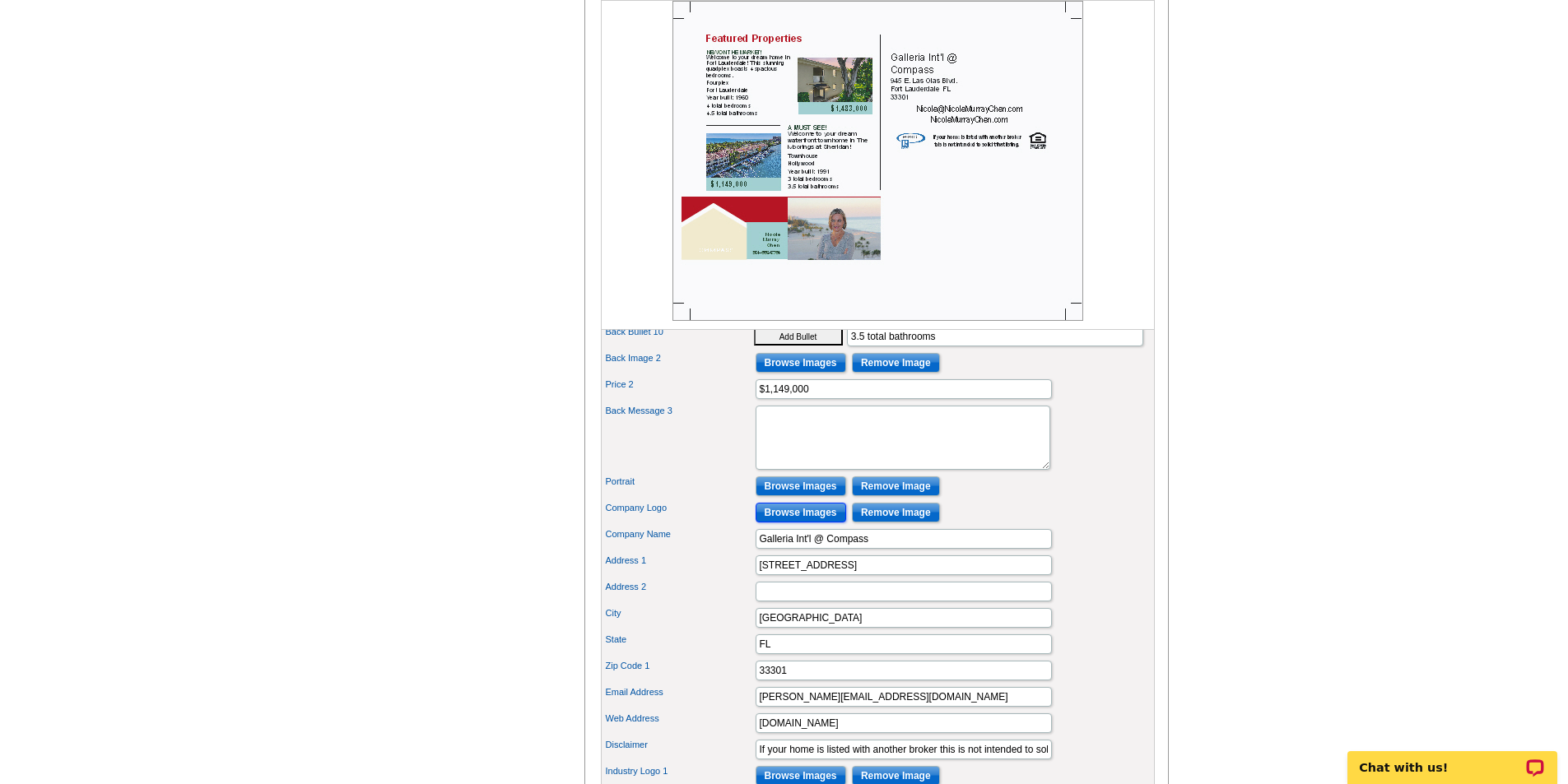
click at [822, 523] on input "Browse Images" at bounding box center [800, 512] width 90 height 19
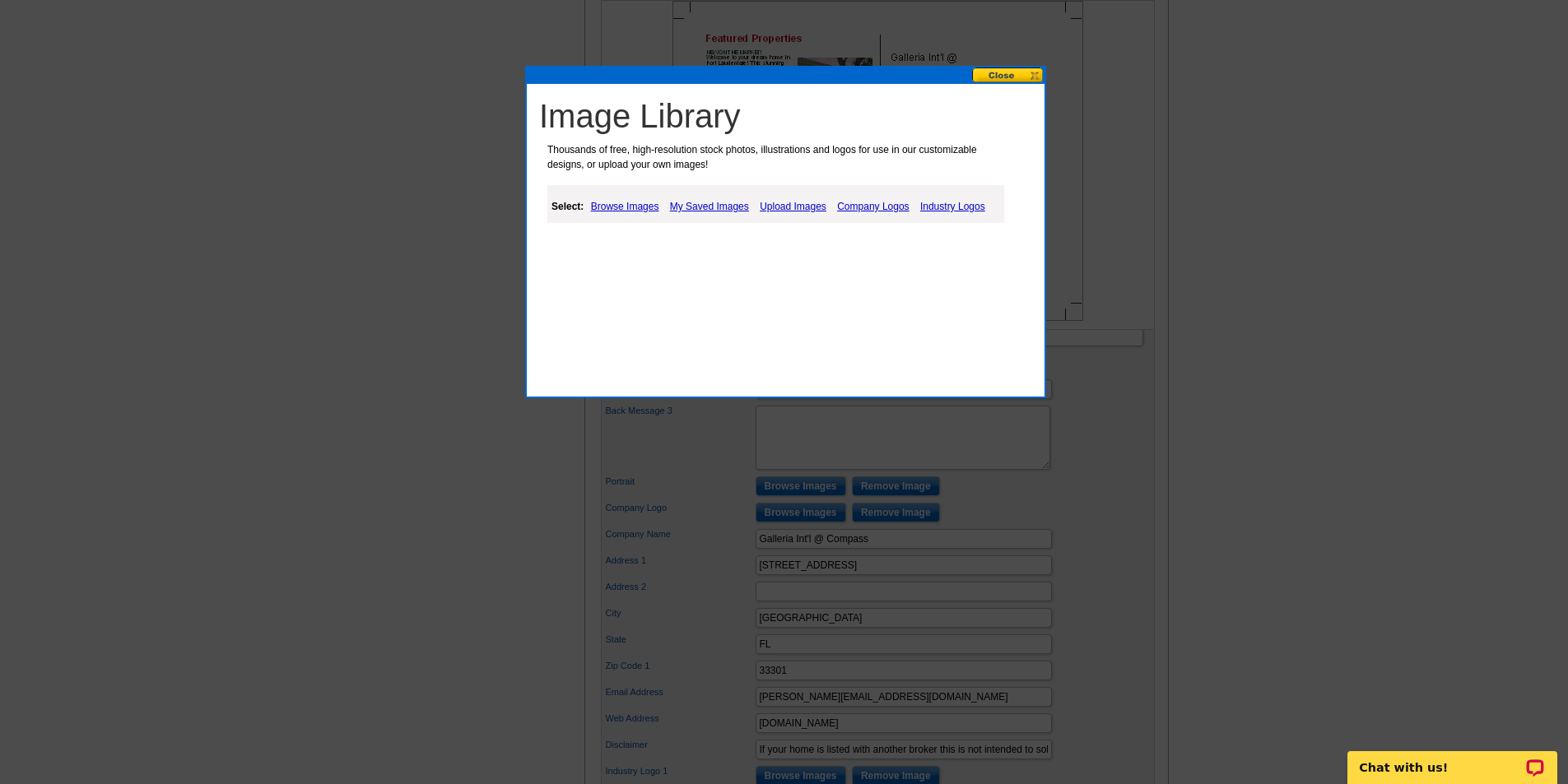
click at [791, 203] on link "Upload Images" at bounding box center [792, 207] width 75 height 19
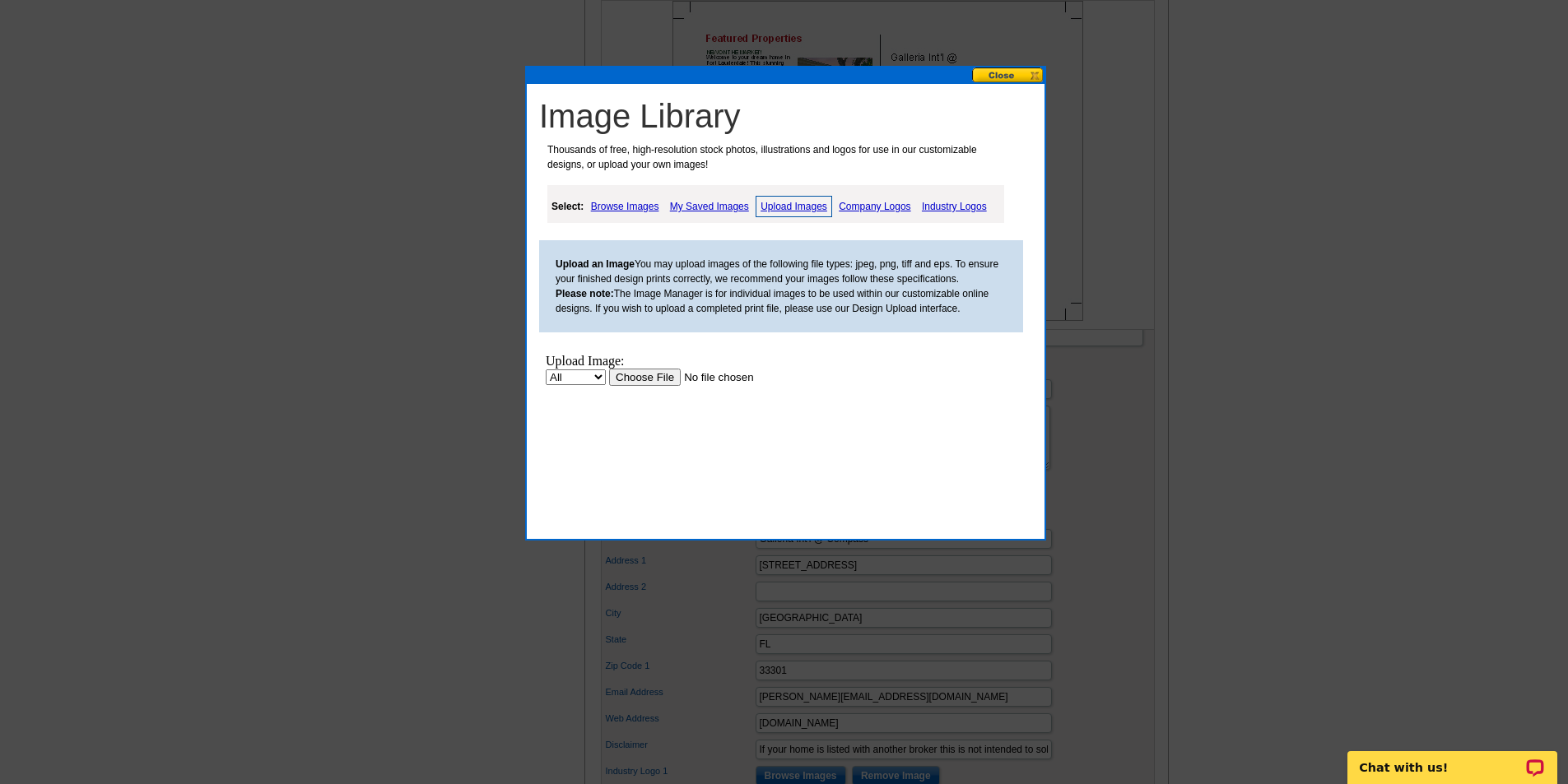
scroll to position [0, 0]
click at [644, 373] on input "file" at bounding box center [713, 377] width 208 height 18
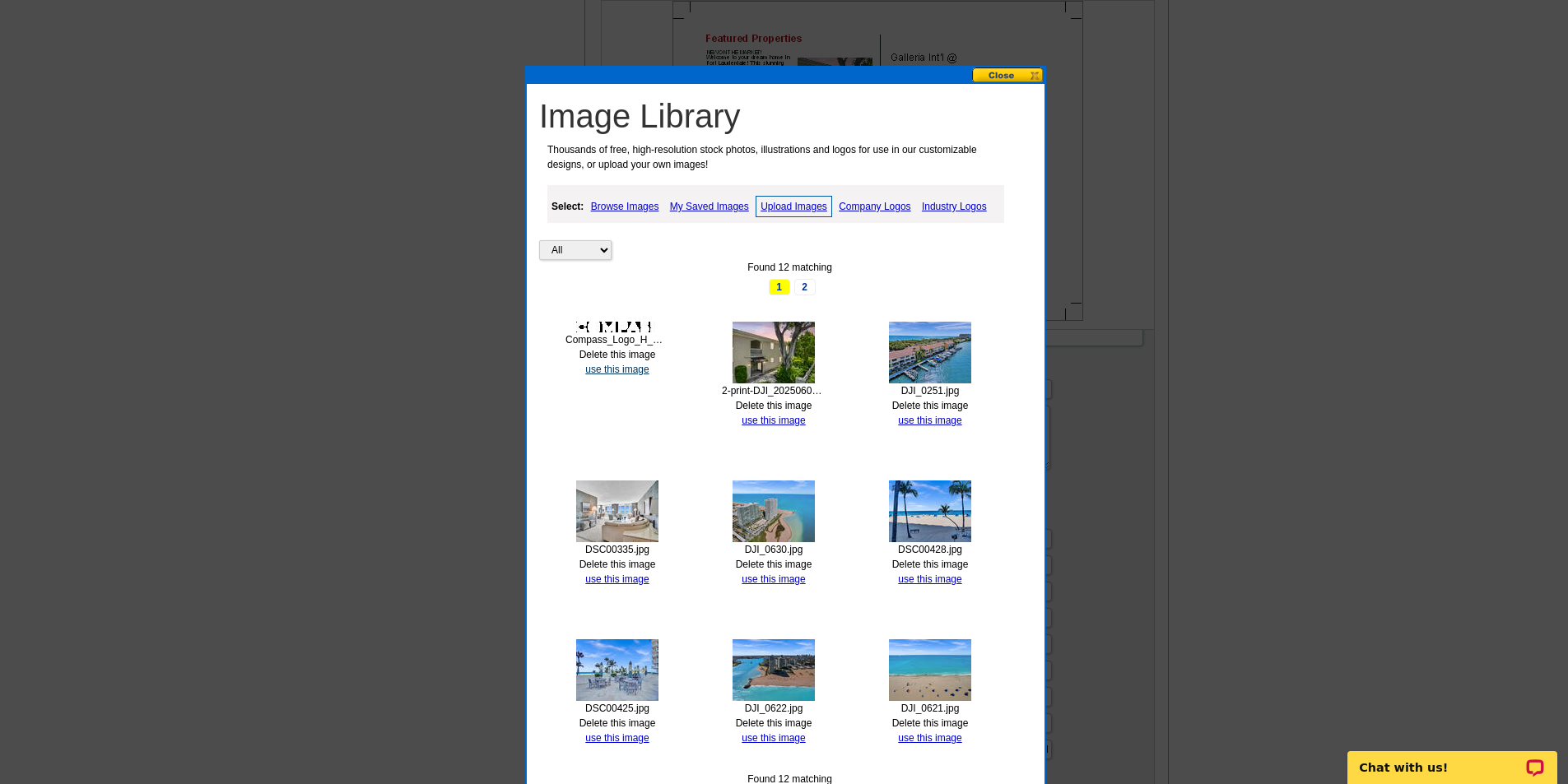
click at [619, 368] on link "use this image" at bounding box center [617, 369] width 64 height 11
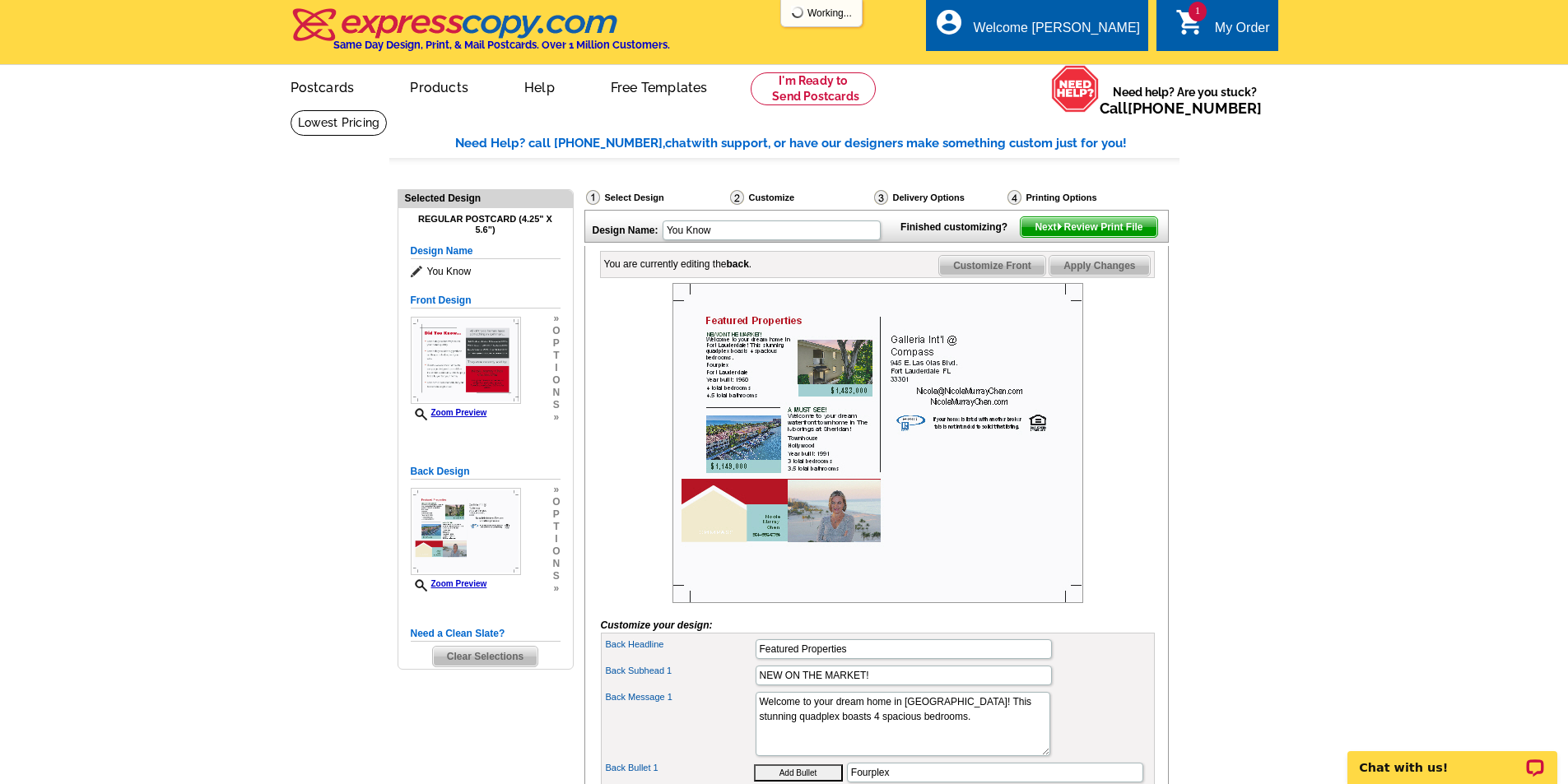
click at [1102, 275] on span "Apply Changes" at bounding box center [1099, 266] width 100 height 19
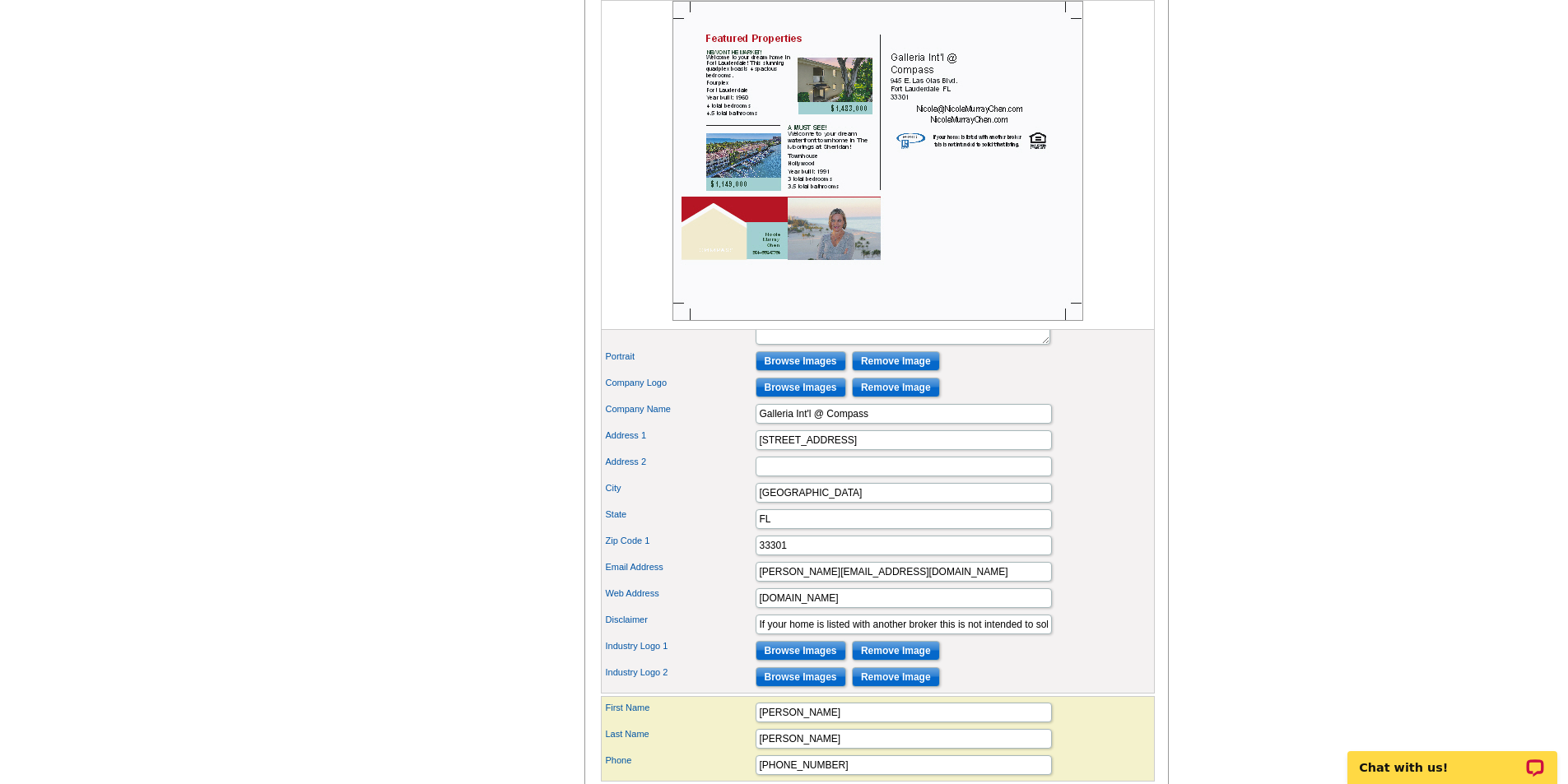
scroll to position [905, 0]
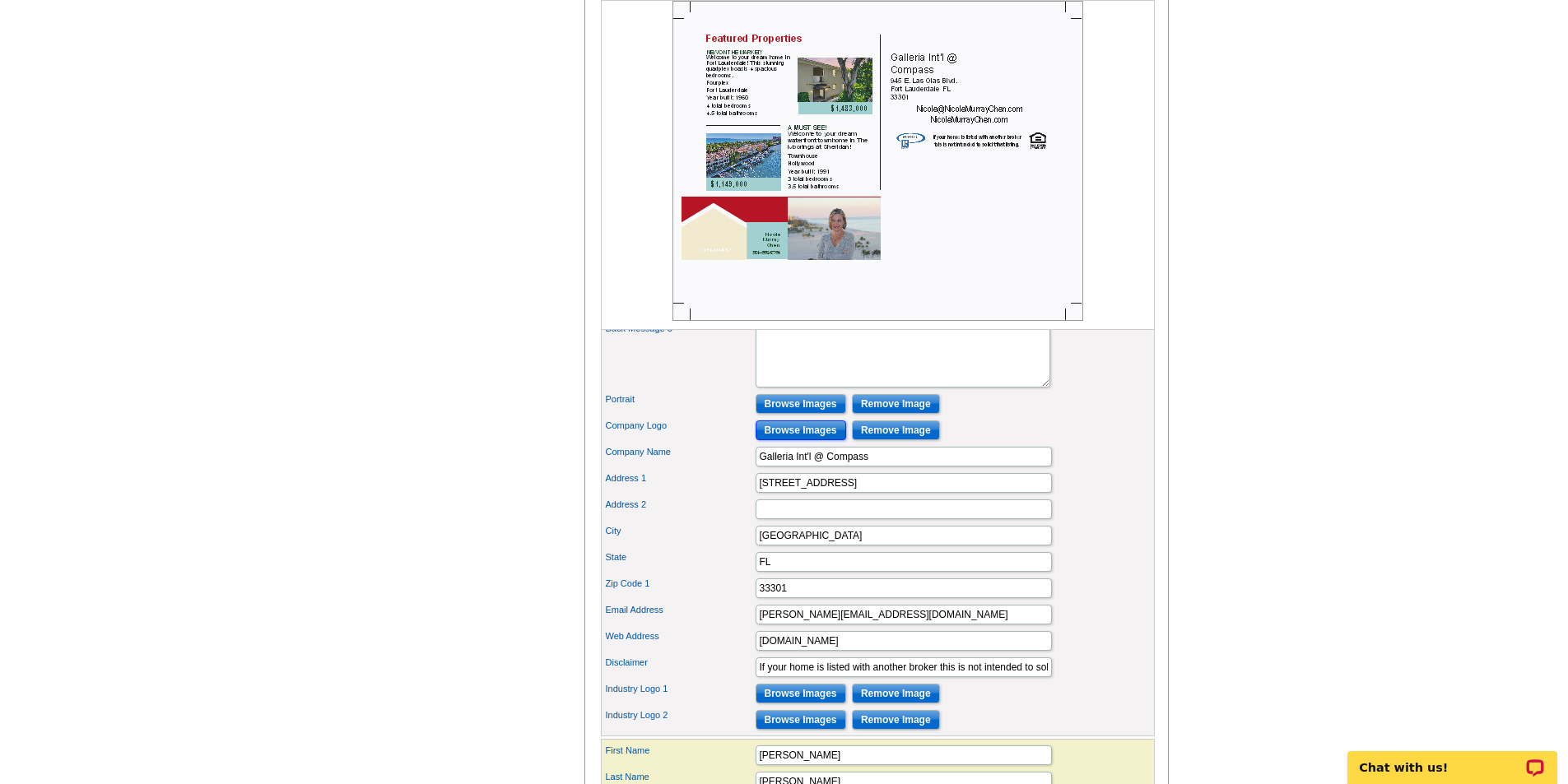
click at [807, 440] on input "Browse Images" at bounding box center [800, 430] width 90 height 19
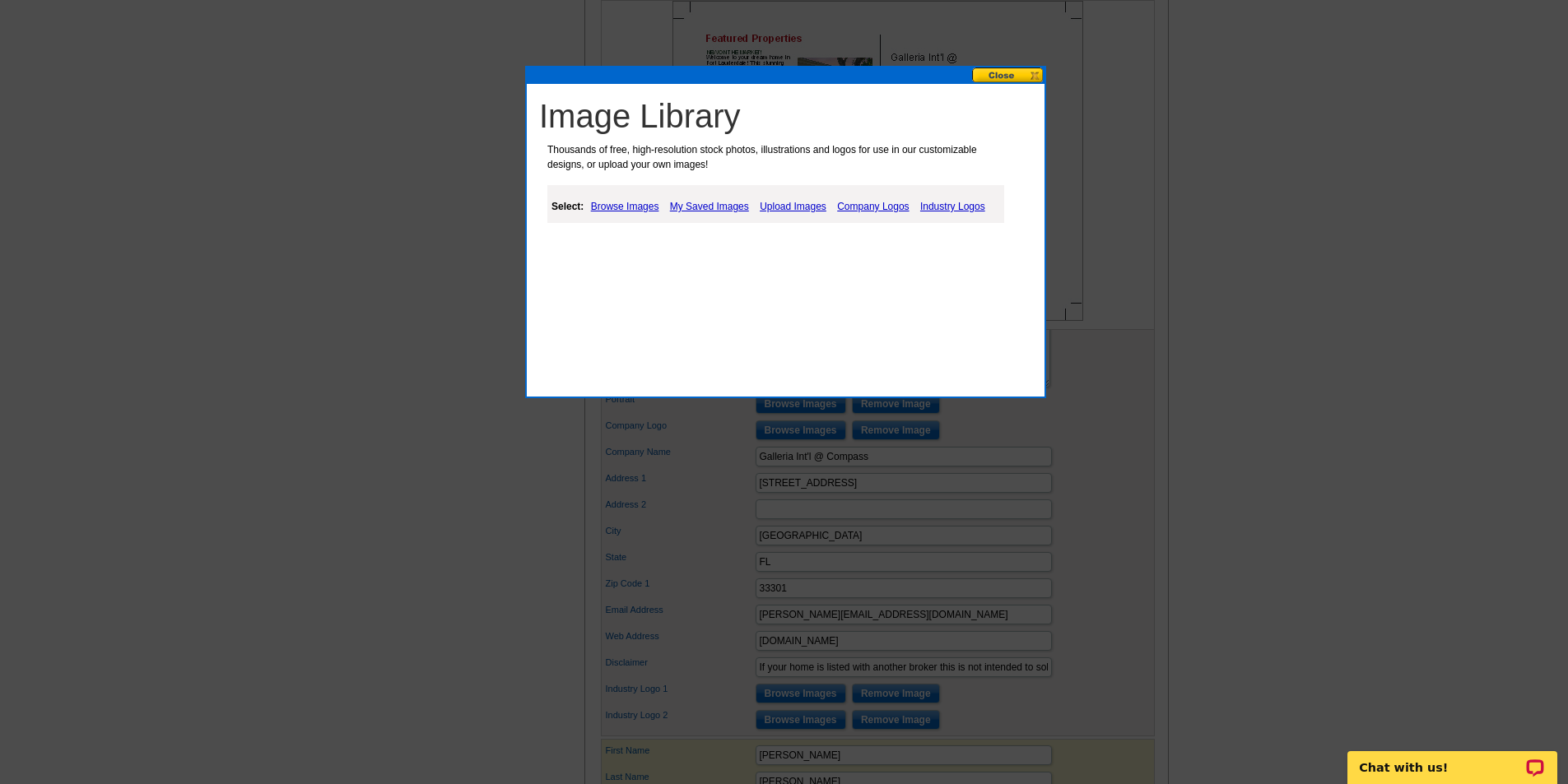
click at [775, 205] on link "Upload Images" at bounding box center [792, 207] width 75 height 19
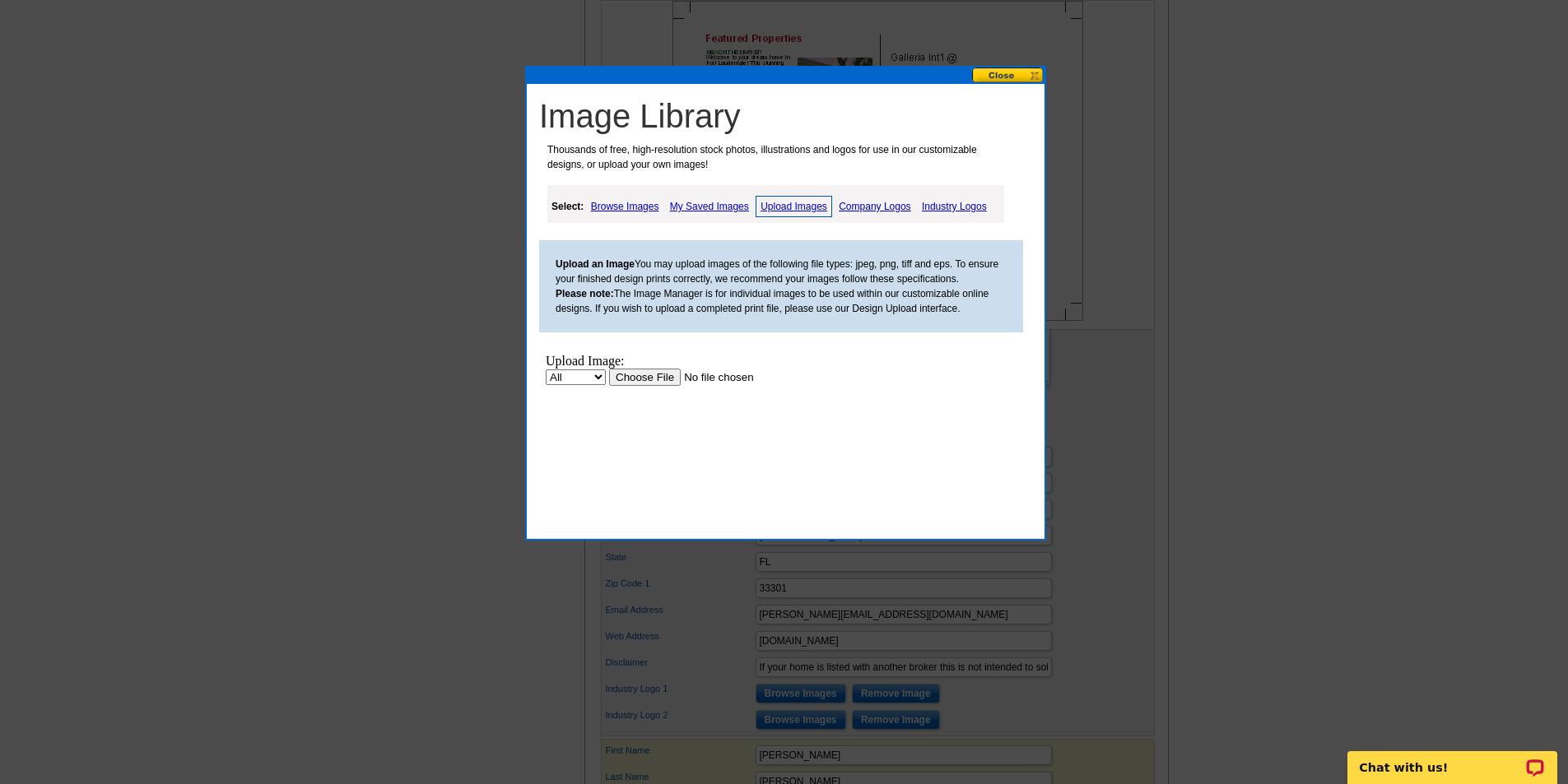
scroll to position [0, 0]
click at [653, 379] on input "file" at bounding box center [713, 377] width 208 height 18
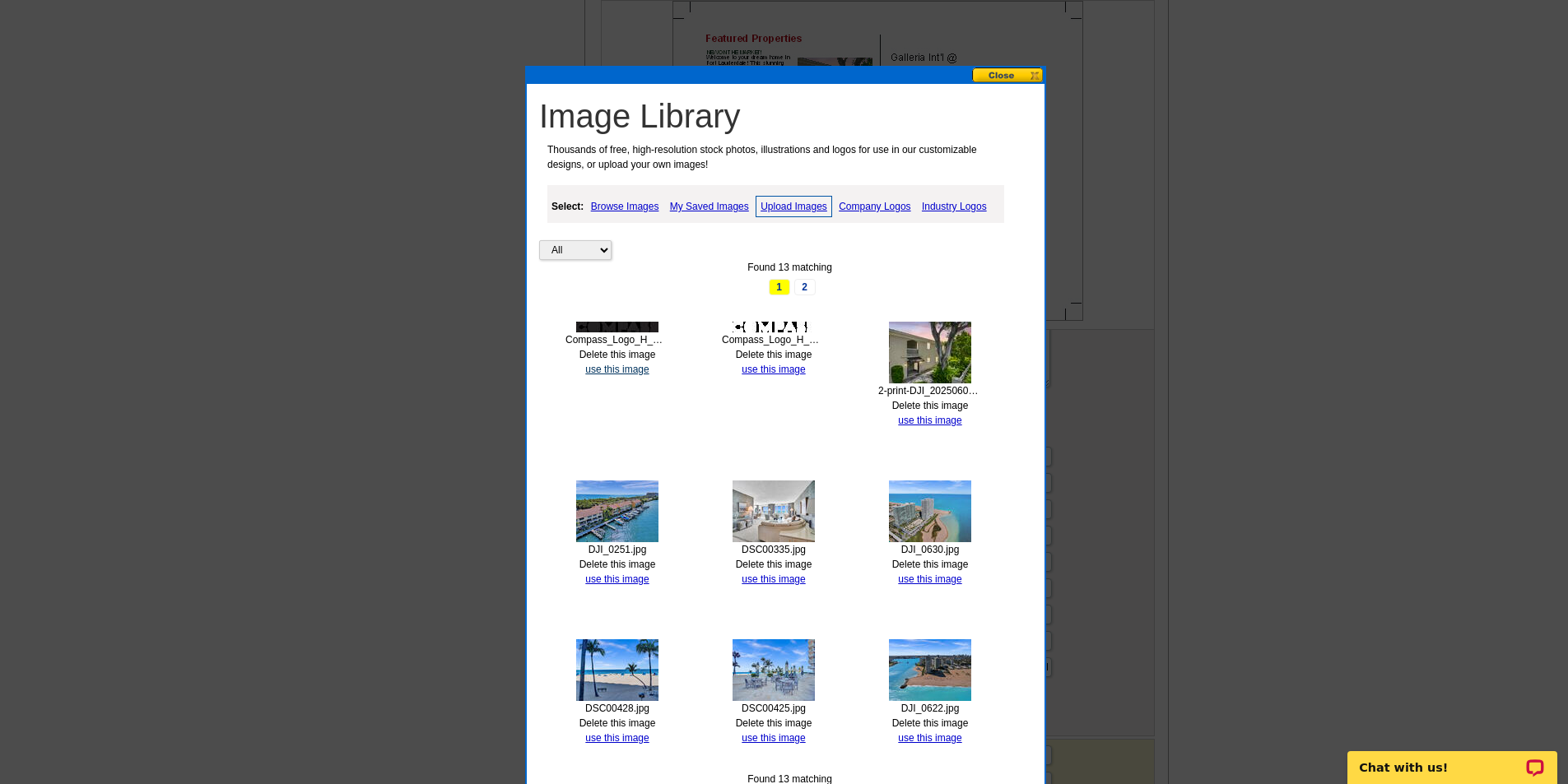
click at [626, 370] on link "use this image" at bounding box center [617, 369] width 64 height 11
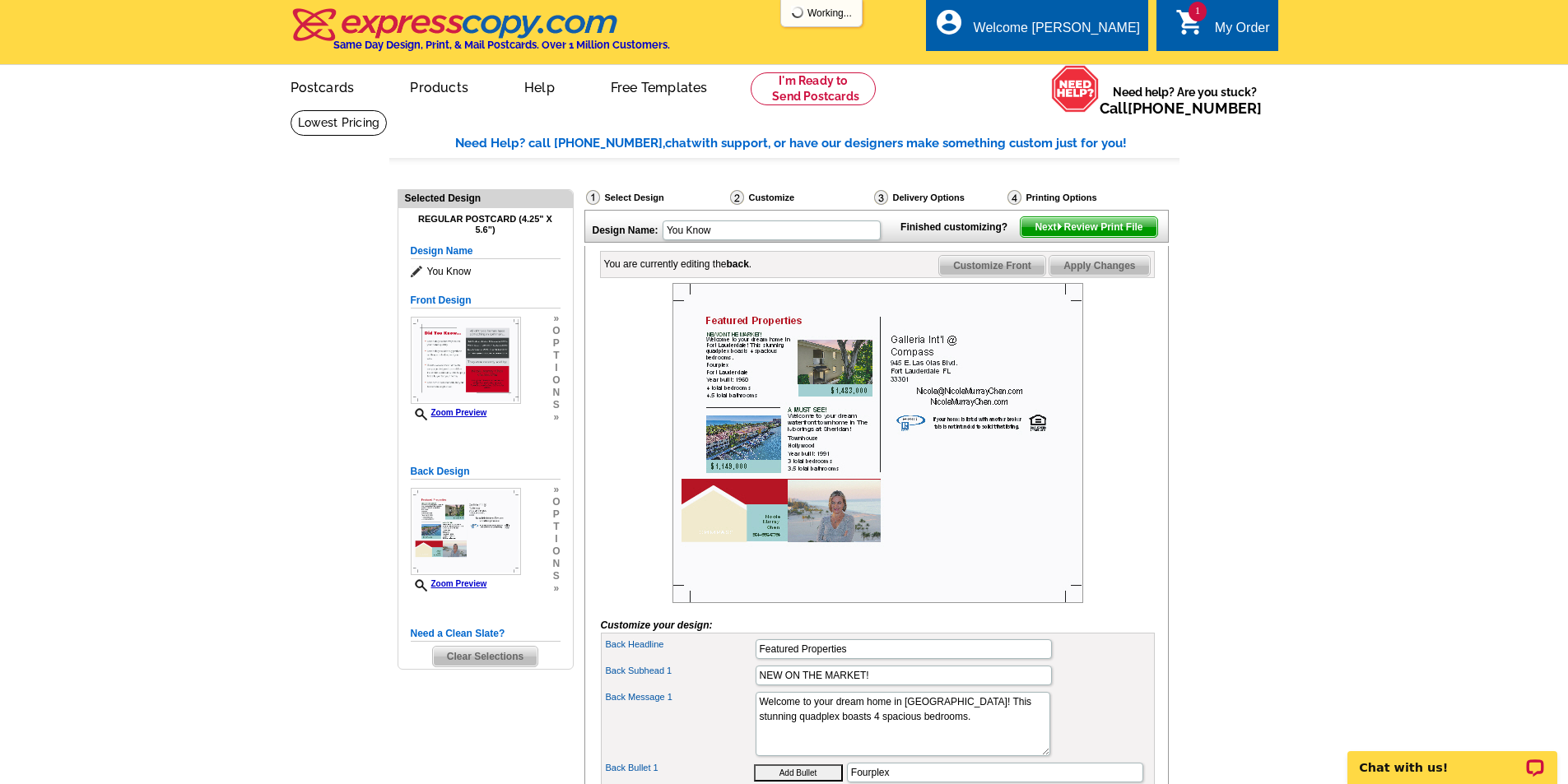
click at [1075, 275] on span "Apply Changes" at bounding box center [1099, 266] width 100 height 19
click at [1087, 237] on span "Next Review Print File" at bounding box center [1088, 227] width 136 height 19
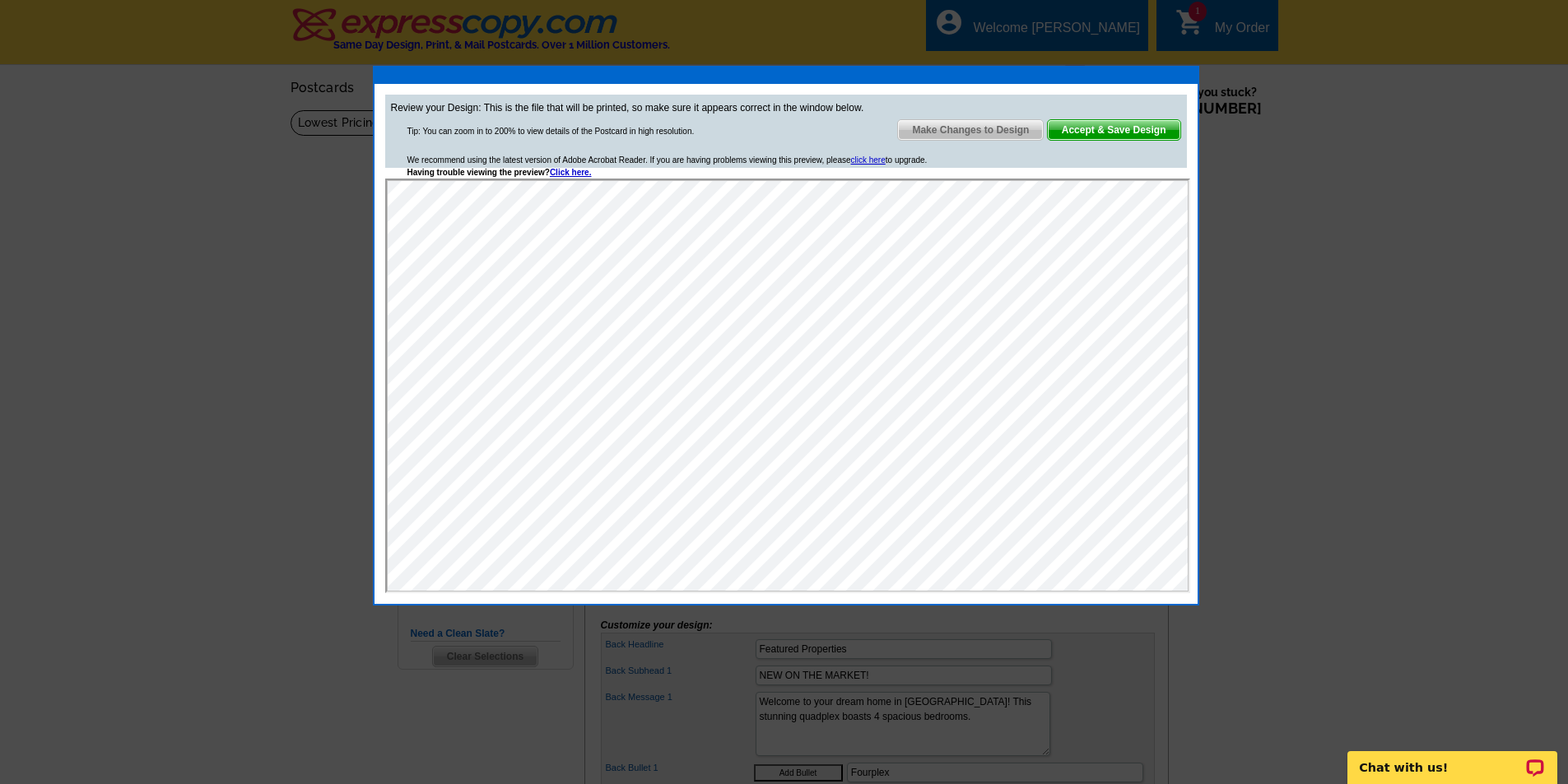
scroll to position [82, 0]
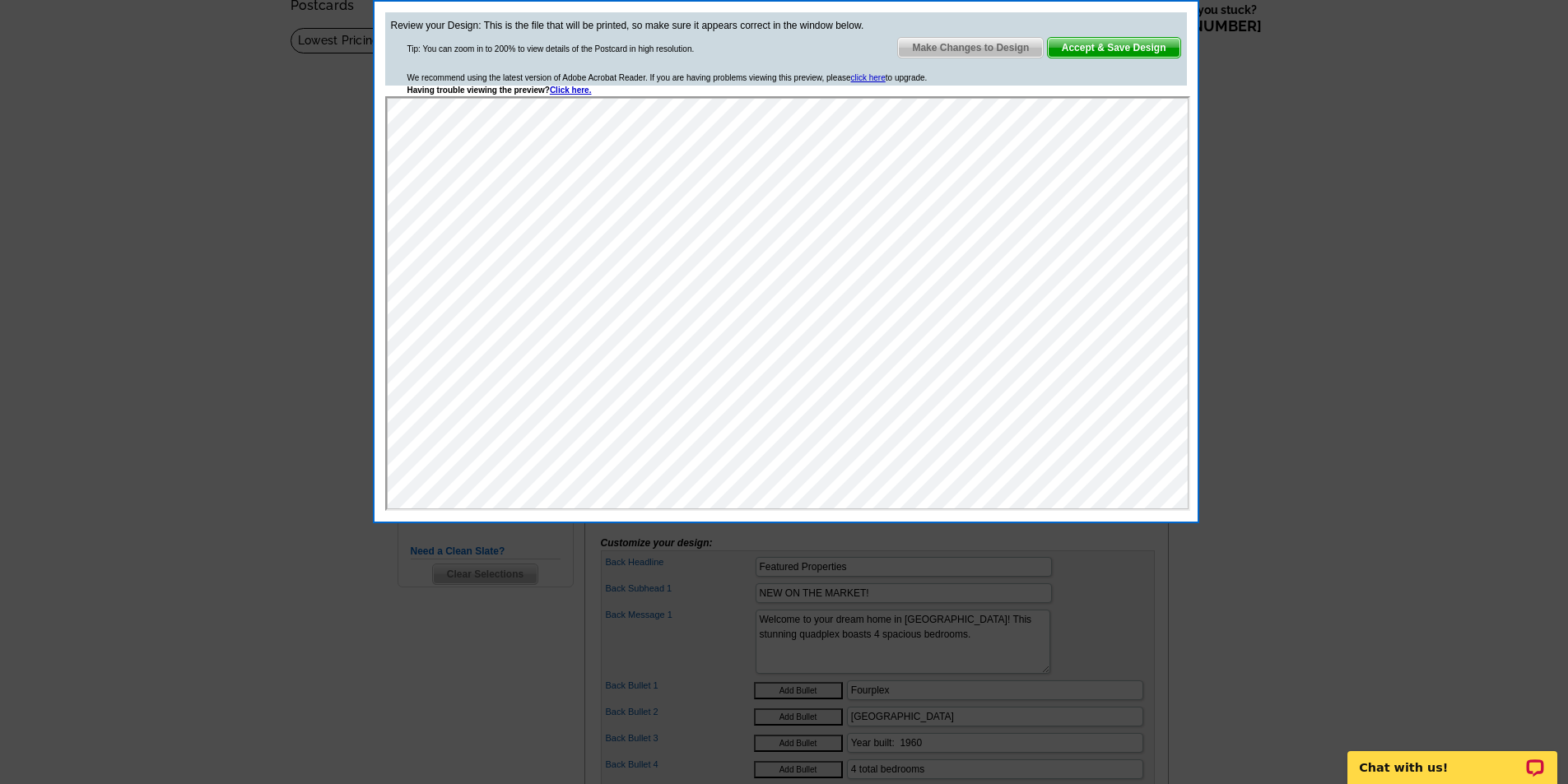
click at [1136, 45] on span "Accept & Save Design" at bounding box center [1114, 48] width 133 height 19
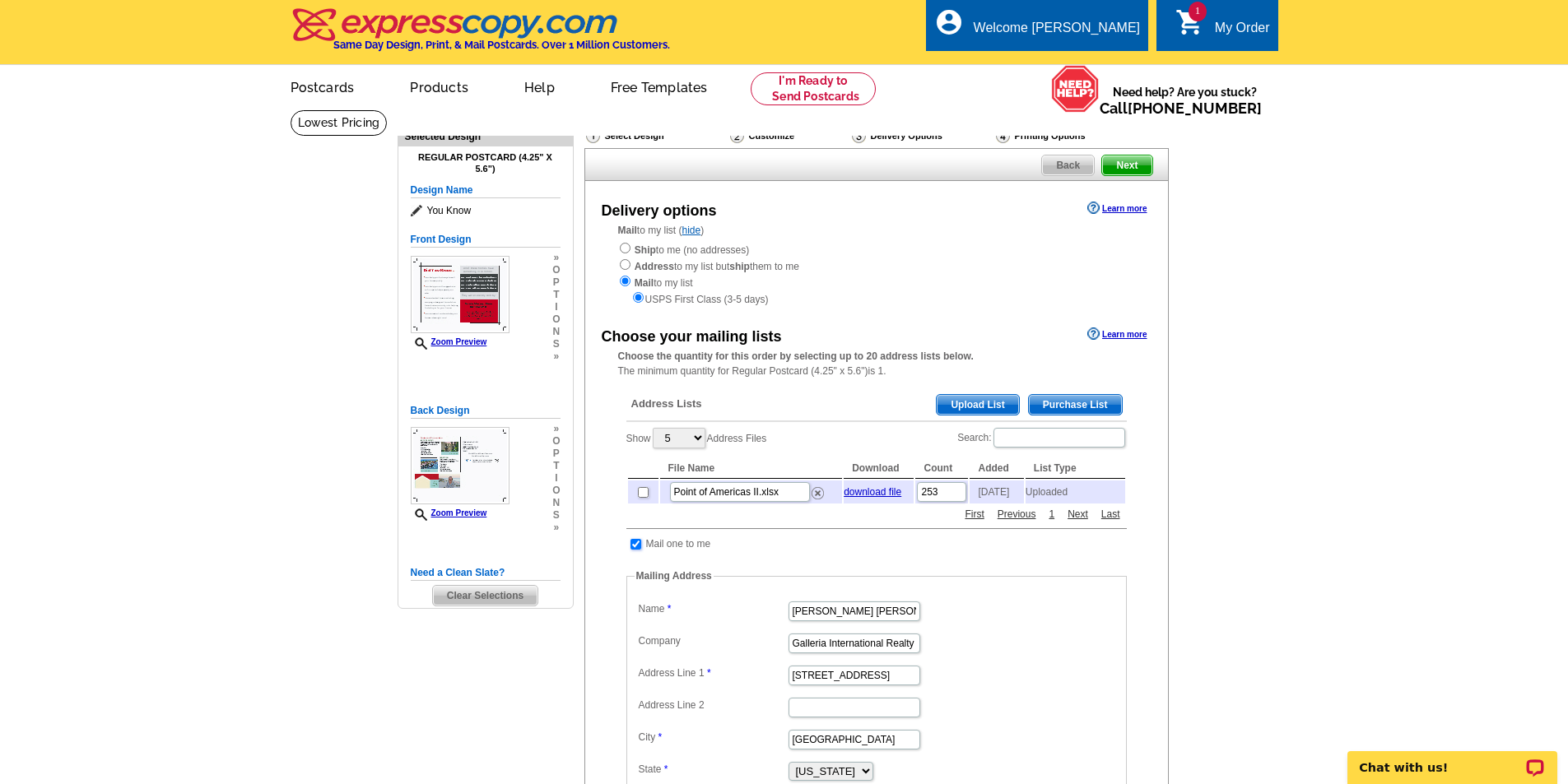
click at [631, 549] on input "checkbox" at bounding box center [636, 544] width 11 height 11
checkbox input "false"
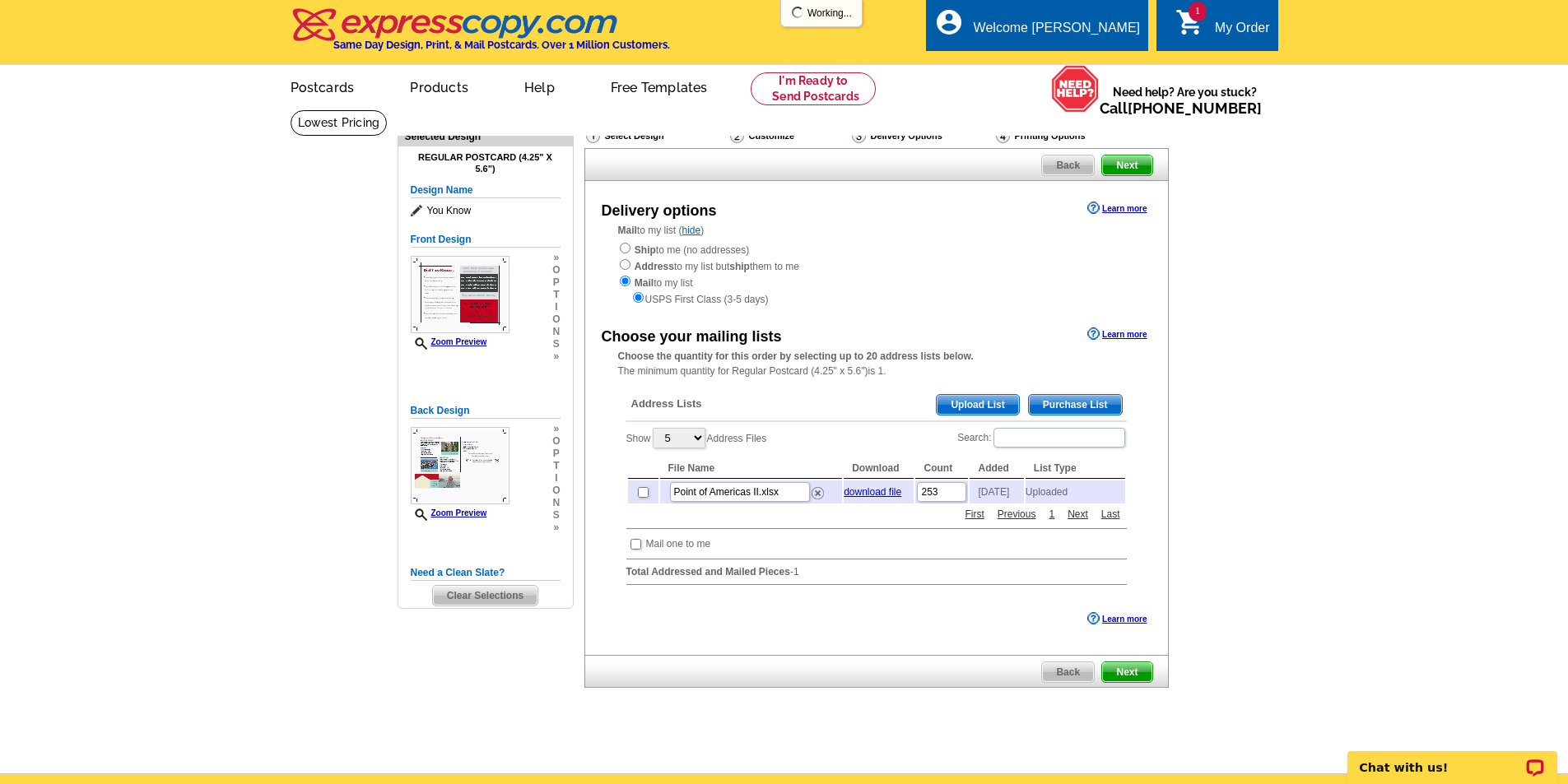
click at [955, 414] on span "Upload List" at bounding box center [977, 404] width 81 height 19
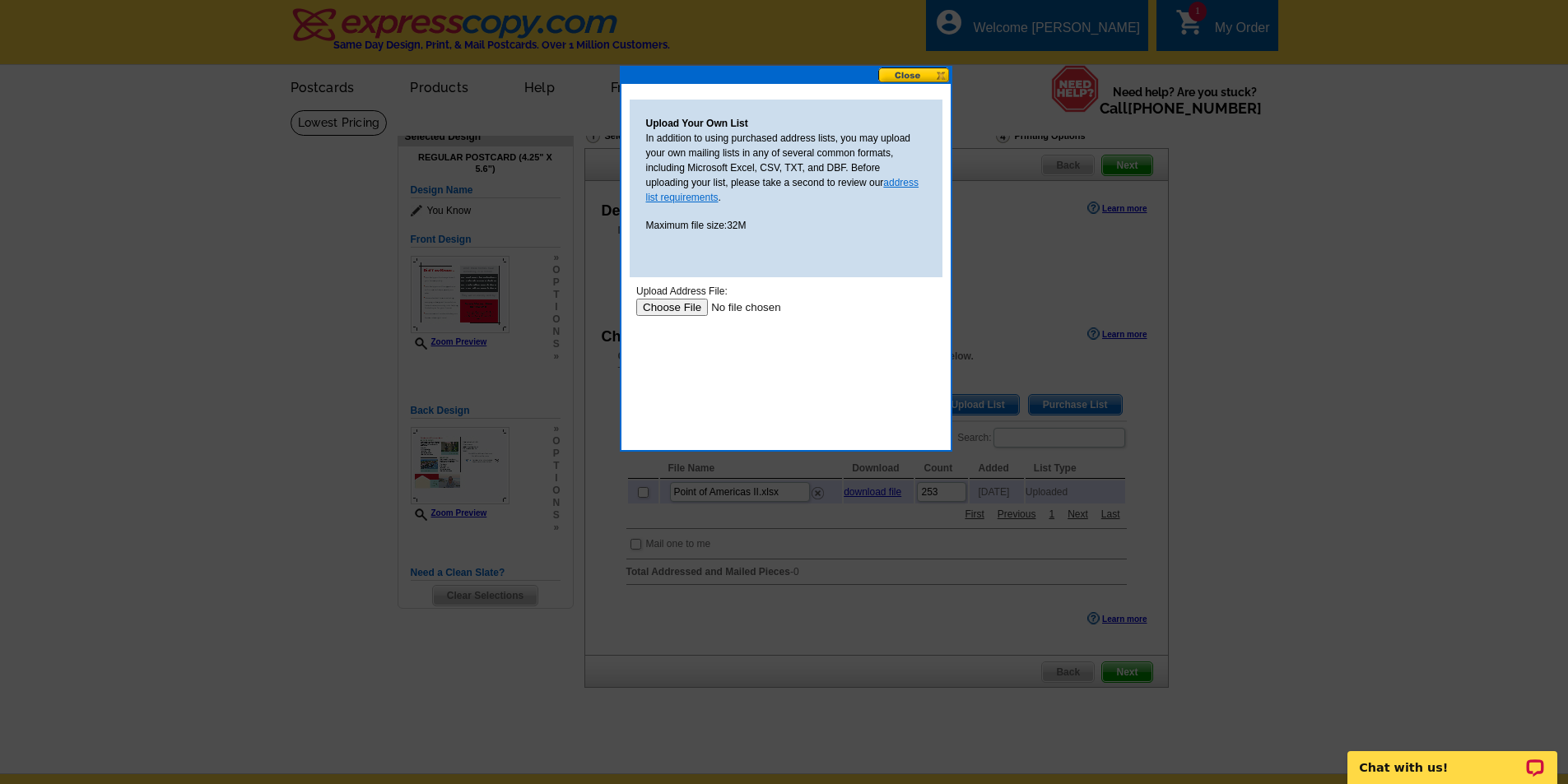
click at [905, 180] on link "address list requirements" at bounding box center [782, 190] width 273 height 26
click at [940, 72] on button at bounding box center [914, 75] width 72 height 16
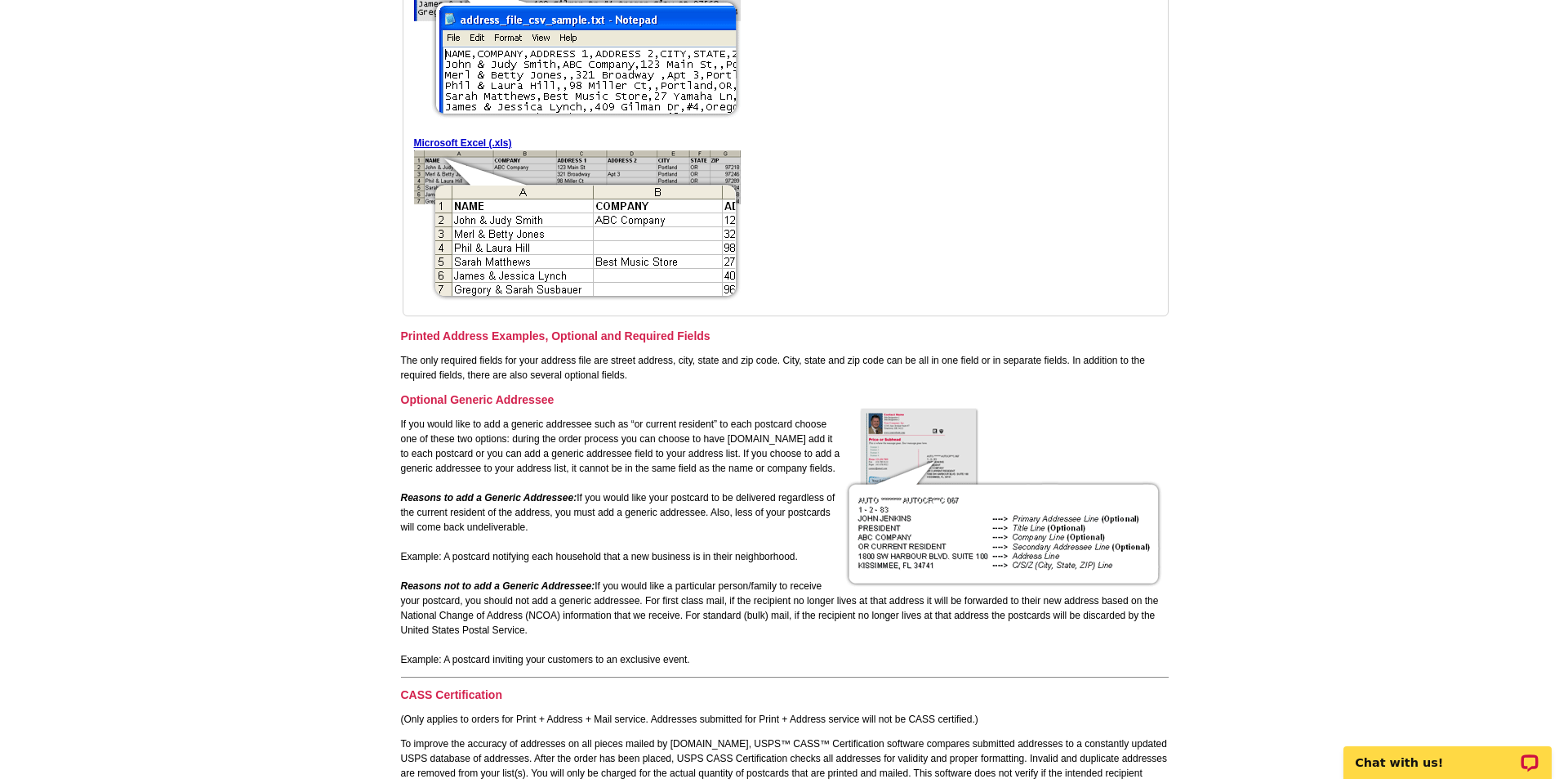
scroll to position [572, 0]
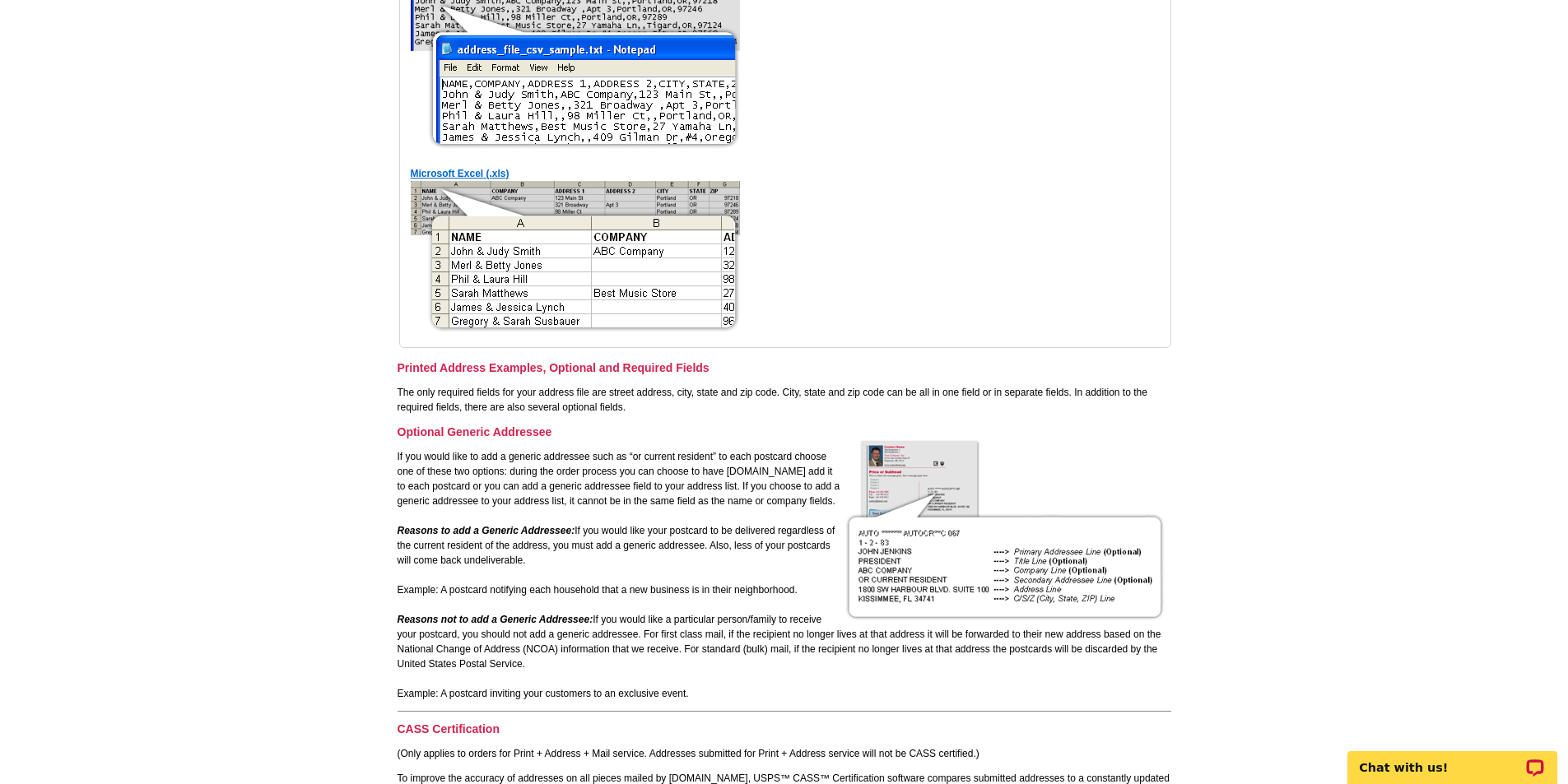
click at [496, 174] on link "Microsoft Excel (.xls)" at bounding box center [460, 173] width 99 height 11
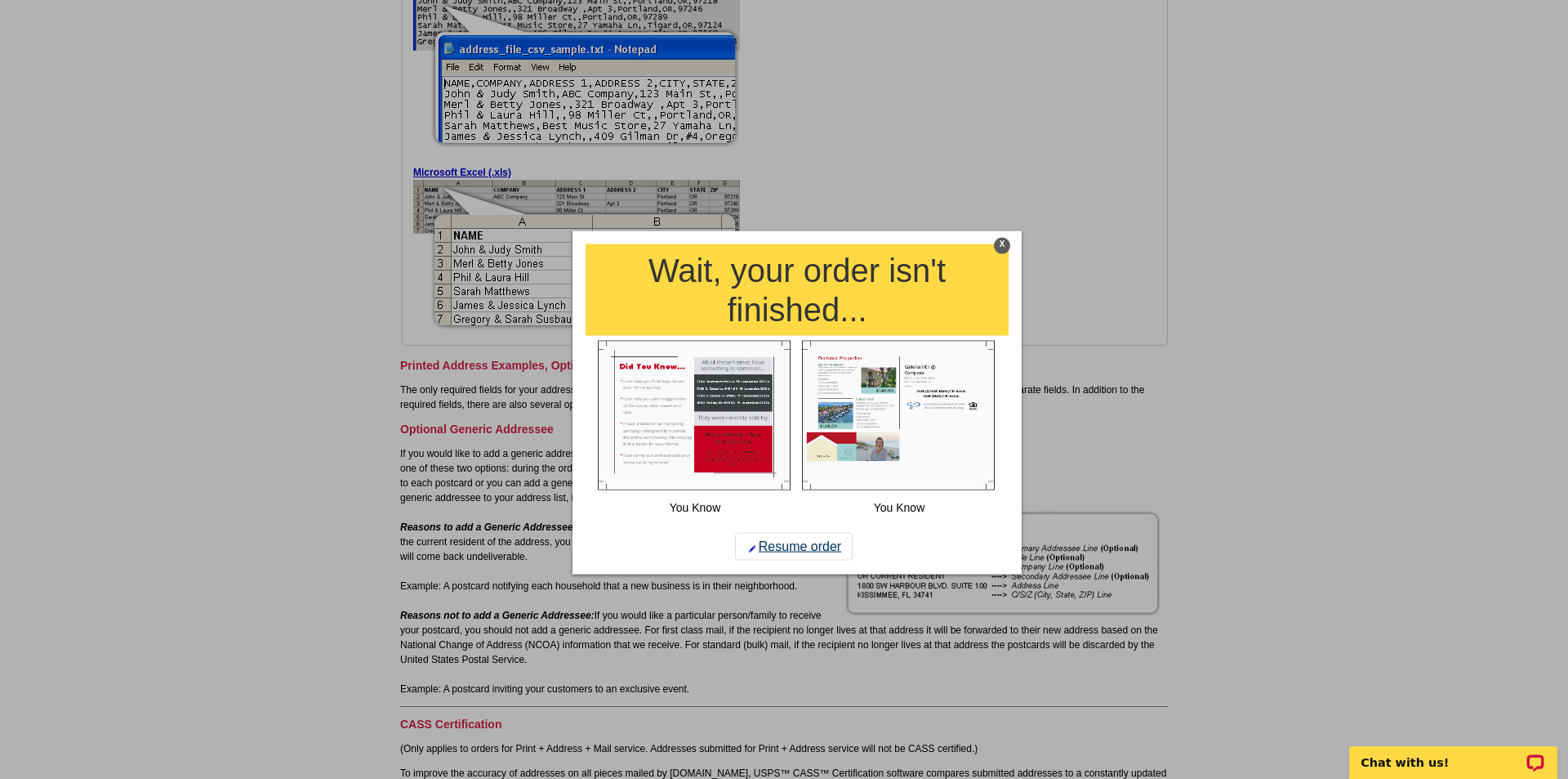
click at [798, 547] on link "Resume order" at bounding box center [794, 547] width 118 height 28
